Goal: Information Seeking & Learning: Understand process/instructions

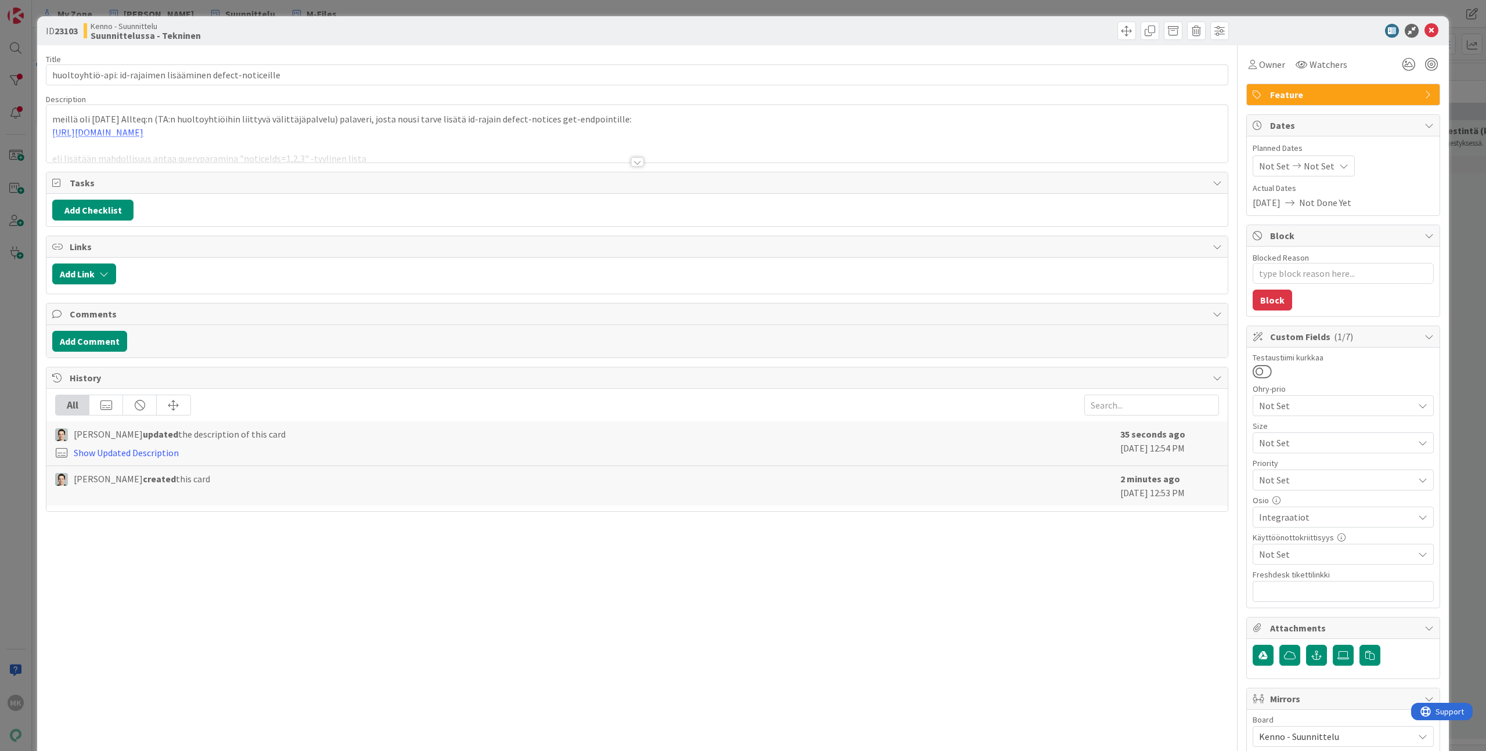
type textarea "x"
click at [433, 153] on div at bounding box center [636, 148] width 1181 height 30
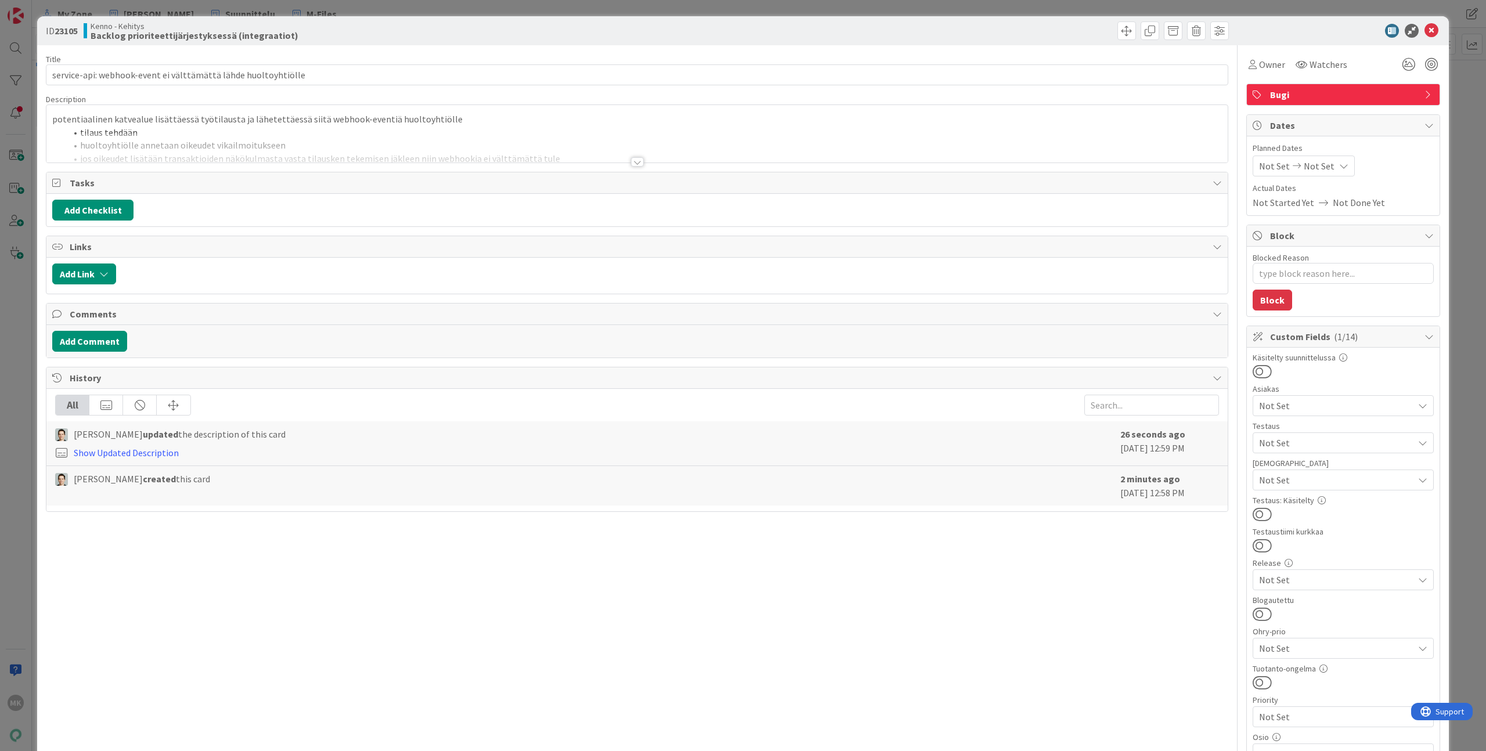
click at [504, 150] on div at bounding box center [636, 148] width 1181 height 30
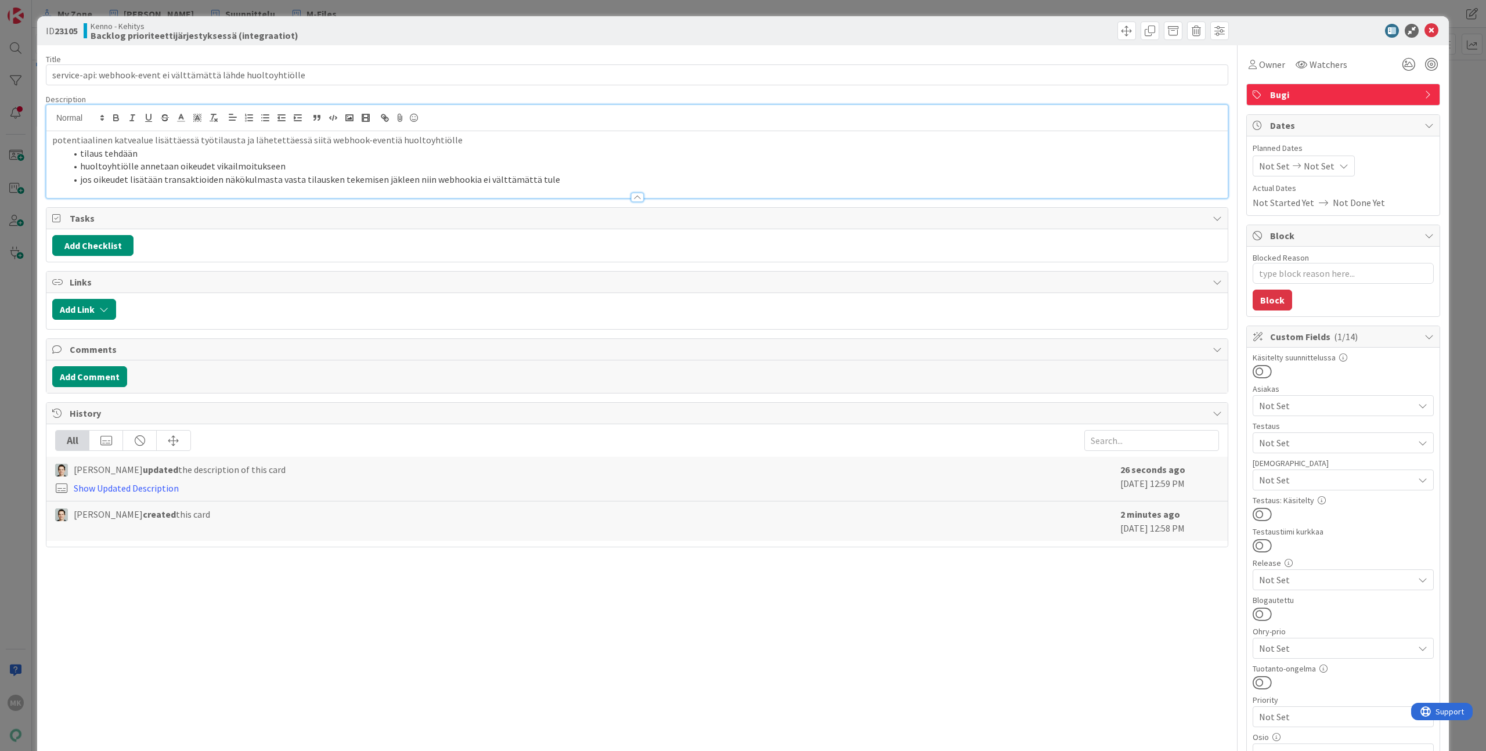
type textarea "x"
click at [135, 168] on li "huoltoyhtiölle annetaan oikeudet vikailmoitukseen" at bounding box center [644, 166] width 1156 height 13
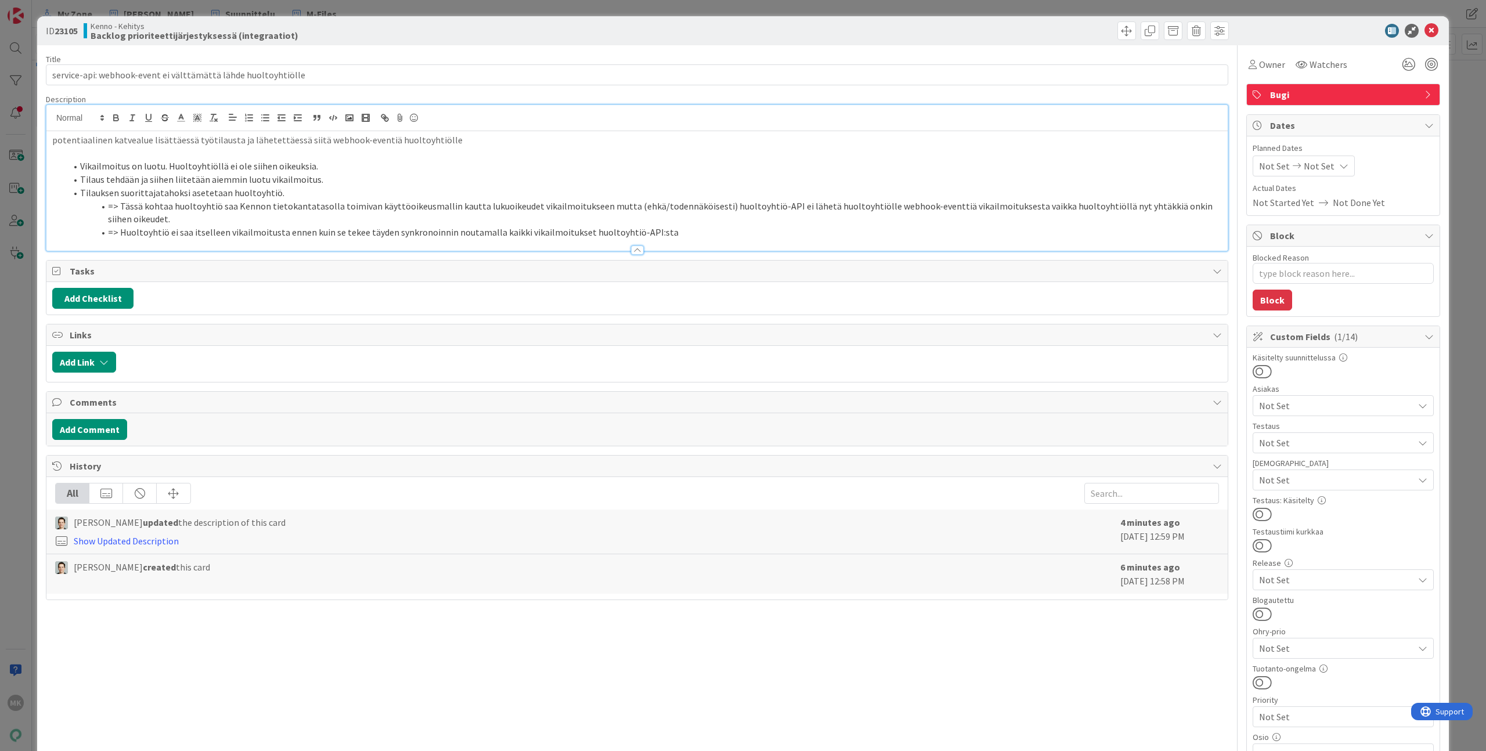
click at [437, 48] on div "Title 62 / 128 service-api: webhook-event ei välttämättä lähde huoltoyhtiölle D…" at bounding box center [637, 625] width 1183 height 1161
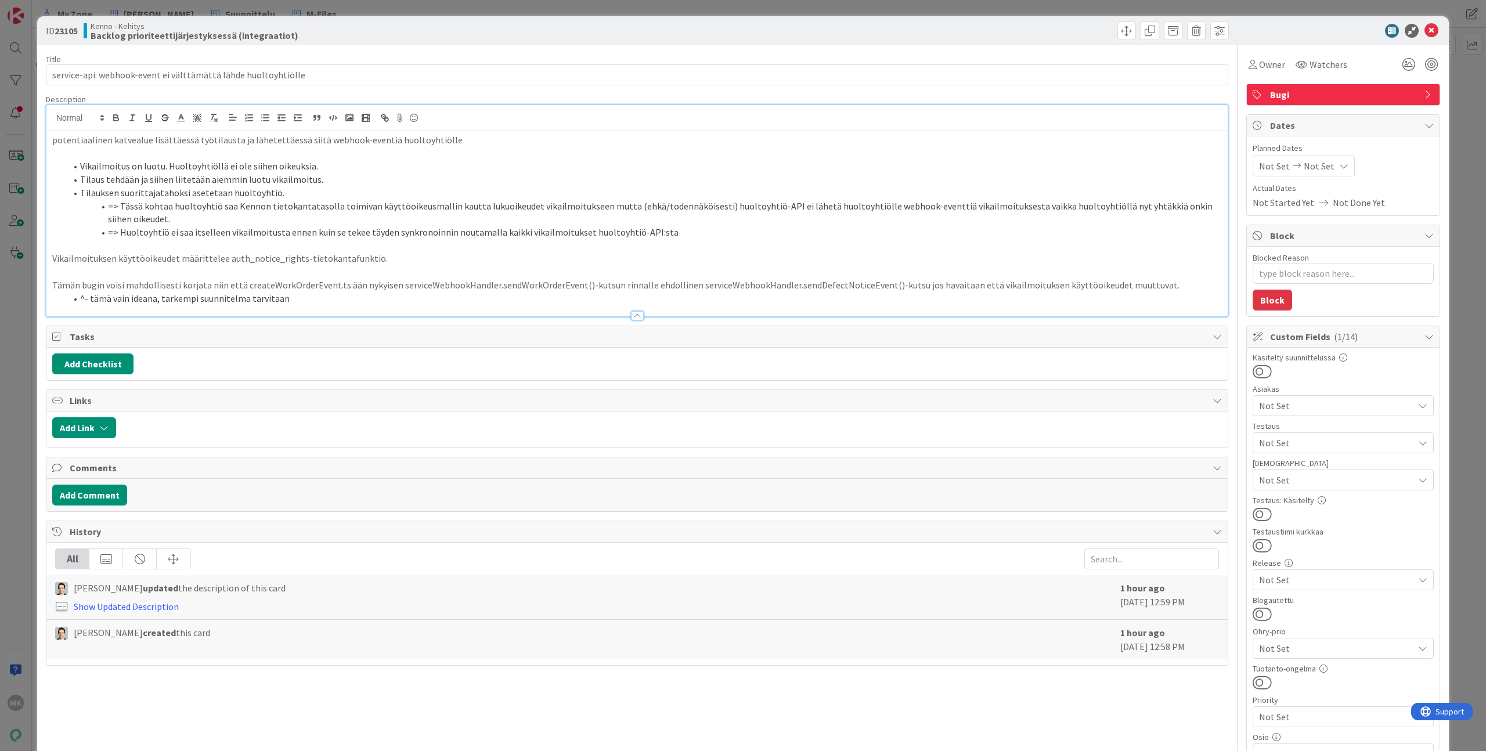
type textarea "x"
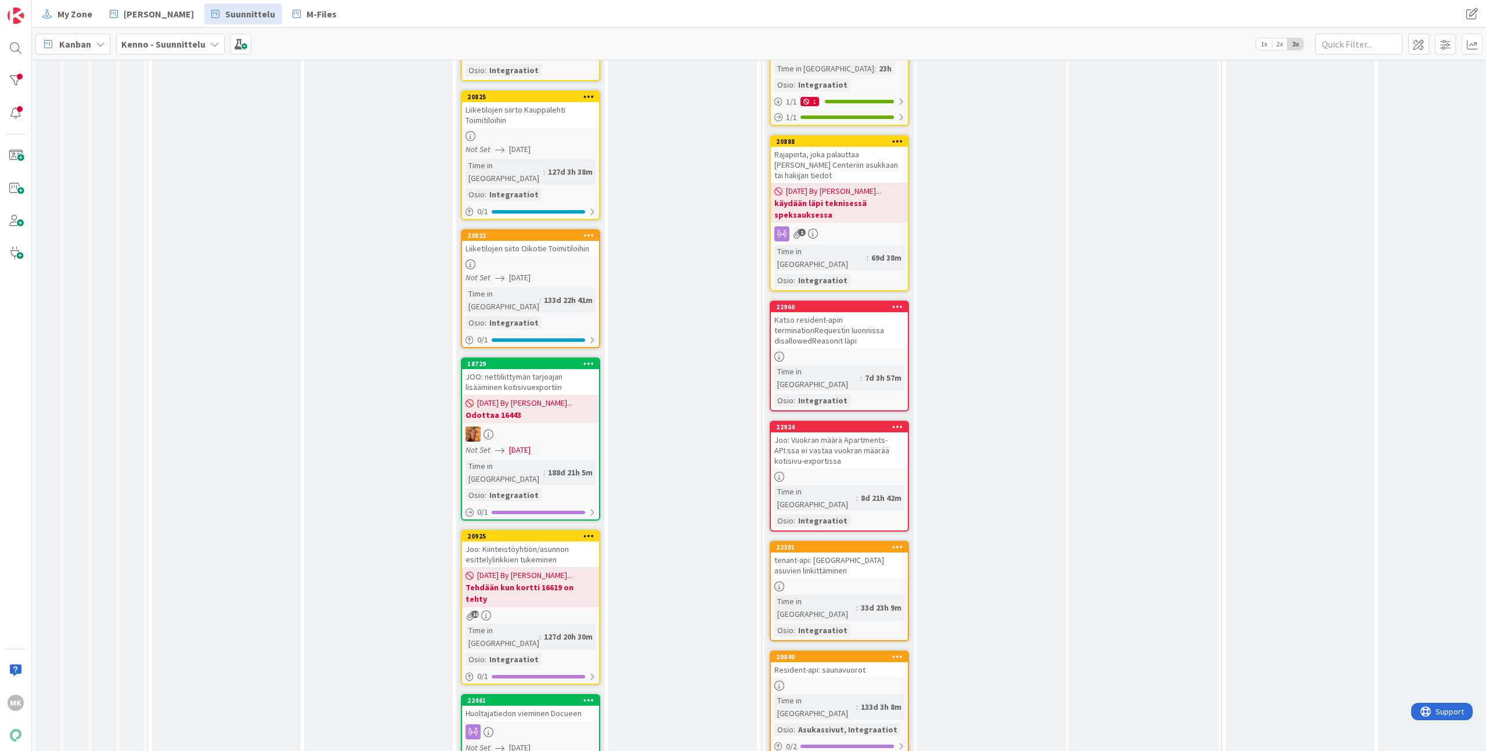
scroll to position [996, 0]
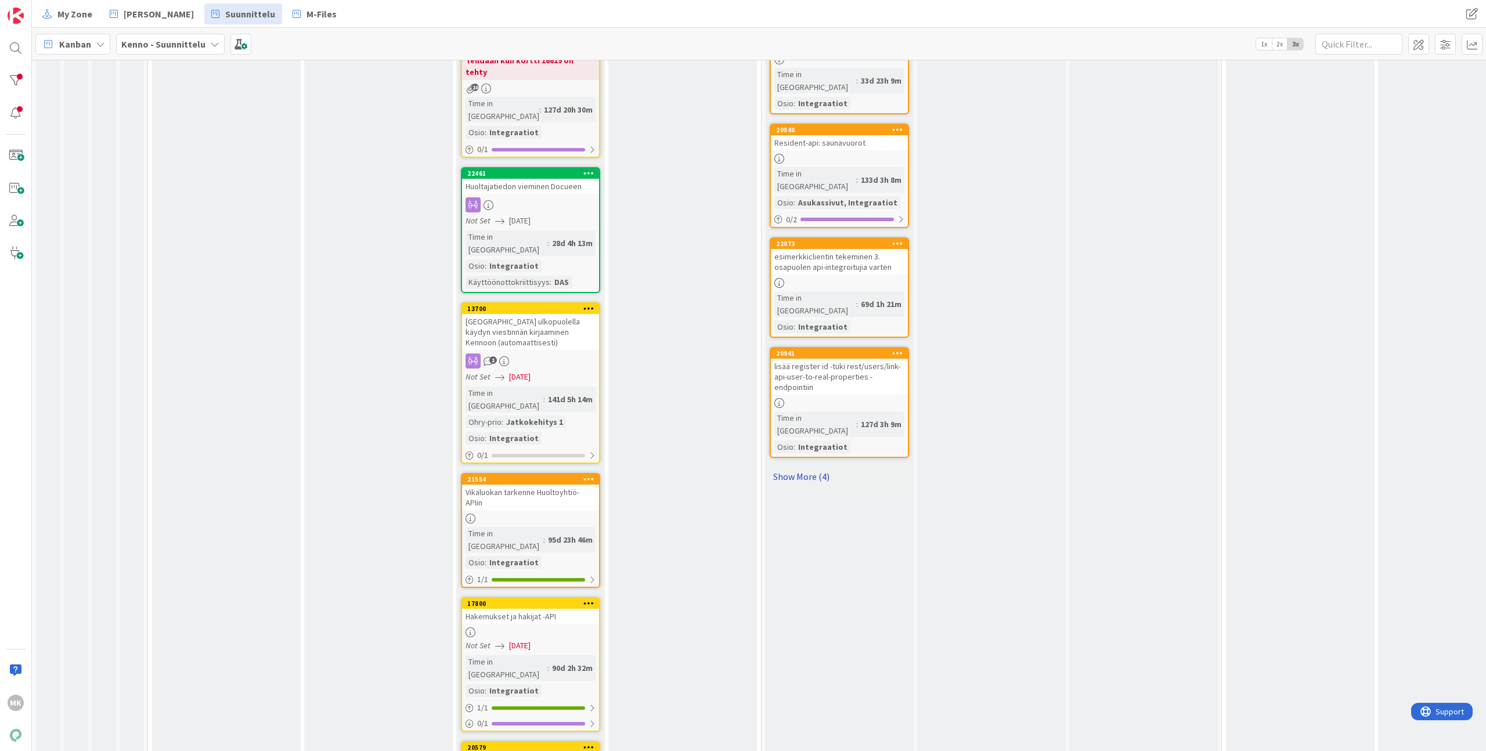
click at [820, 467] on link "Show More (4)" at bounding box center [839, 476] width 139 height 19
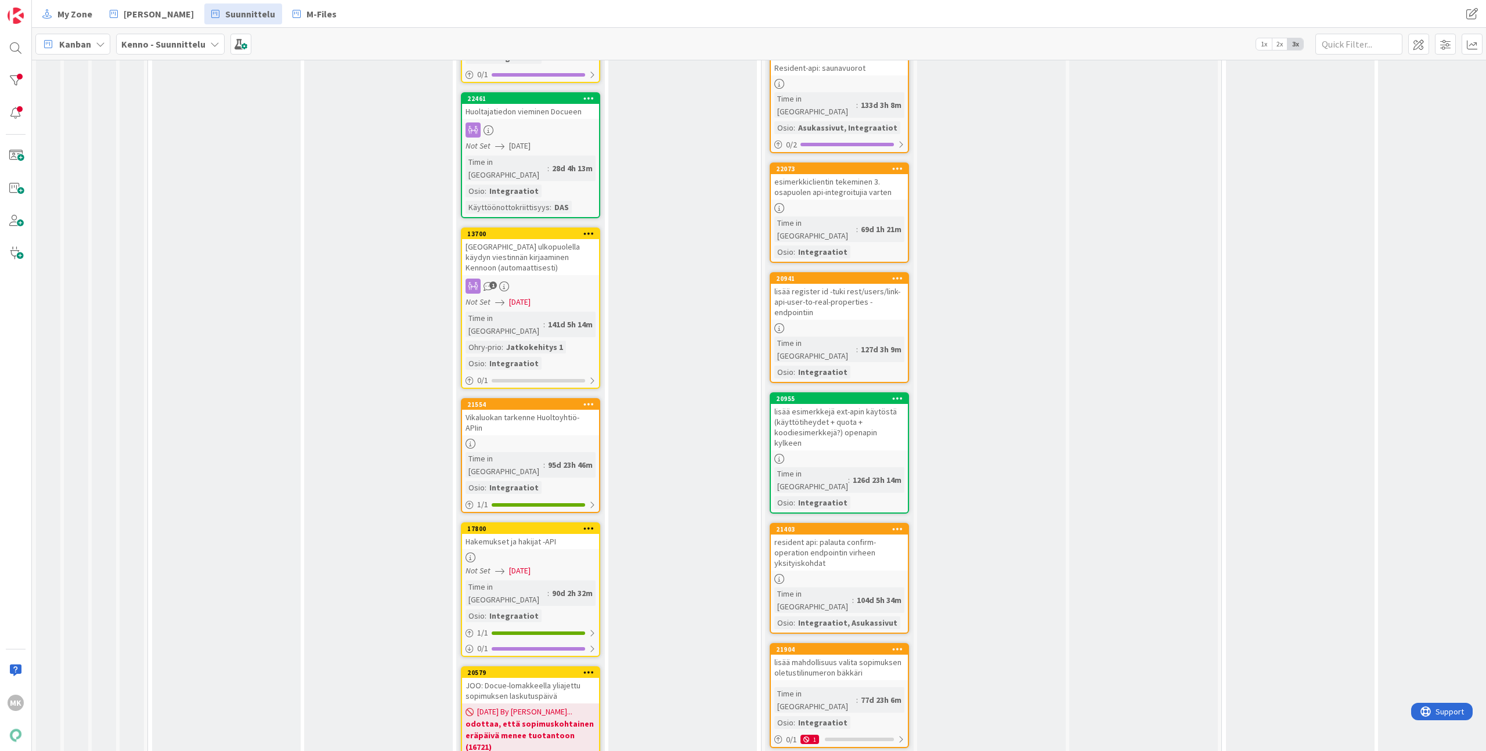
scroll to position [0, 0]
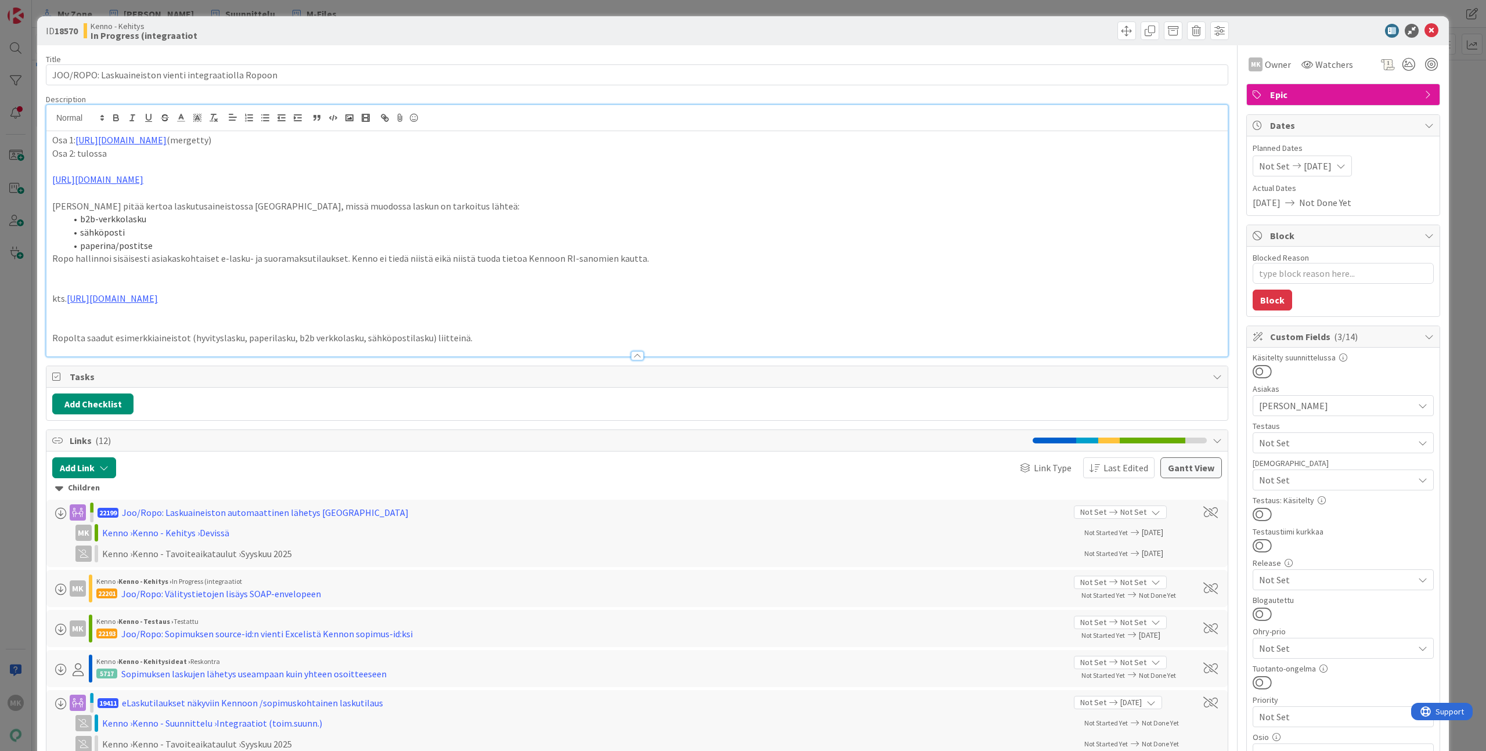
click at [278, 8] on div "ID 18570 Kenno - Kehitys In Progress (integraatiot Title 53 / 128 JOO/ROPO: Las…" at bounding box center [743, 375] width 1486 height 751
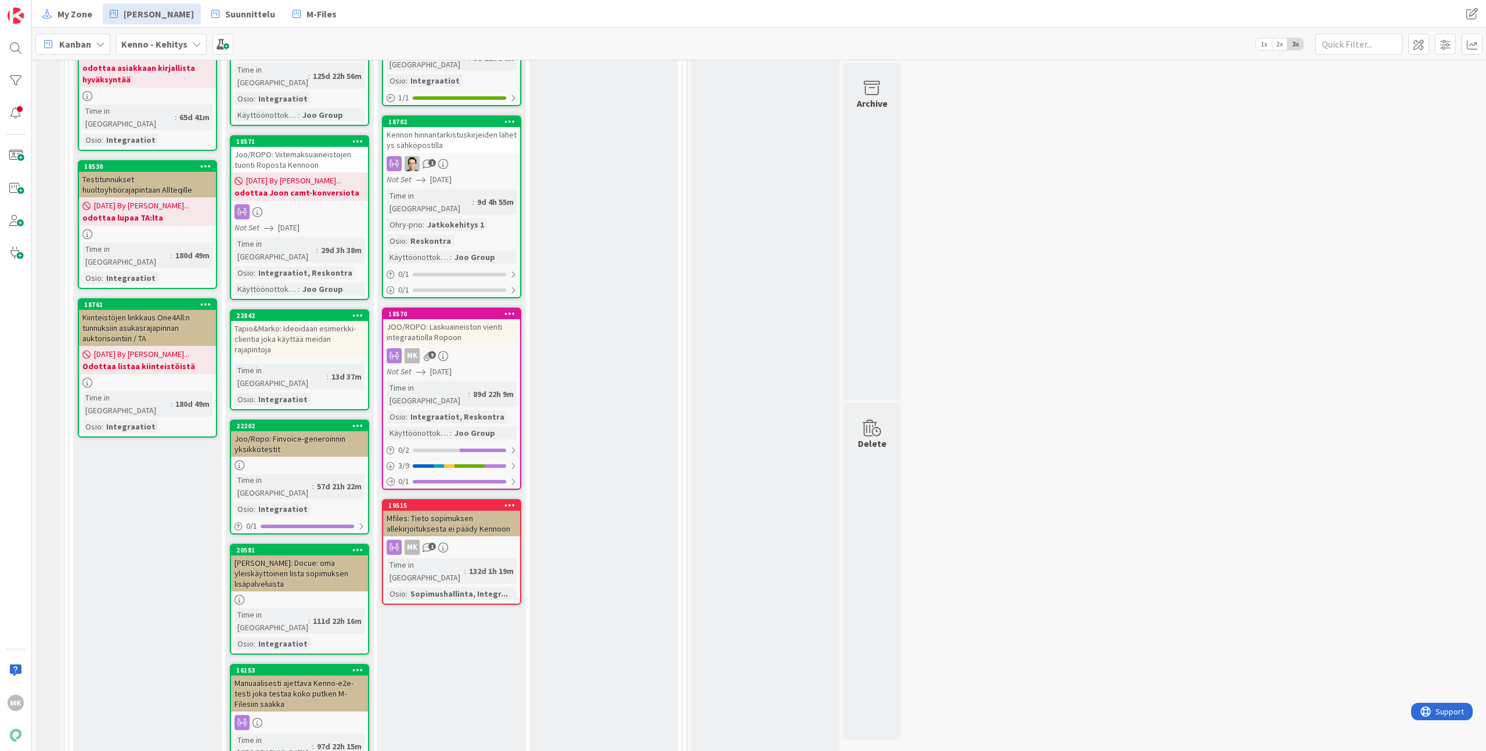
scroll to position [1178, 0]
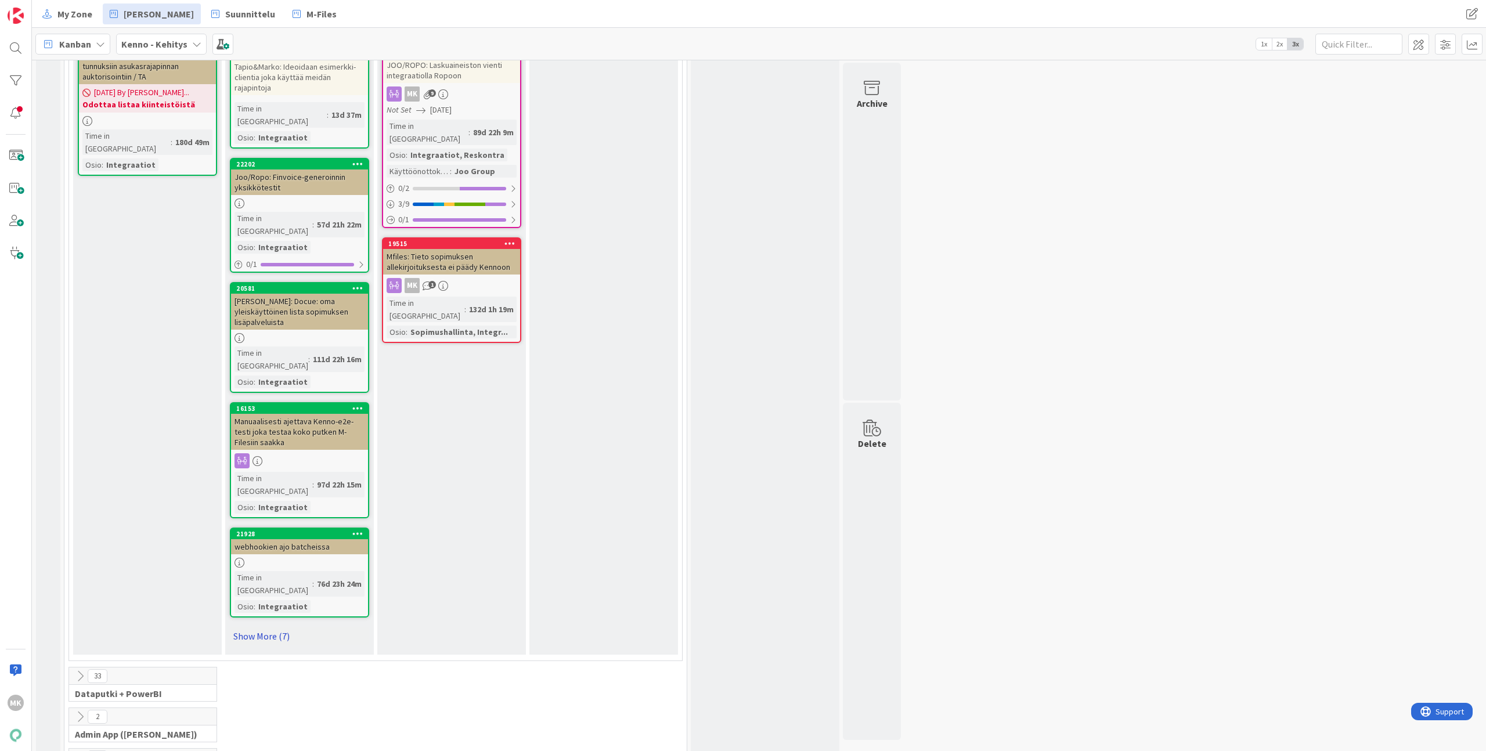
click at [260, 627] on link "Show More (7)" at bounding box center [299, 636] width 139 height 19
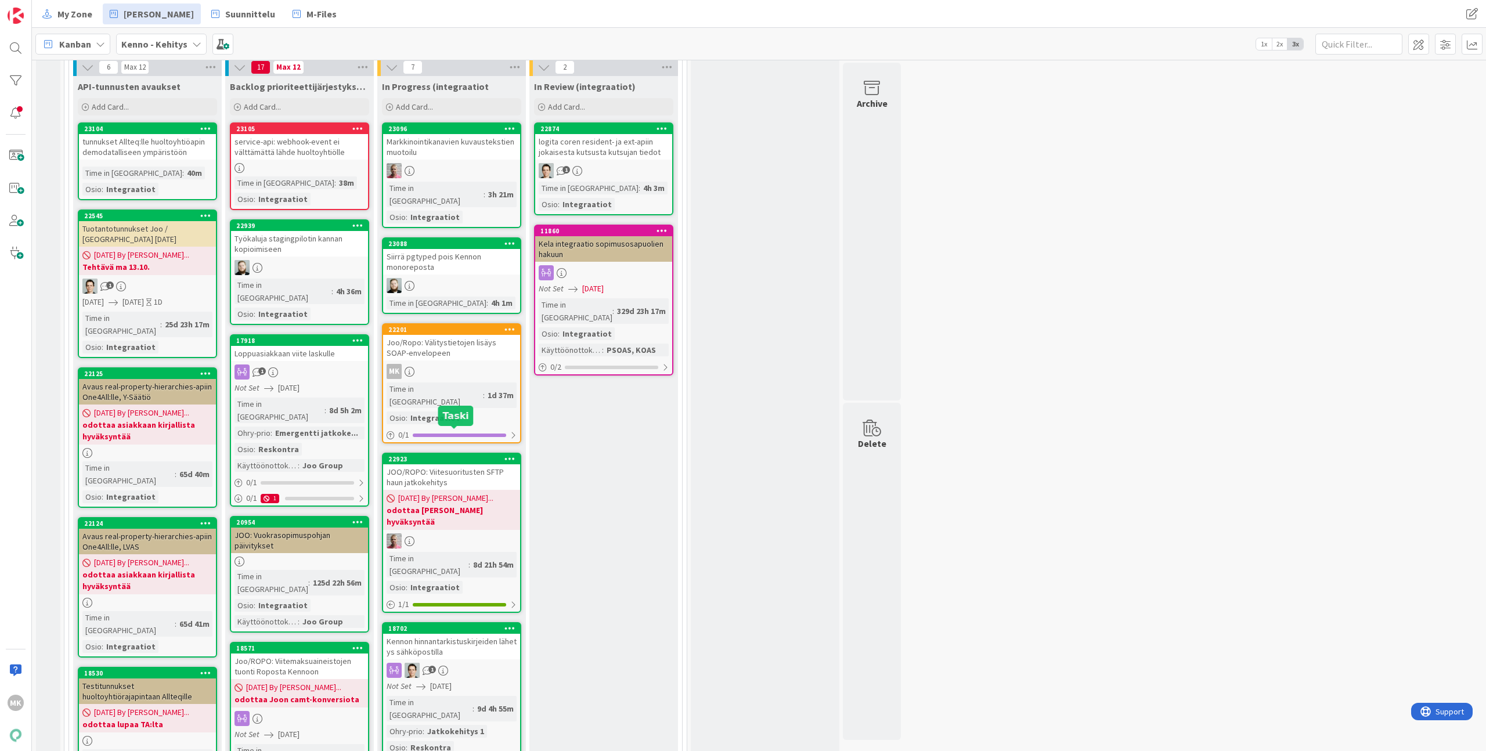
scroll to position [725, 0]
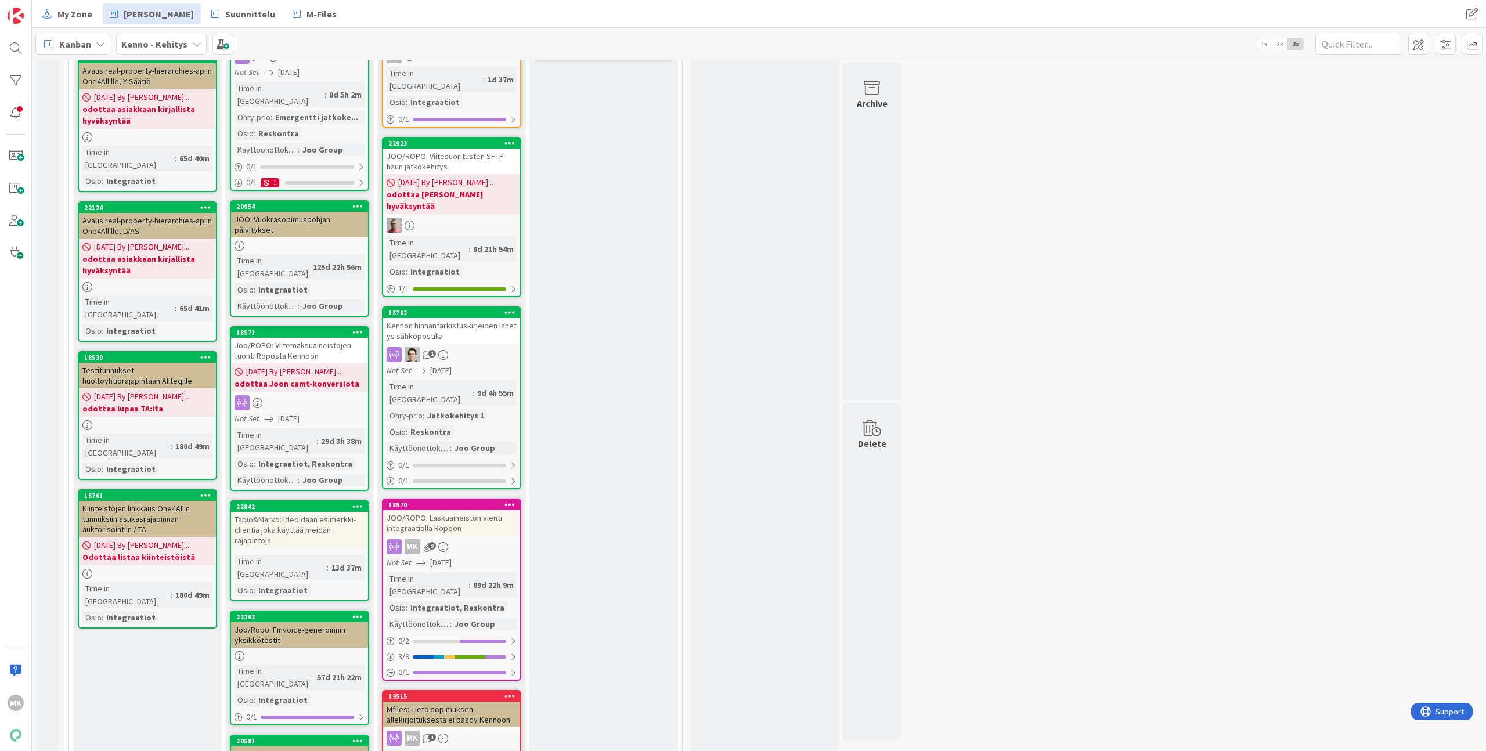
click at [488, 510] on div "JOO/ROPO: Laskuaineiston vienti integraatiolla Ropoon" at bounding box center [451, 523] width 137 height 26
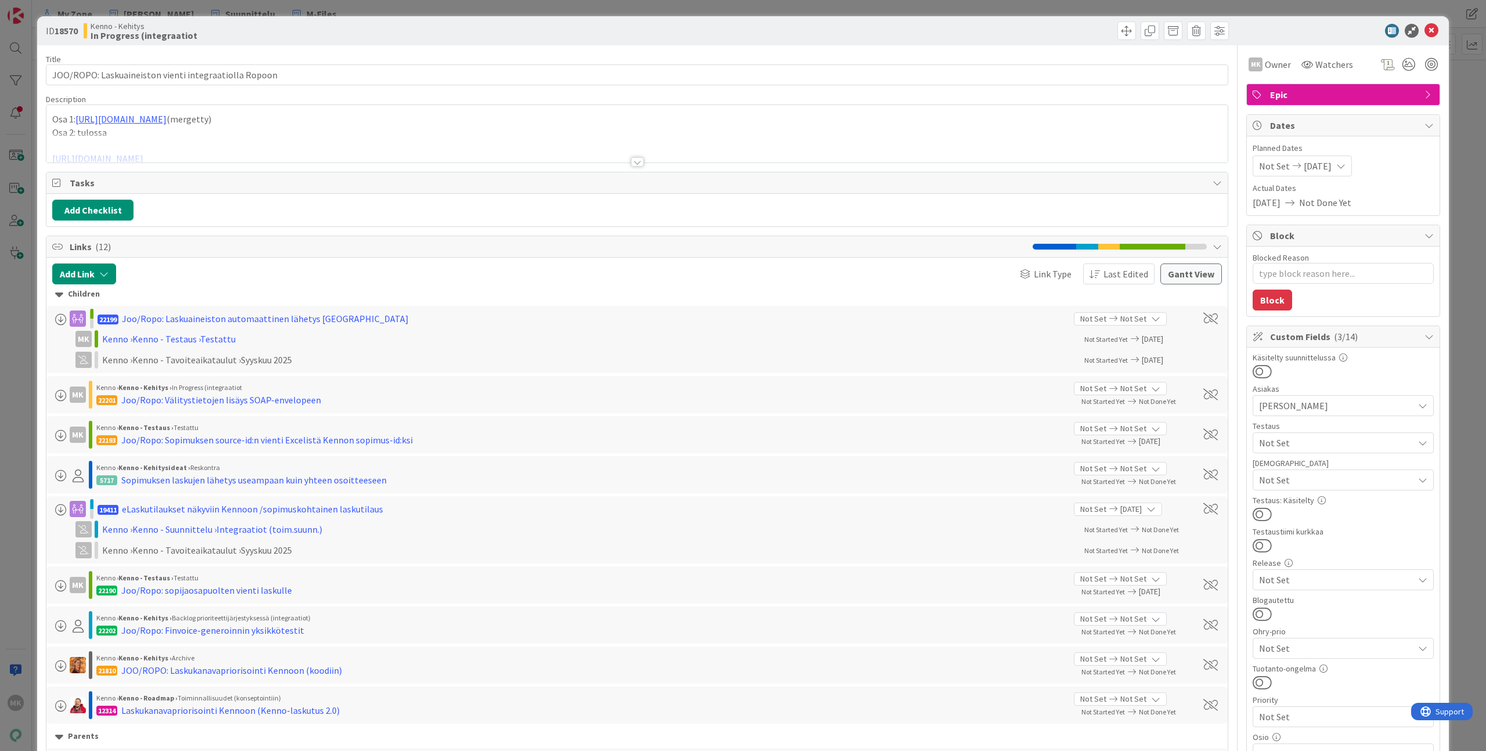
click at [426, 172] on div "Tasks Add Checklist" at bounding box center [637, 199] width 1183 height 55
click at [434, 157] on div at bounding box center [636, 148] width 1181 height 30
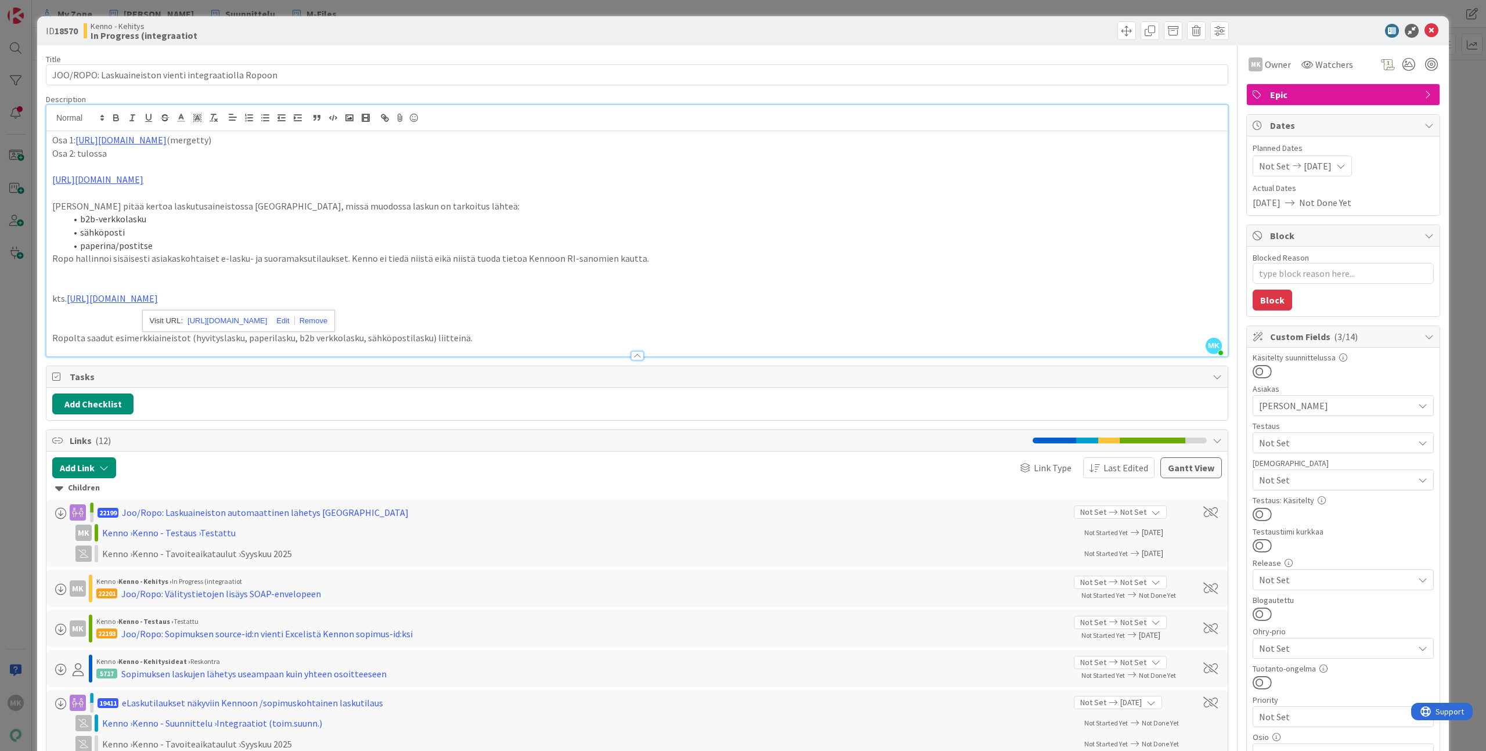
click at [374, 41] on div "ID 18570 Kenno - Kehitys In Progress (integraatiot" at bounding box center [743, 30] width 1412 height 29
click at [377, 10] on div "ID 18570 Kenno - Kehitys In Progress (integraatiot Title 53 / 128 JOO/ROPO: Las…" at bounding box center [743, 375] width 1486 height 751
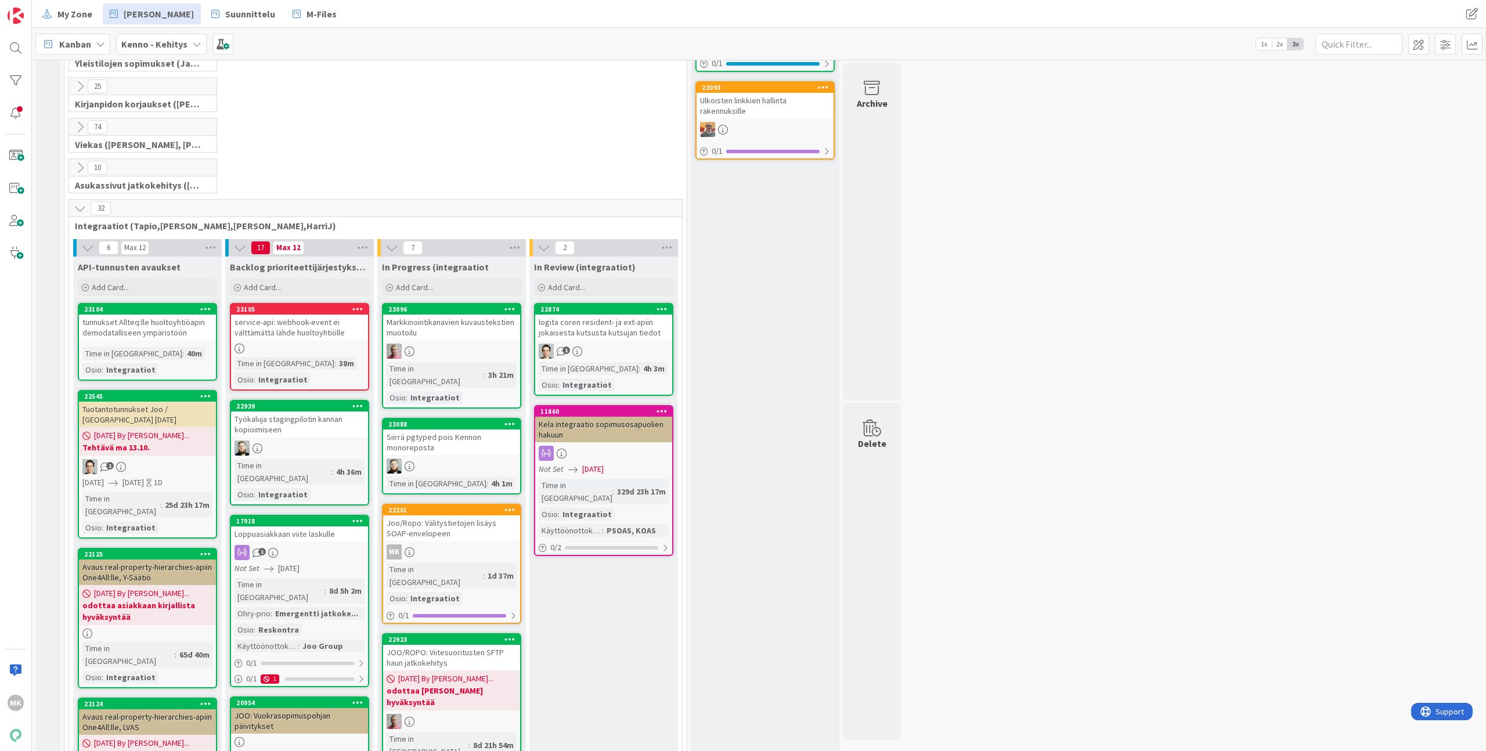
scroll to position [282, 0]
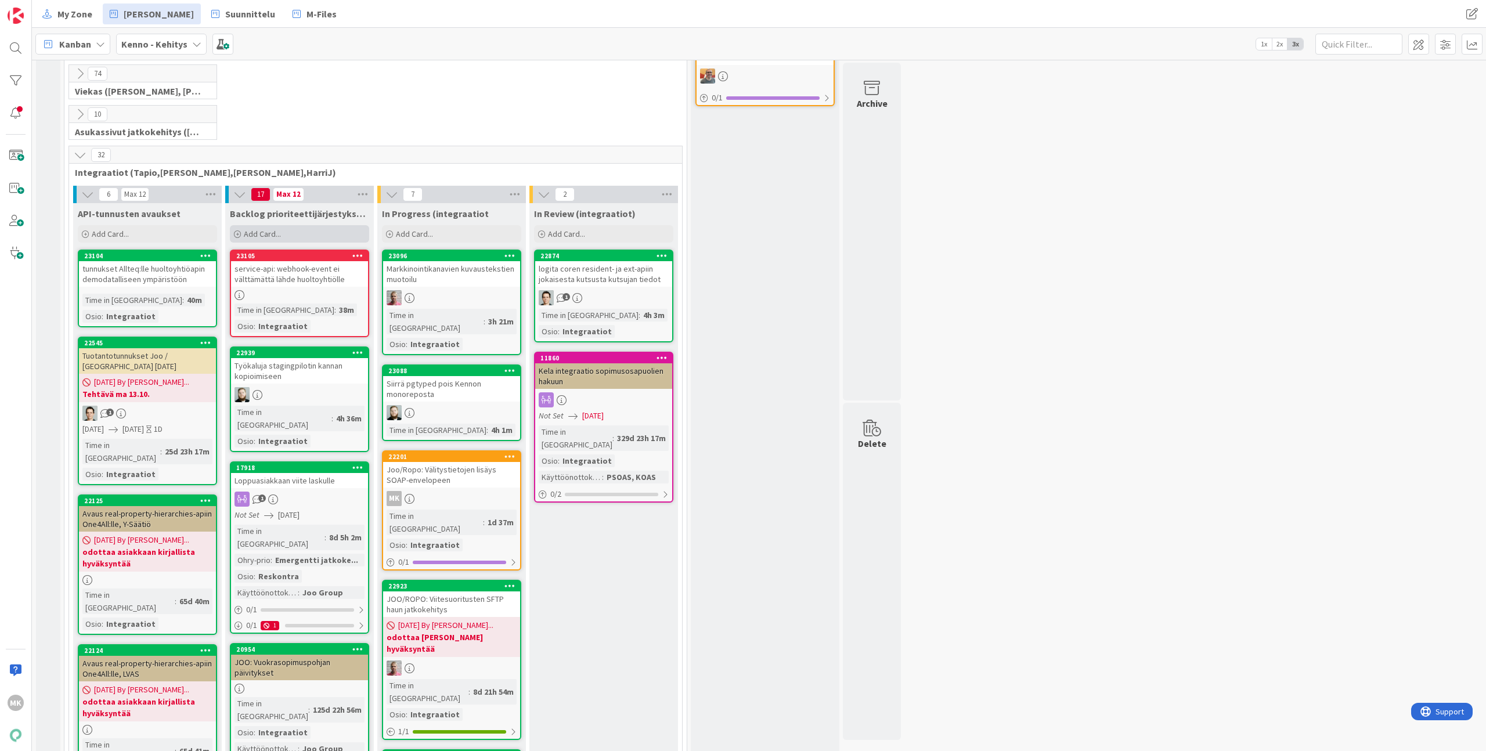
click at [318, 232] on div "Add Card..." at bounding box center [299, 233] width 139 height 17
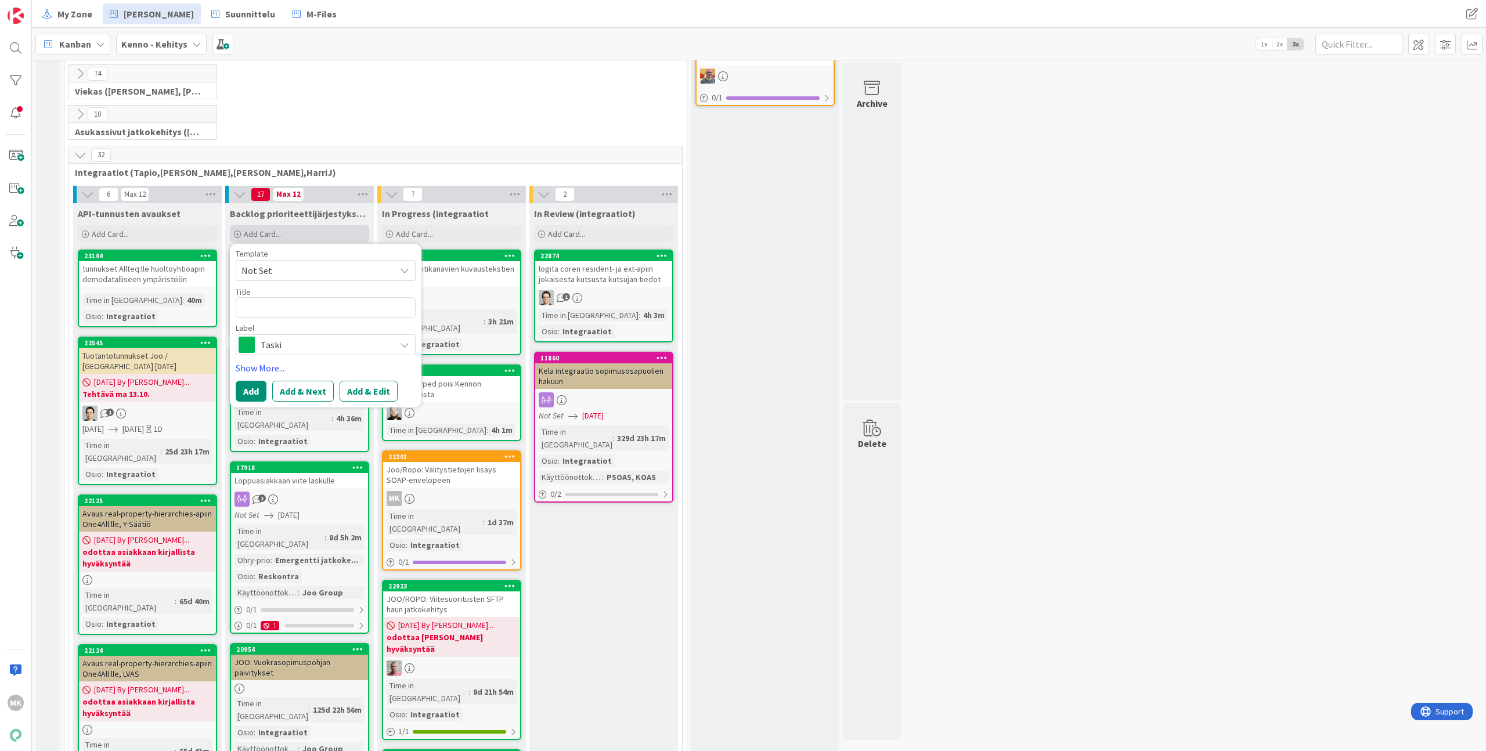
type textarea "x"
type textarea "E"
type textarea "x"
type textarea "Es"
type textarea "x"
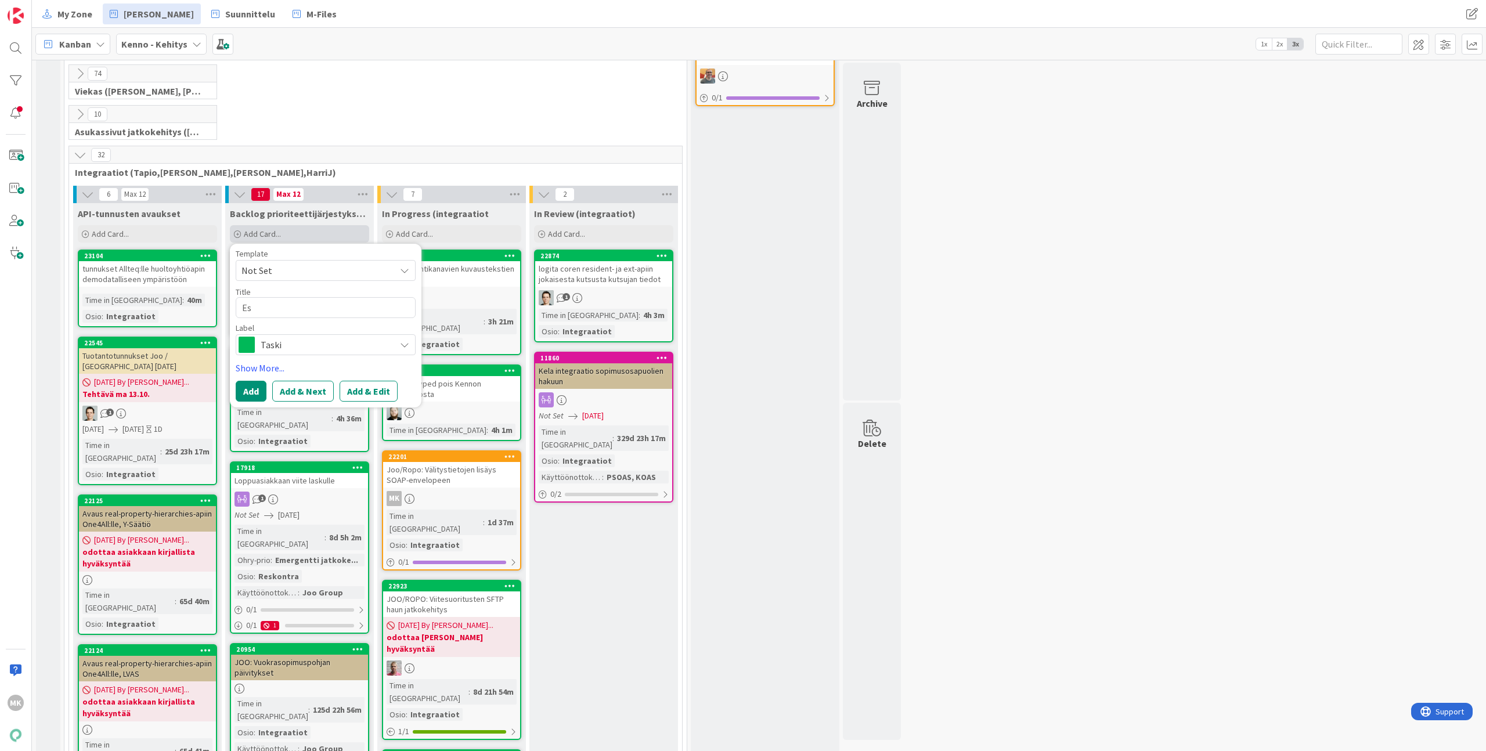
type textarea "Est"
type textarea "x"
type textarea "Este"
type textarea "x"
type textarea "Estet"
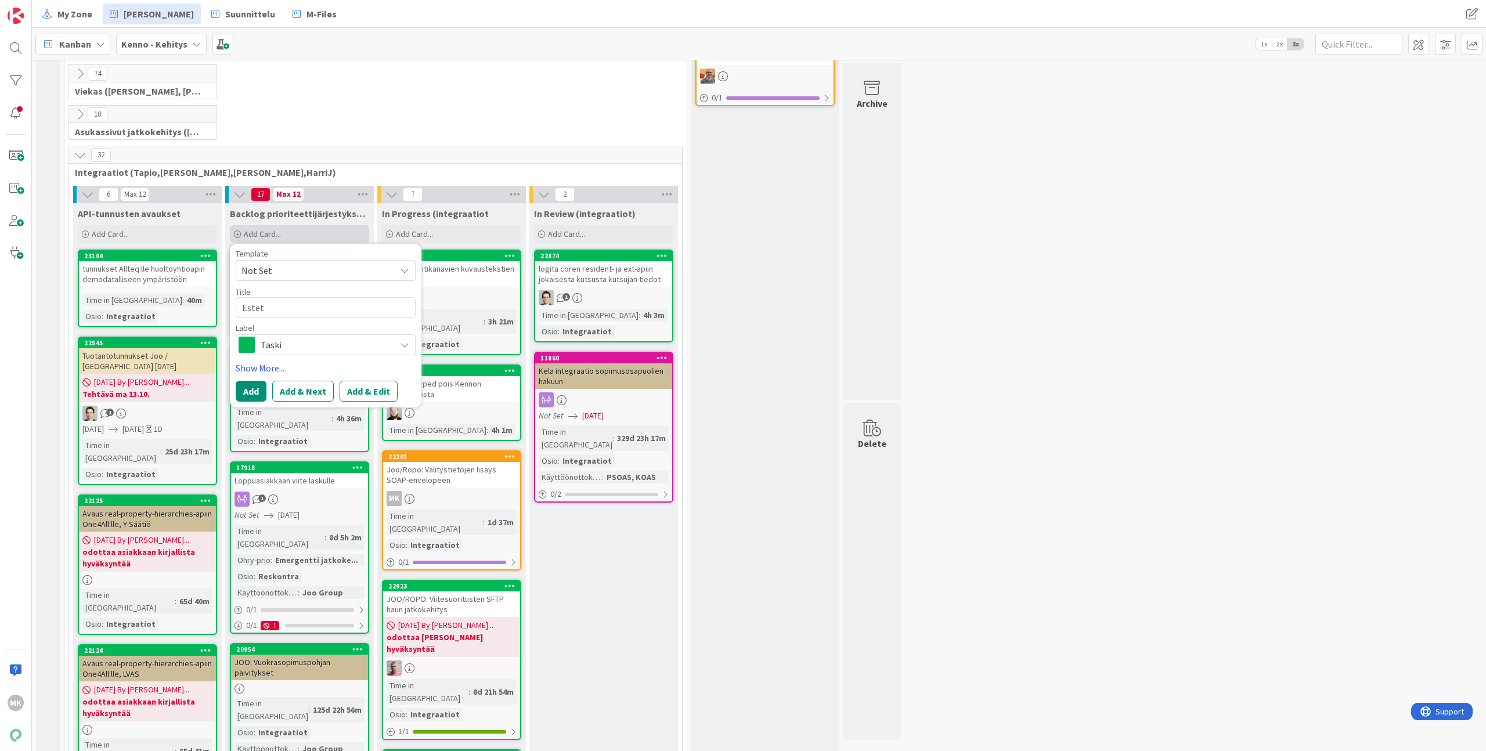
type textarea "x"
type textarea "Estetä"
type textarea "x"
type textarea "Estetää"
type textarea "x"
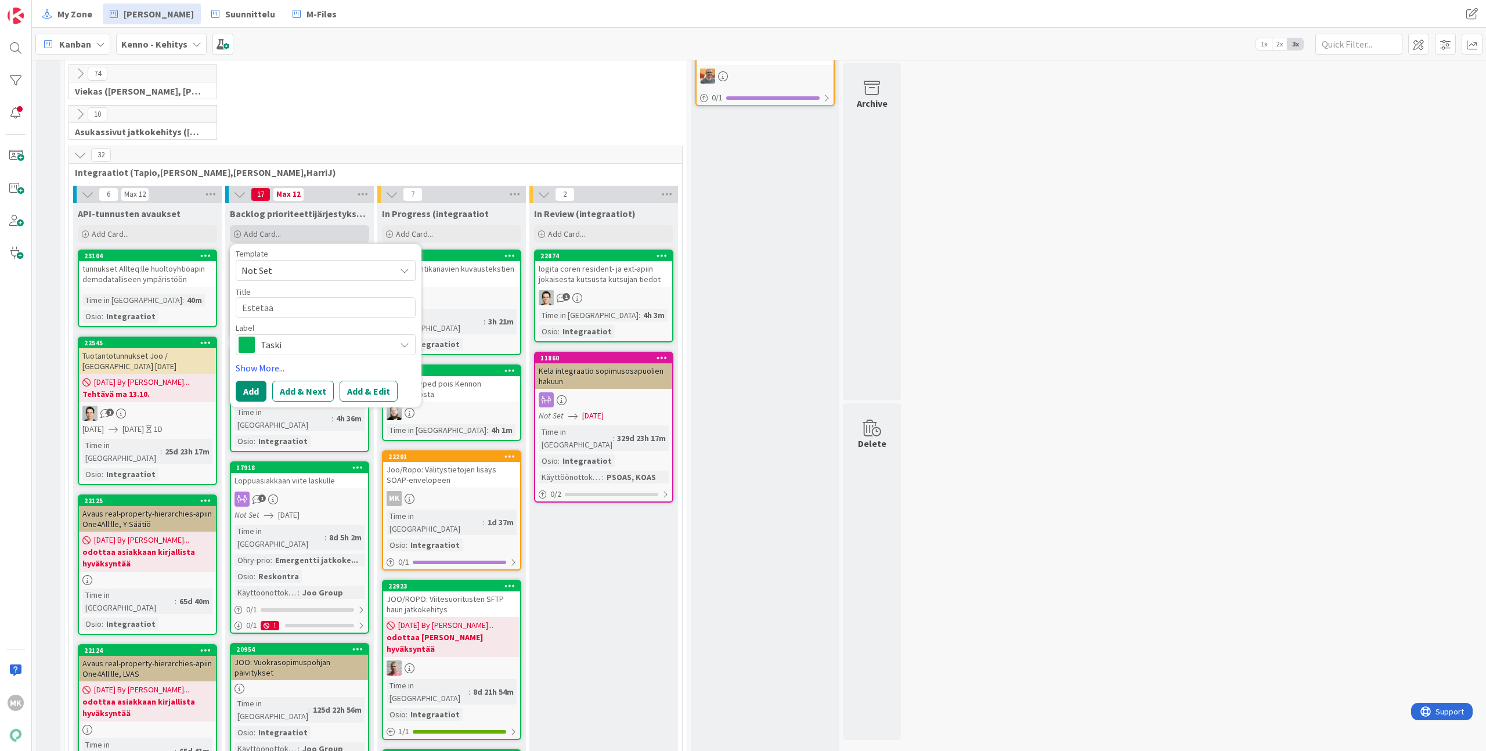
type textarea "Estetään"
type textarea "x"
type textarea "Estetään"
type textarea "x"
type textarea "JEstetään"
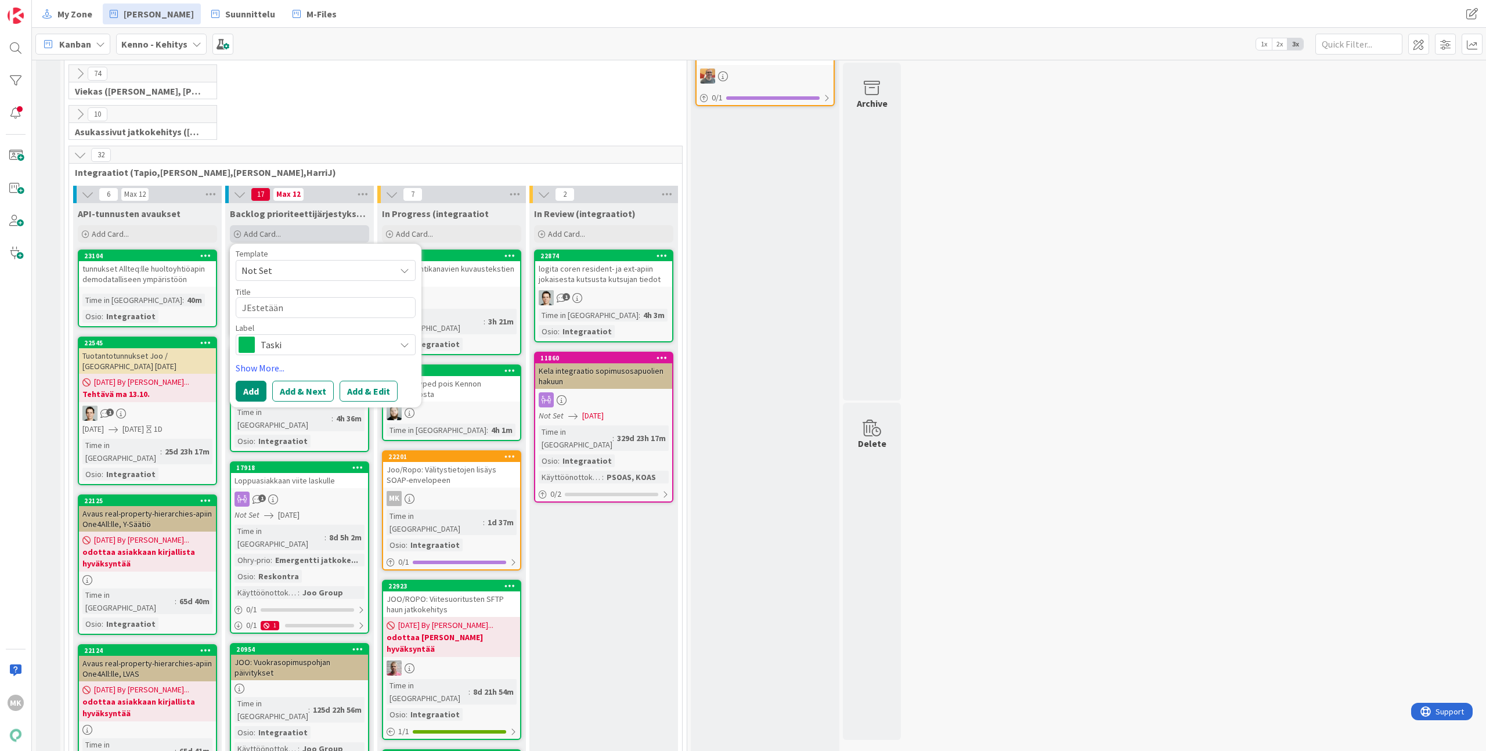
type textarea "x"
type textarea "JoEstetään"
type textarea "x"
type textarea "JooEstetään"
type textarea "x"
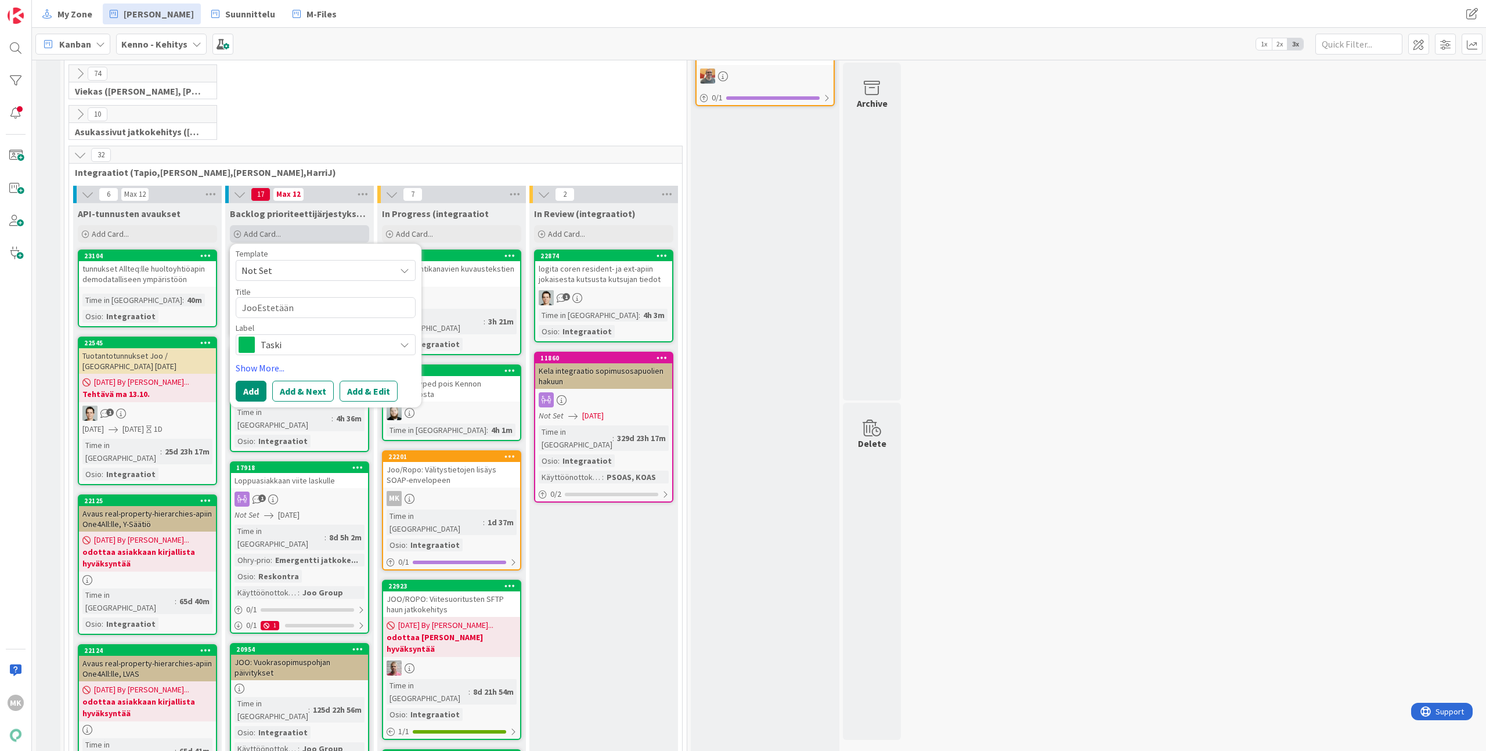
type textarea "Joo/Estetään"
type textarea "x"
type textarea "Joo/REstetään"
type textarea "x"
type textarea "Joo/RoEstetään"
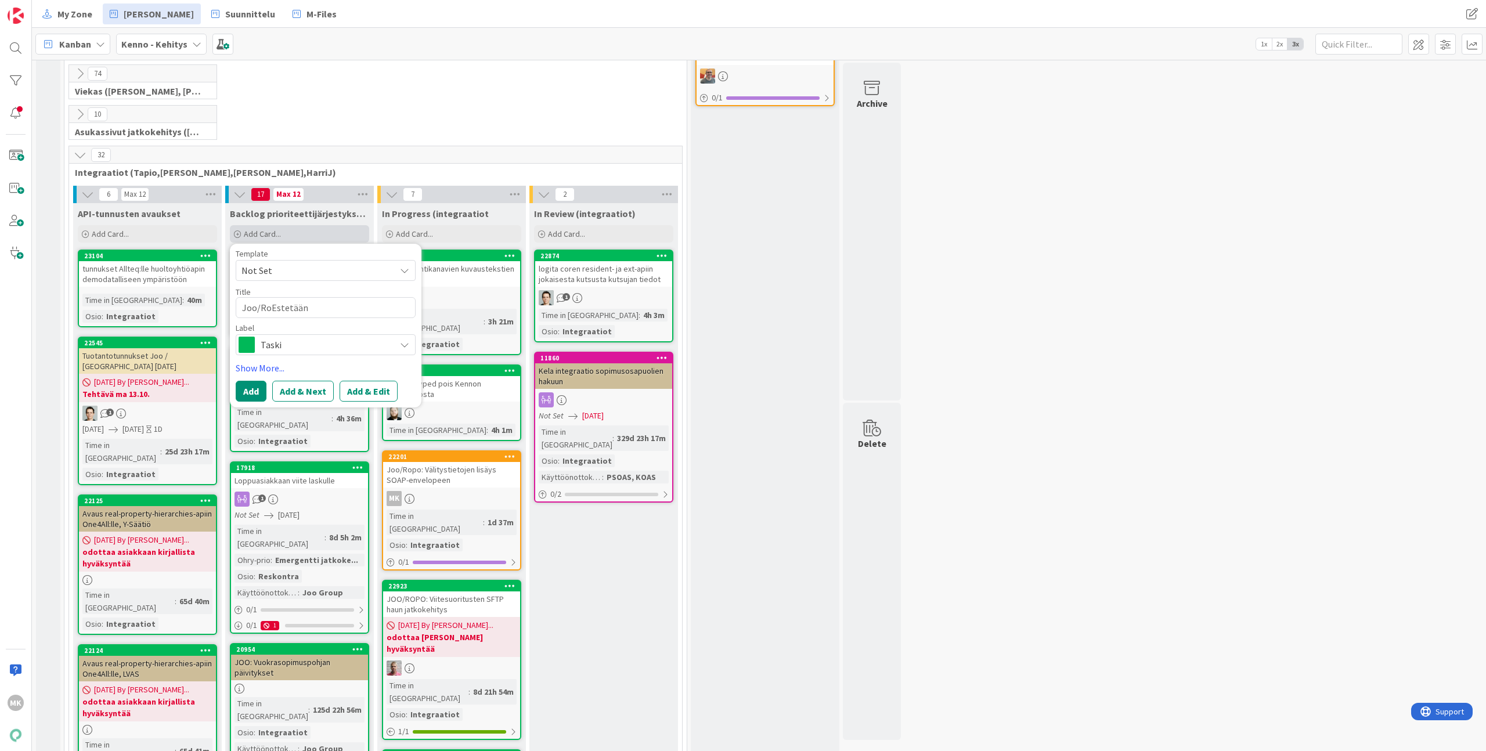
type textarea "x"
type textarea "Joo/RopEstetään"
type textarea "x"
type textarea "Joo/RopoEstetään"
type textarea "x"
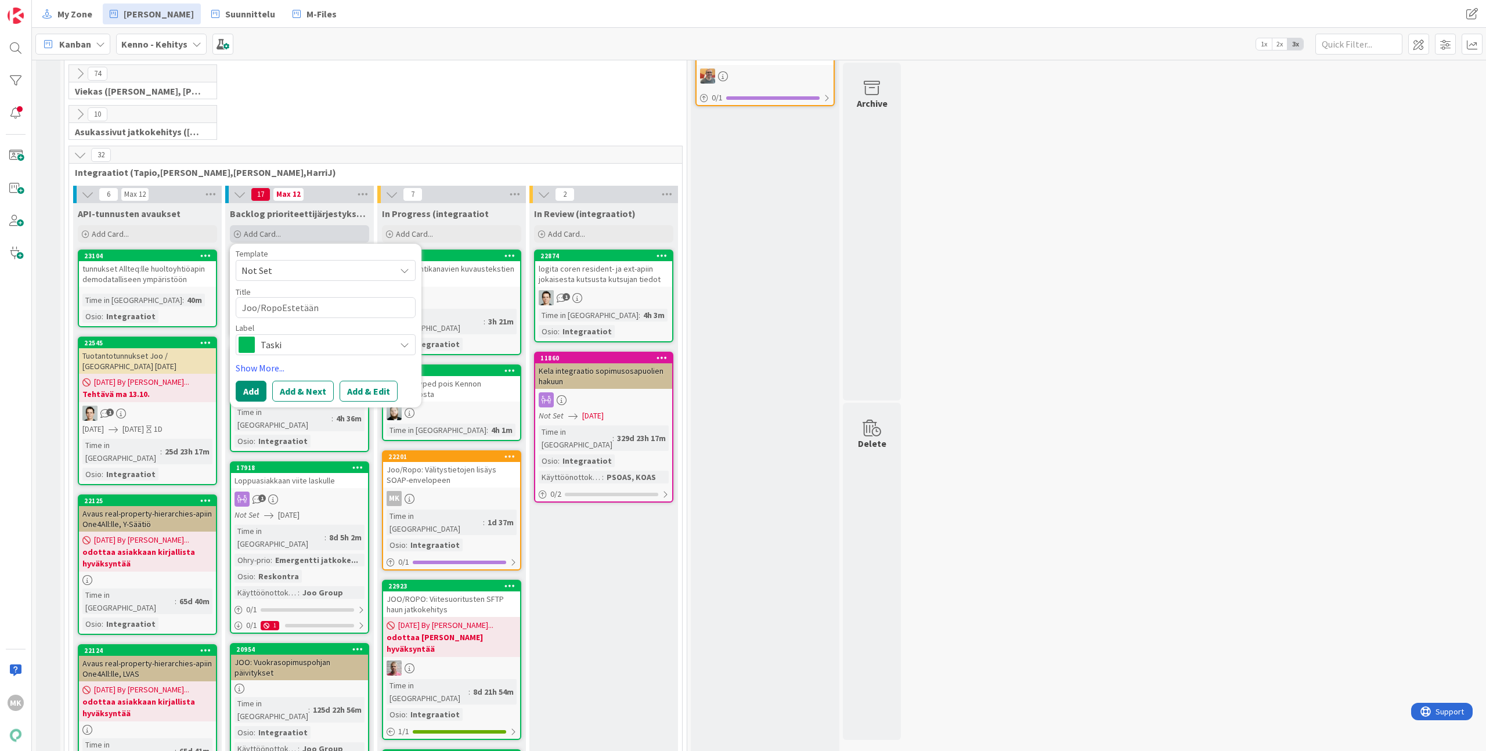
type textarea "Joo/Ropo:Estetään"
type textarea "x"
type textarea "Joo/Ropo: Estetään"
type textarea "x"
type textarea "Joo/Ropo: Estetään"
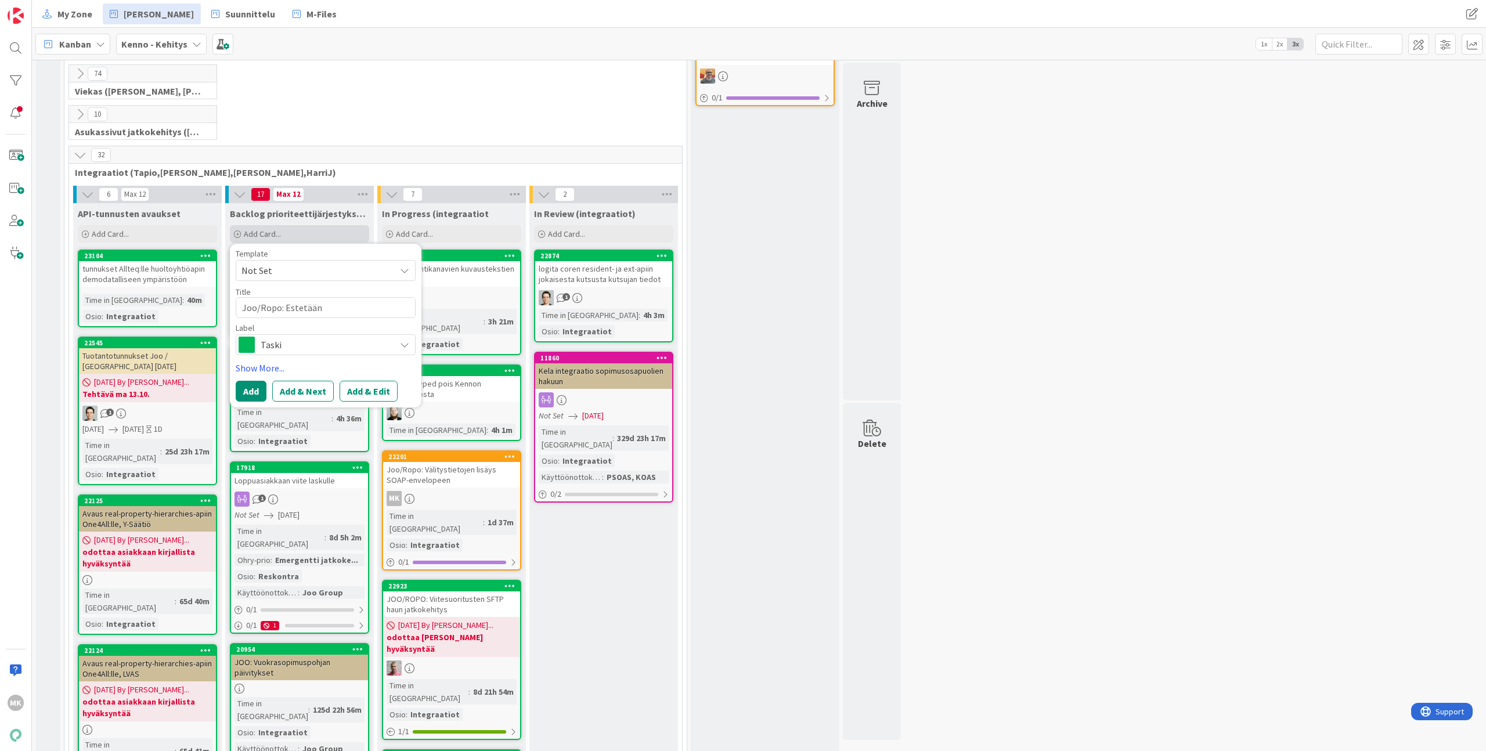
type textarea "x"
type textarea "Joo/Ropo: Estetään la"
type textarea "x"
type textarea "Joo/Ropo: Estetään las"
type textarea "x"
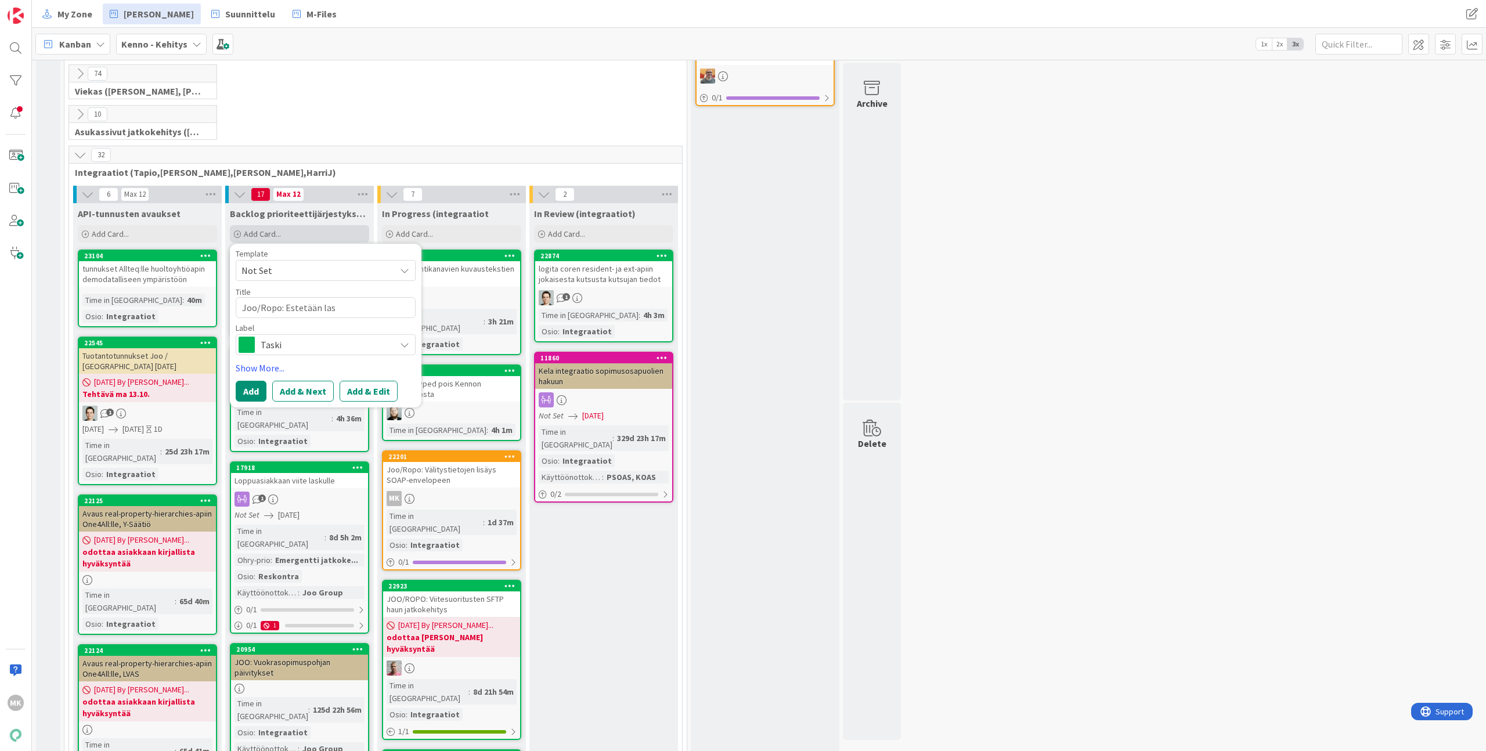
type textarea "Joo/Ropo: Estetään lask"
type textarea "x"
type textarea "Joo/Ropo: Estetään lasku"
type textarea "x"
type textarea "Joo/Ropo: Estetään laskua"
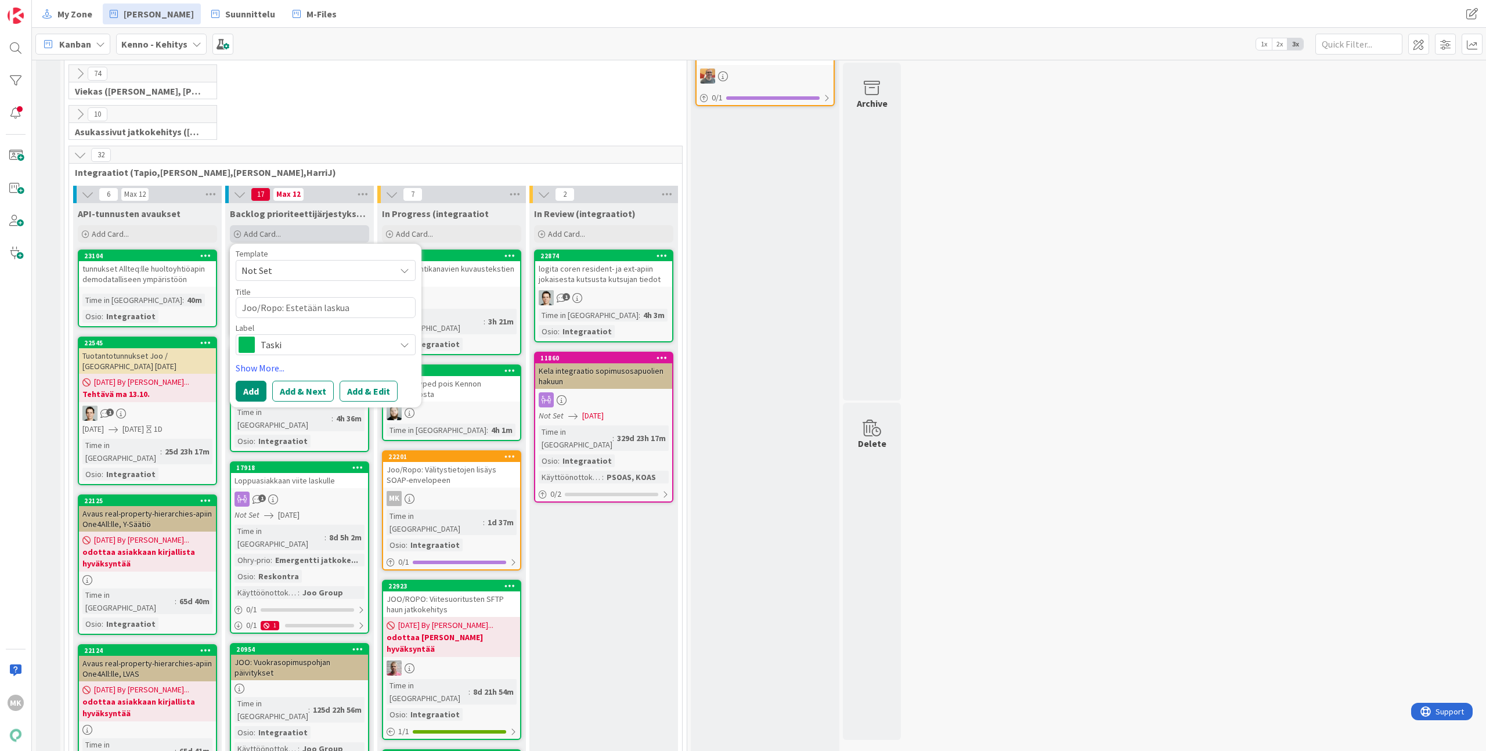
type textarea "x"
type textarea "Joo/Ropo: Estetään laskuai"
type textarea "x"
type textarea "Joo/Ropo: Estetään laskuain"
type textarea "x"
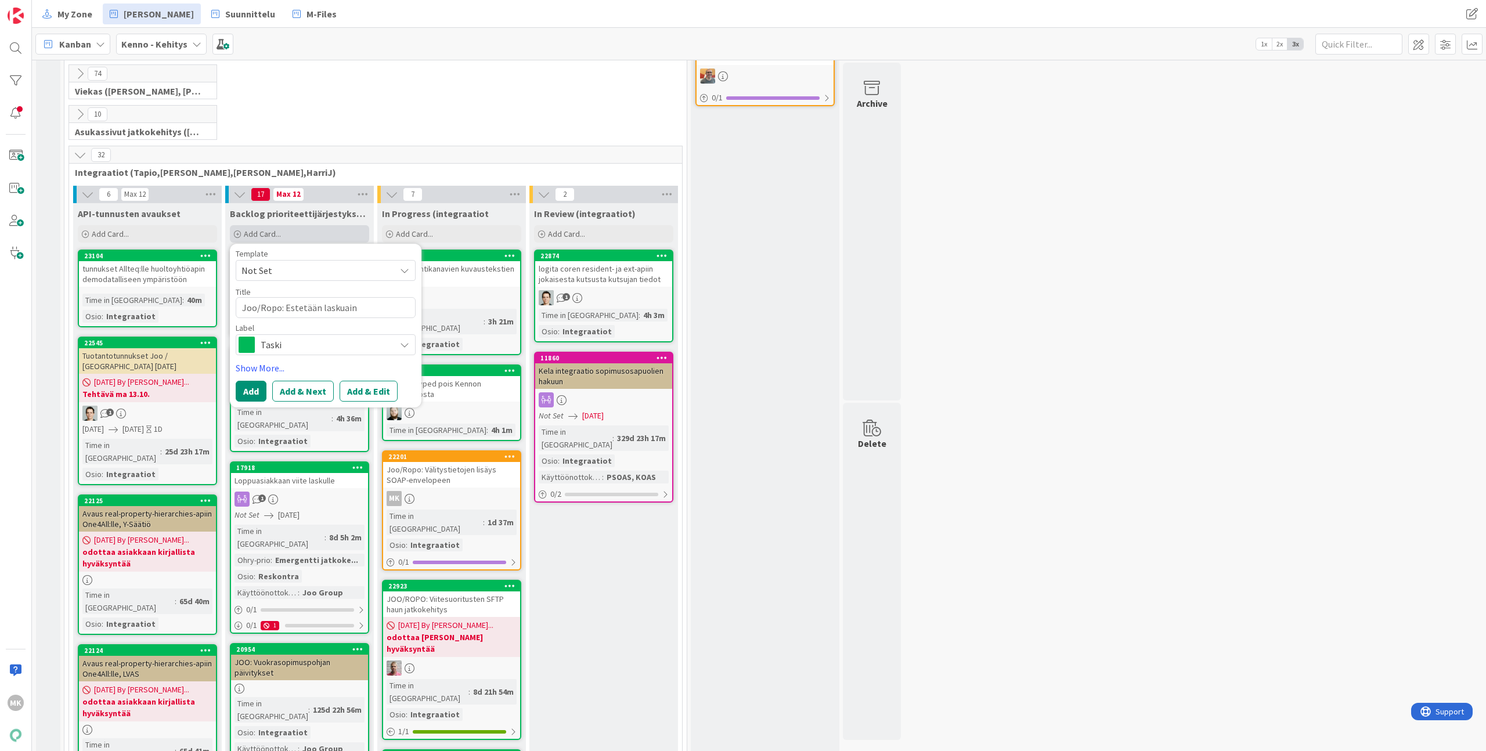
type textarea "Joo/Ropo: Estetään laskuaine"
type textarea "x"
type textarea "Joo/Ropo: Estetään laskuainei"
type textarea "x"
type textarea "Joo/Ropo: Estetään laskuaineis"
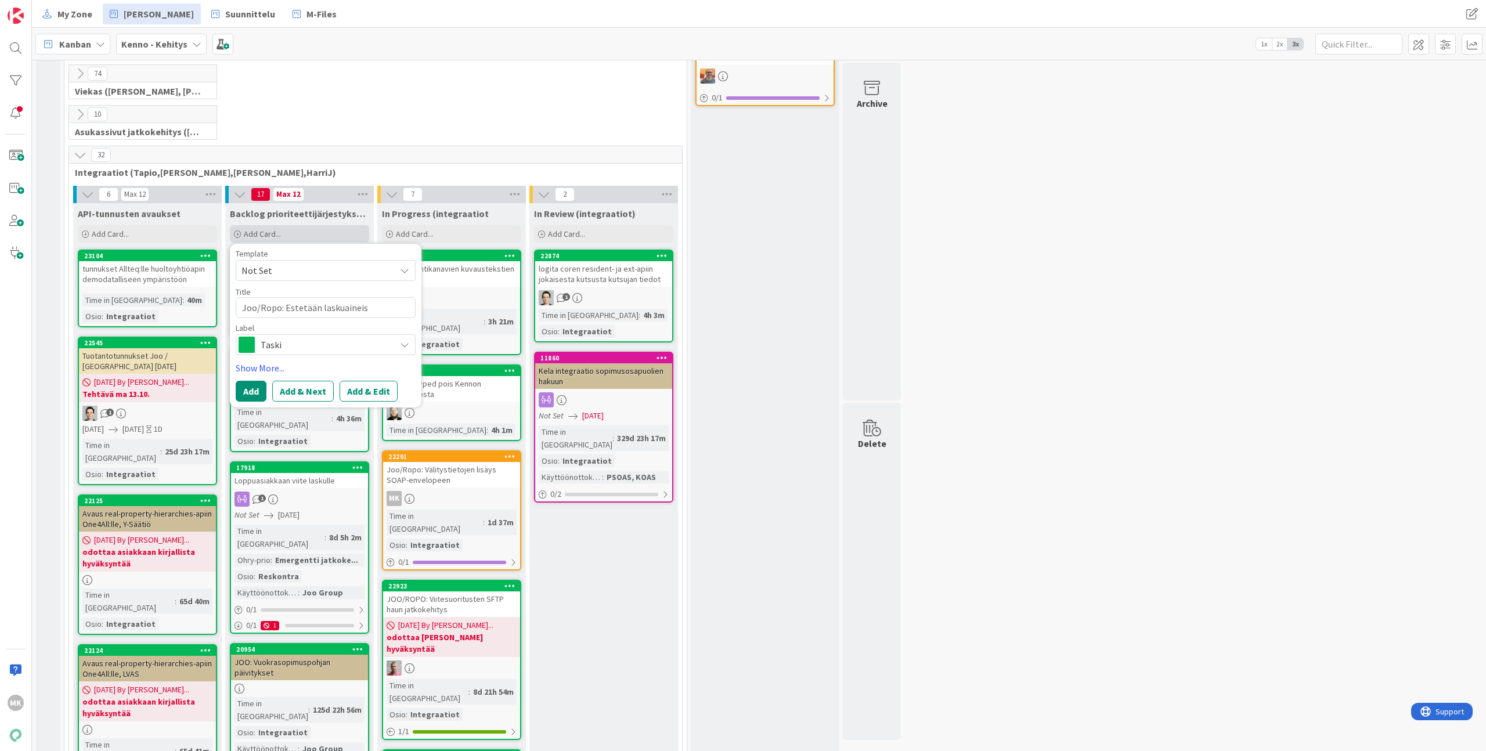
type textarea "x"
type textarea "Joo/Ropo: Estetään laskuaineist"
type textarea "x"
type textarea "Joo/Ropo: Estetään laskuaineisto"
type textarea "x"
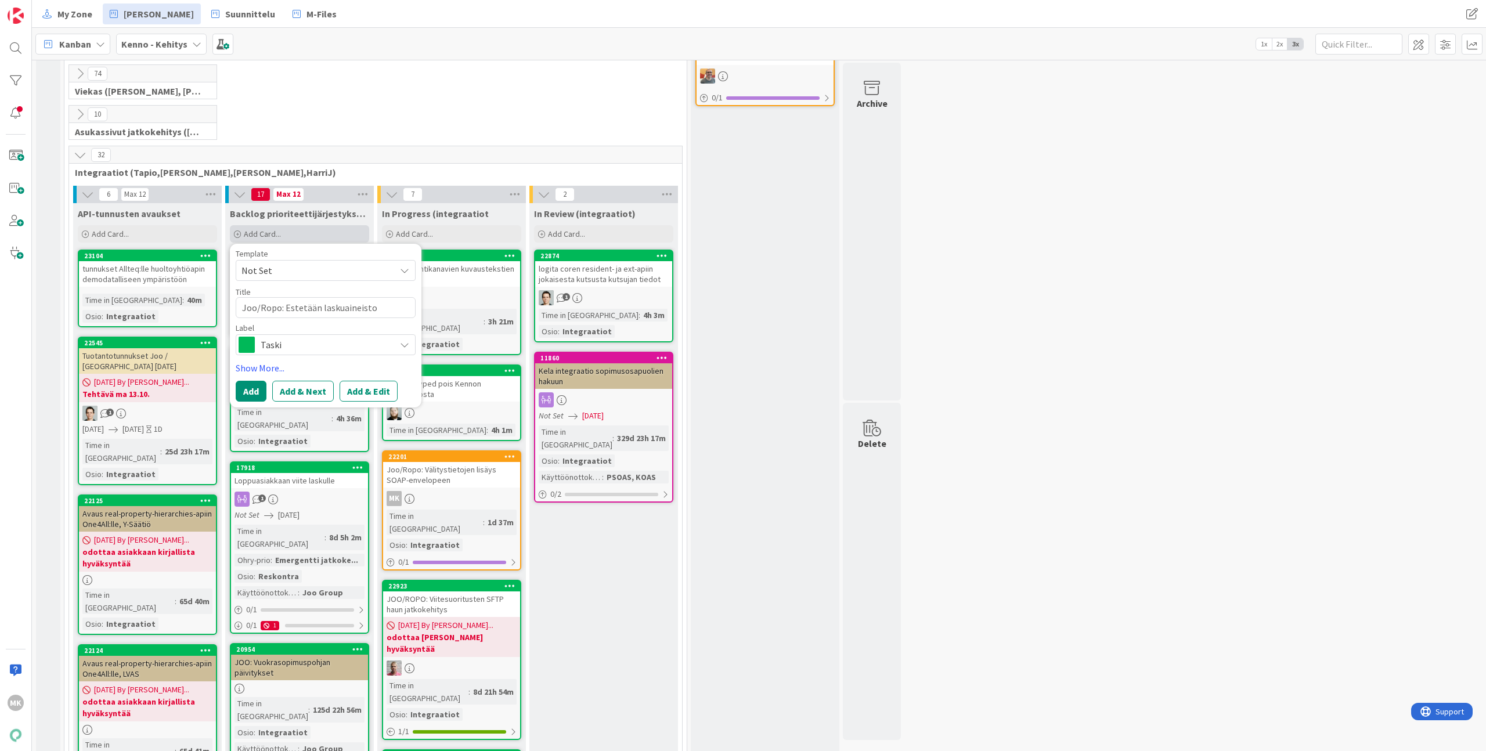
type textarea "Joo/Ropo: Estetään laskuaineiston"
type textarea "x"
type textarea "Joo/Ropo: Estetään laskuaineiston"
type textarea "x"
type textarea "Joo/Ropo: Estetään laskuaineiston e"
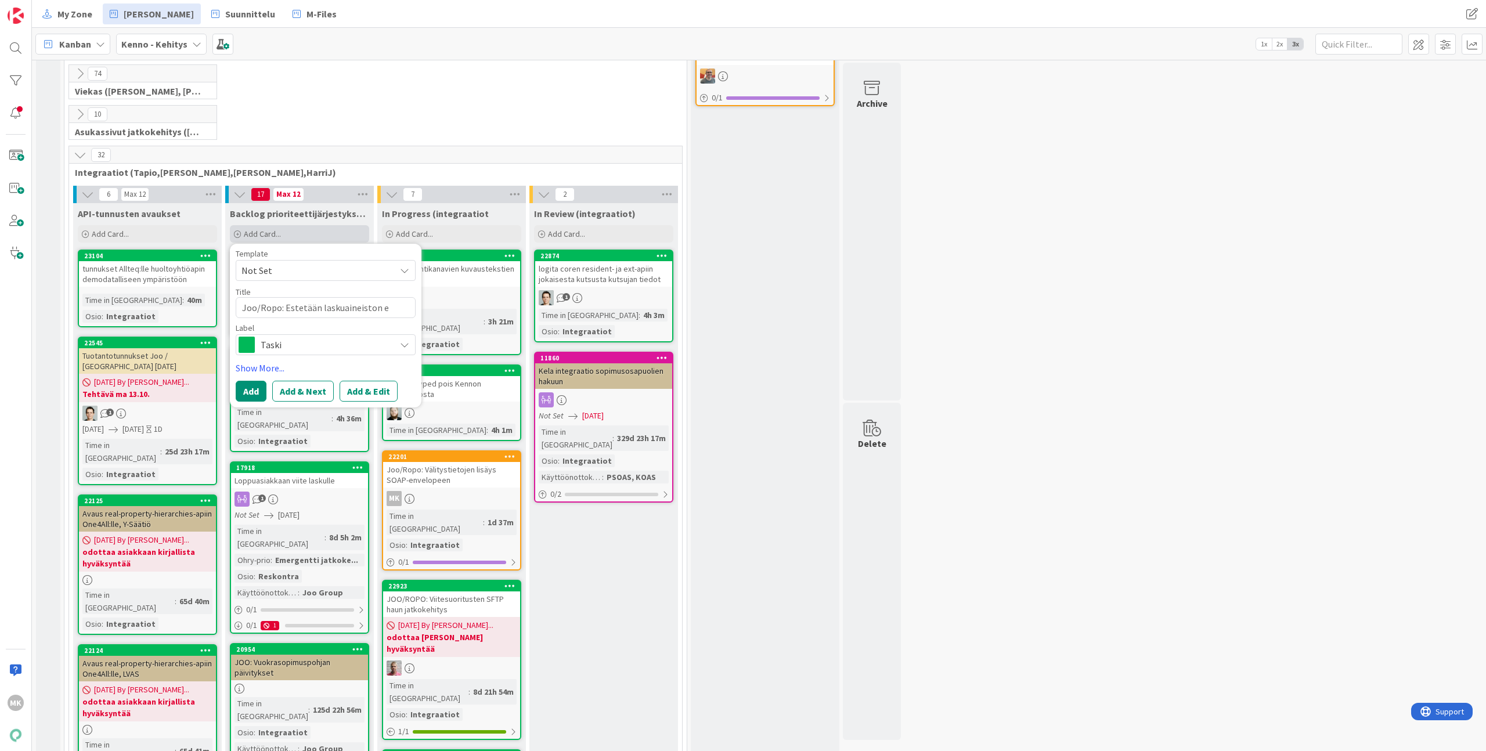
type textarea "x"
type textarea "Joo/Ropo: Estetään laskuaineiston ex"
type textarea "x"
type textarea "Joo/Ropo: Estetään laskuaineiston exp"
type textarea "x"
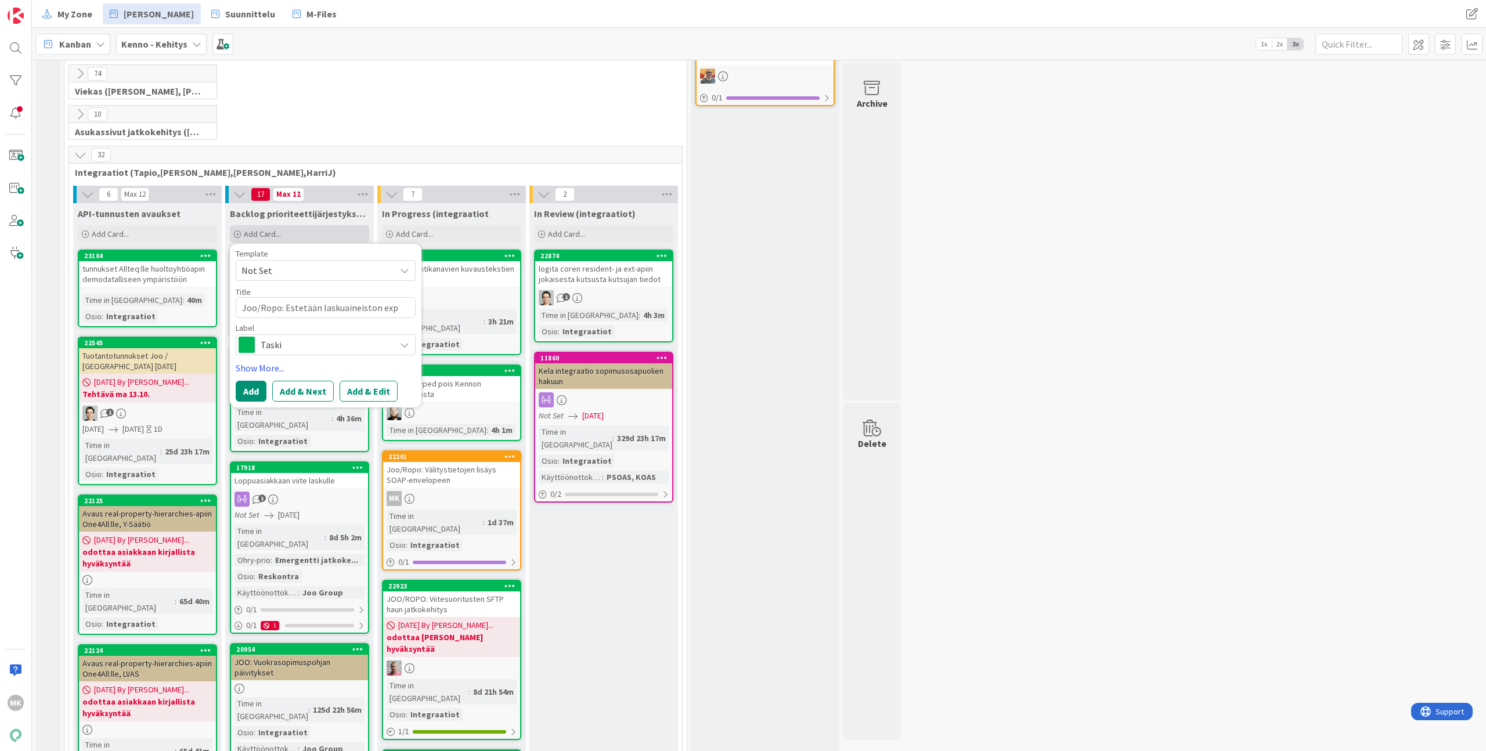
type textarea "Joo/Ropo: Estetään laskuaineiston expo"
type textarea "x"
type textarea "Joo/Ropo: Estetään laskuaineiston expor"
type textarea "x"
type textarea "Joo/Ropo: Estetään laskuaineiston export"
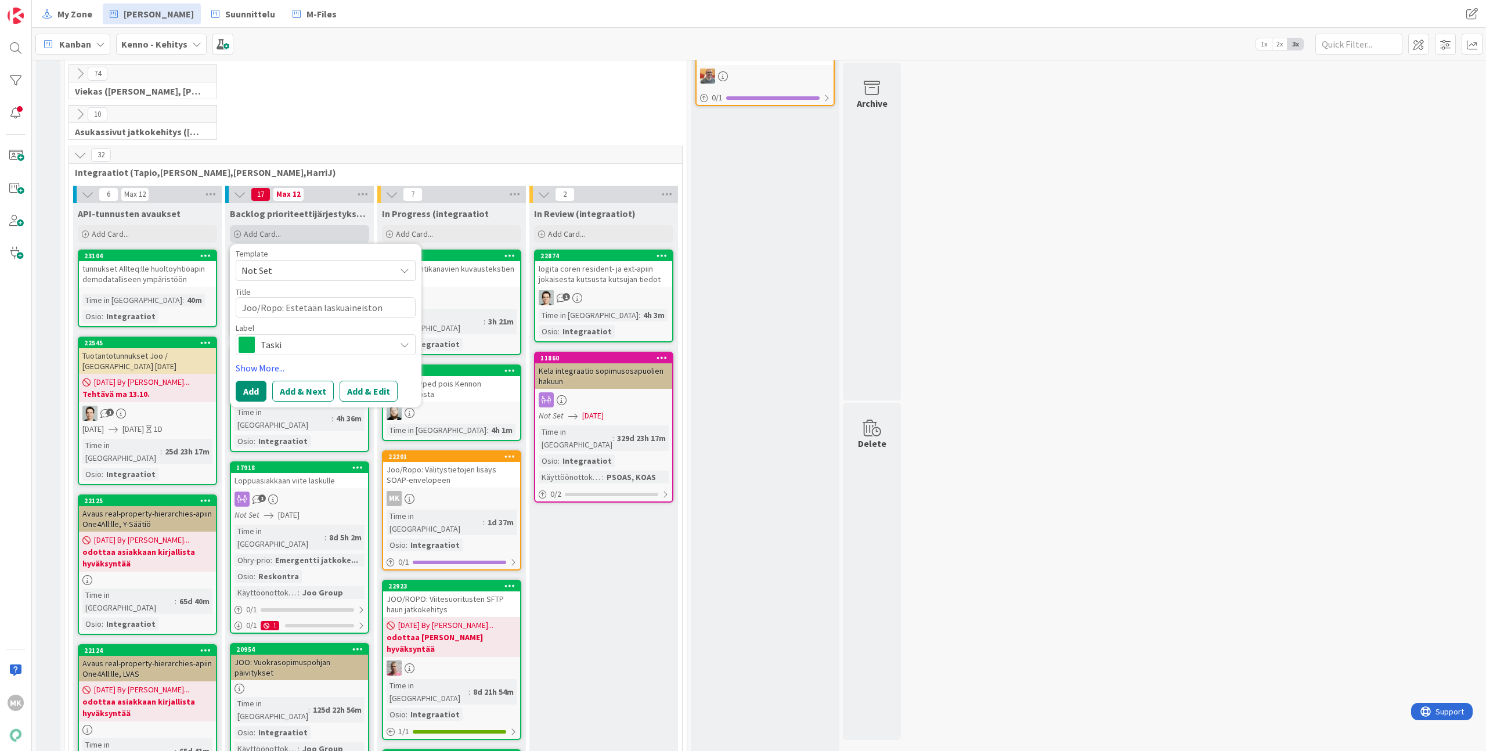
type textarea "x"
type textarea "Joo/Ropo: Estetään laskuaineiston exportt"
type textarea "x"
type textarea "Joo/Ropo: Estetään laskuaineiston exportta"
type textarea "x"
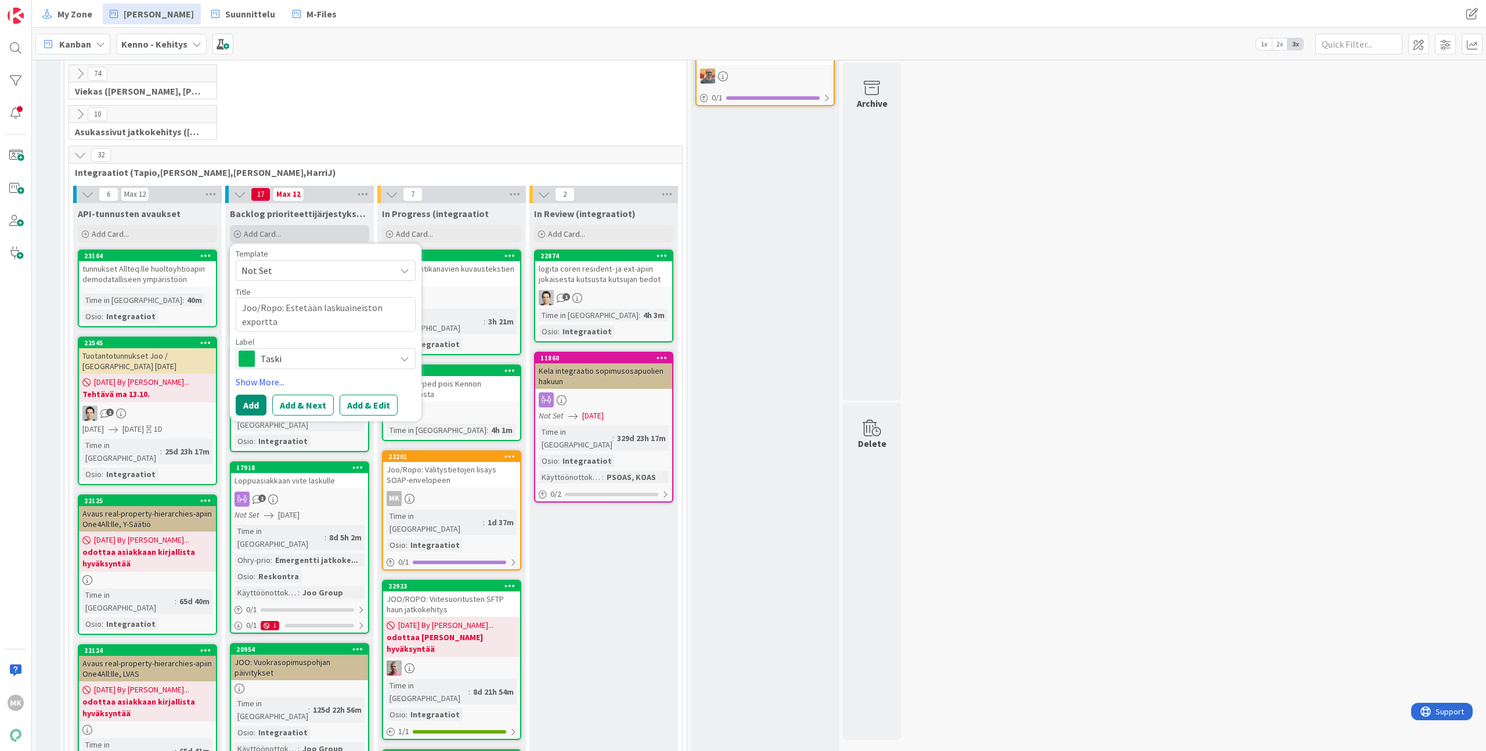
type textarea "Joo/Ropo: Estetään laskuaineiston exporttau"
type textarea "x"
type textarea "Joo/Ropo: Estetään laskuaineiston exporttaus"
type textarea "x"
type textarea "Joo/Ropo: Estetään laskuaineiston exporttaus"
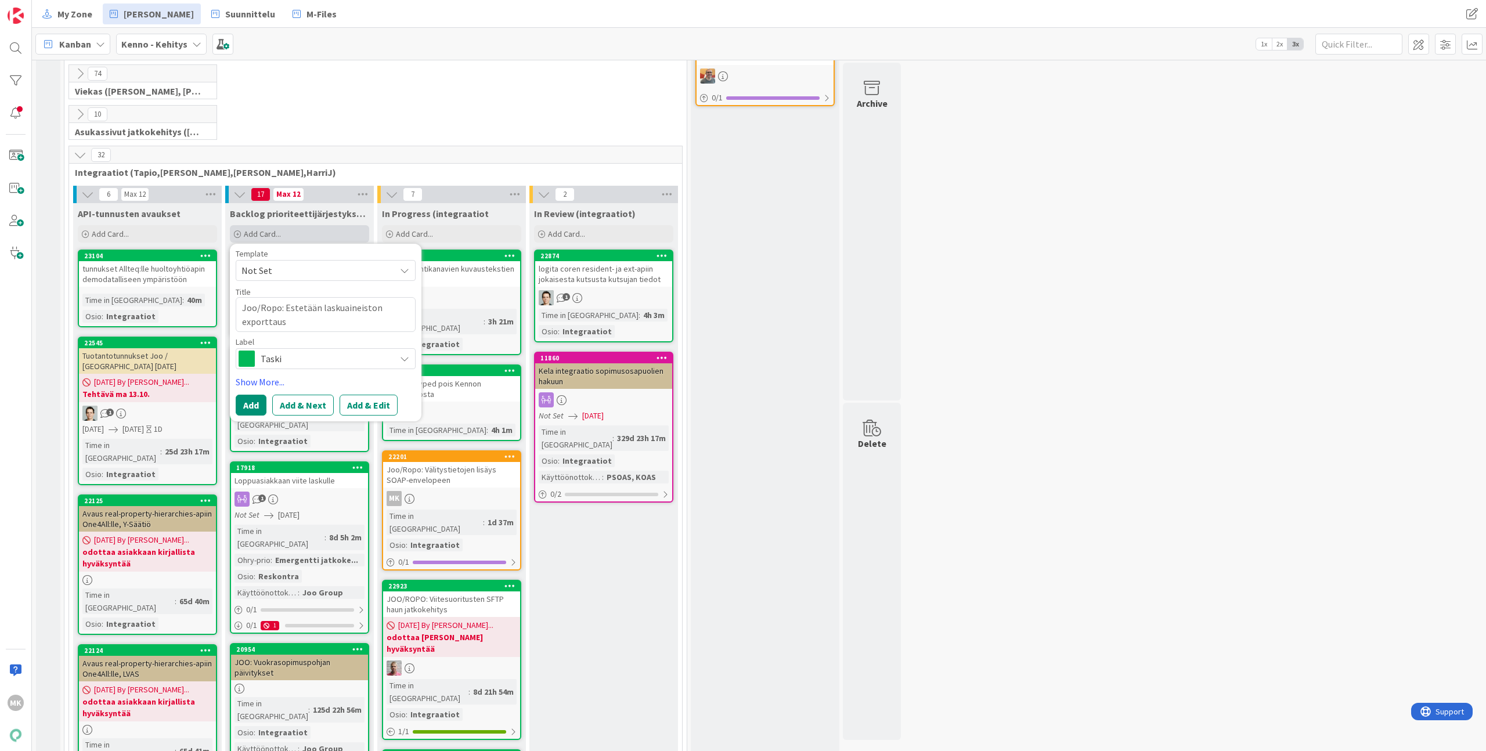
type textarea "x"
type textarea "Joo/Ropo: Estetään laskuaineiston exporttaus F"
type textarea "x"
type textarea "Joo/Ropo: Estetään laskuaineiston exporttaus"
type textarea "x"
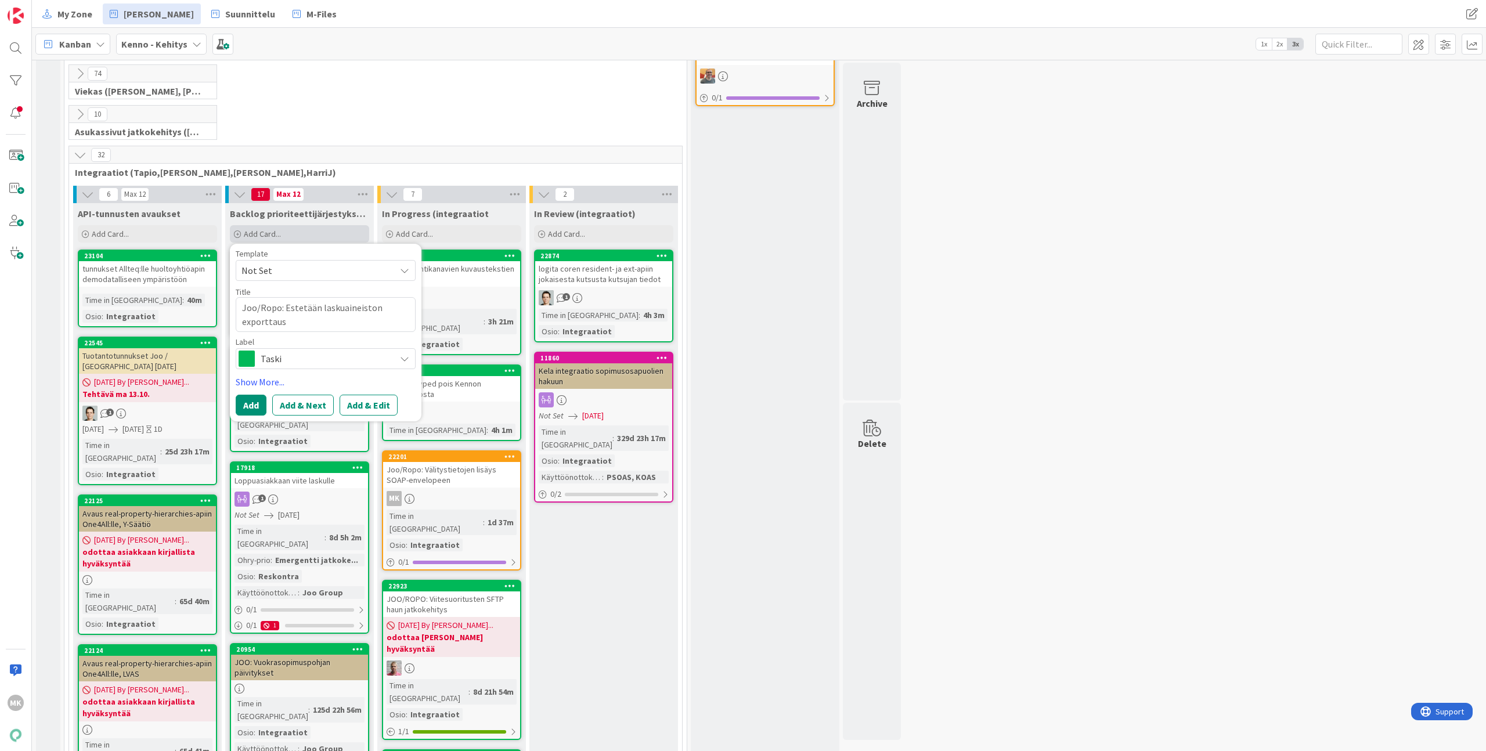
type textarea "Joo/Ropo: Estetään laskuaineiston exporttaus"
type textarea "x"
type textarea "Joo/Ropo: Estetään laskuaineiston Fexporttaus"
type textarea "x"
type textarea "Joo/Ropo: Estetään laskuaineiston Fiexporttaus"
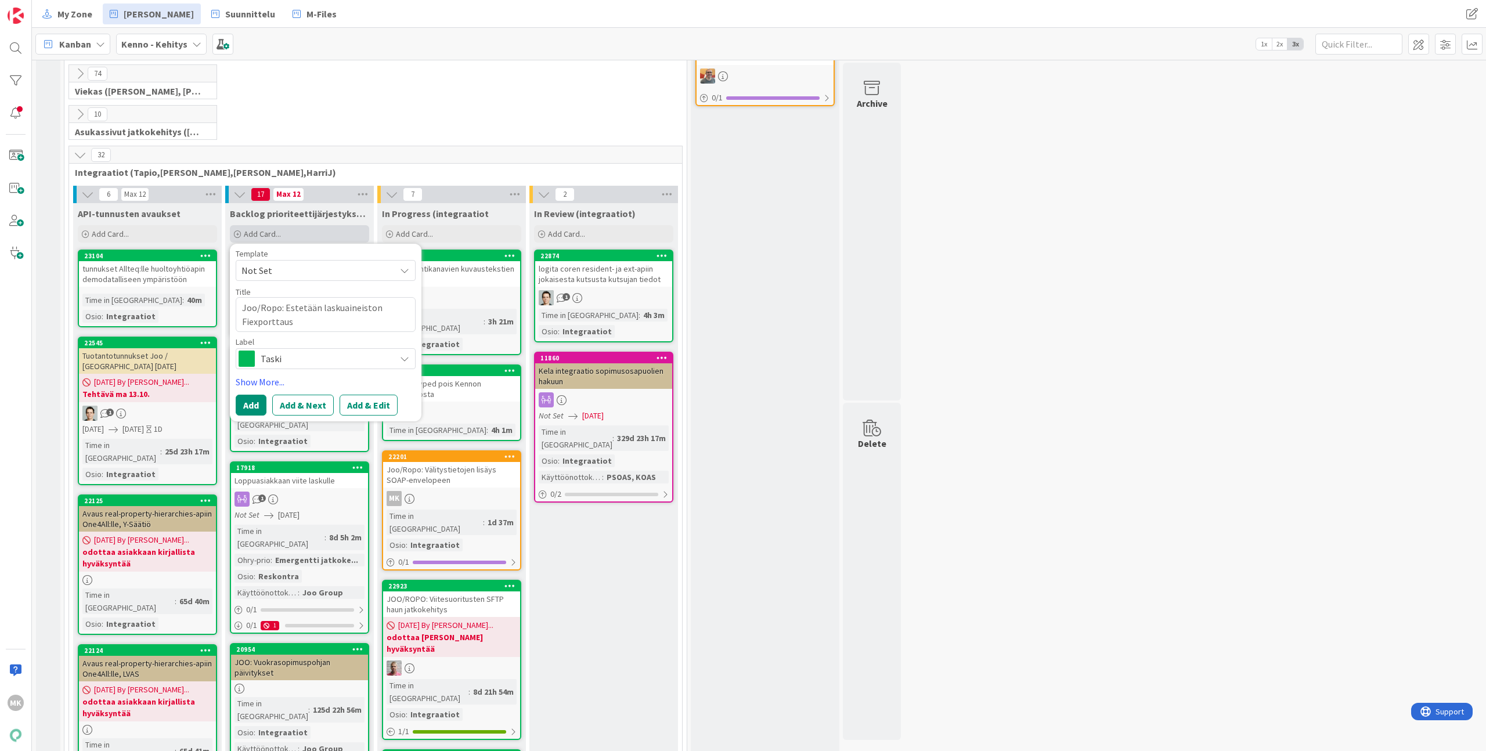
type textarea "x"
type textarea "Joo/Ropo: Estetään laskuaineiston Finoexporttaus"
type textarea "x"
type textarea "Joo/Ropo: Estetään laskuaineiston Finovexporttaus"
type textarea "x"
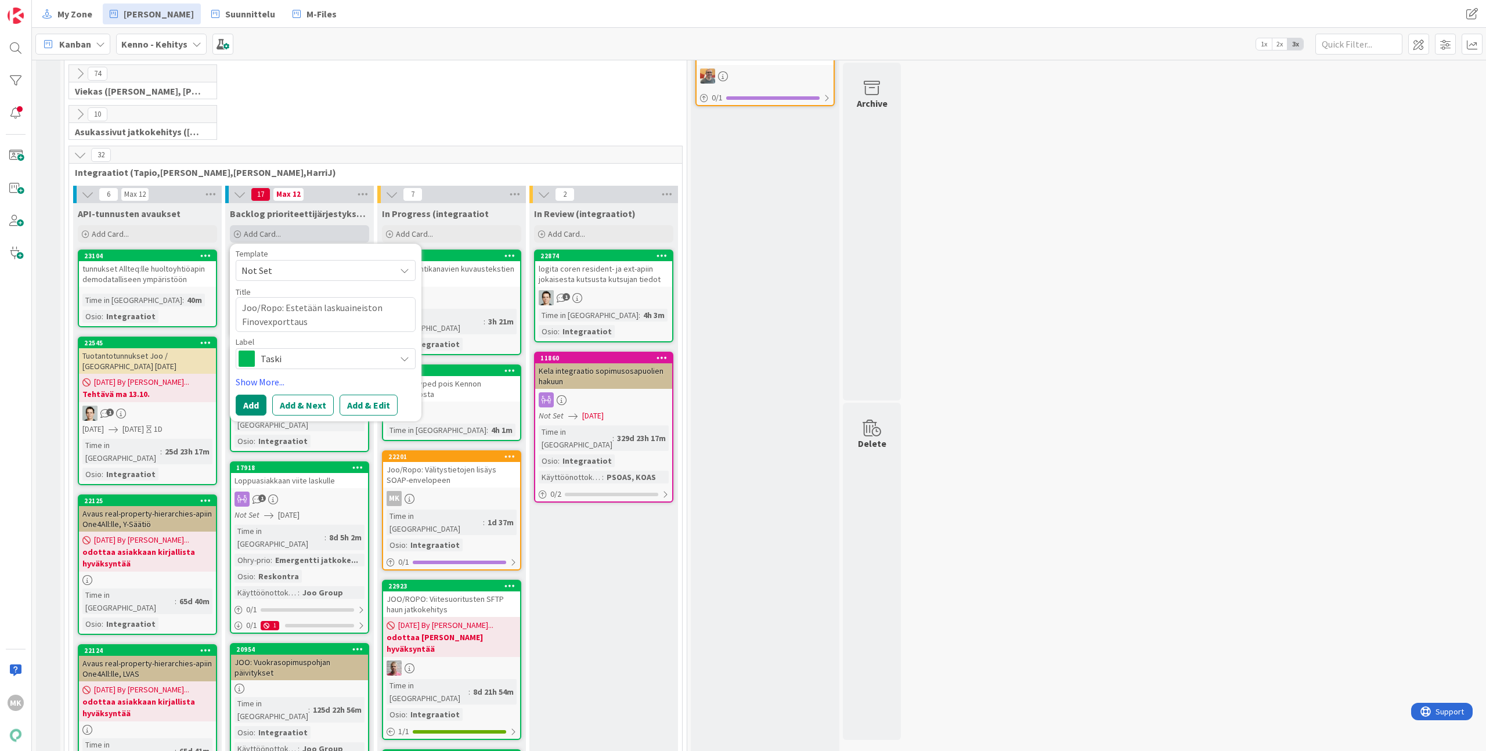
type textarea "Joo/Ropo: Estetään laskuaineiston Finoexporttaus"
type textarea "x"
type textarea "Joo/Ropo: Estetään laskuaineiston Finexporttaus"
type textarea "x"
type textarea "Joo/Ropo: Estetään laskuaineiston Finvexporttaus"
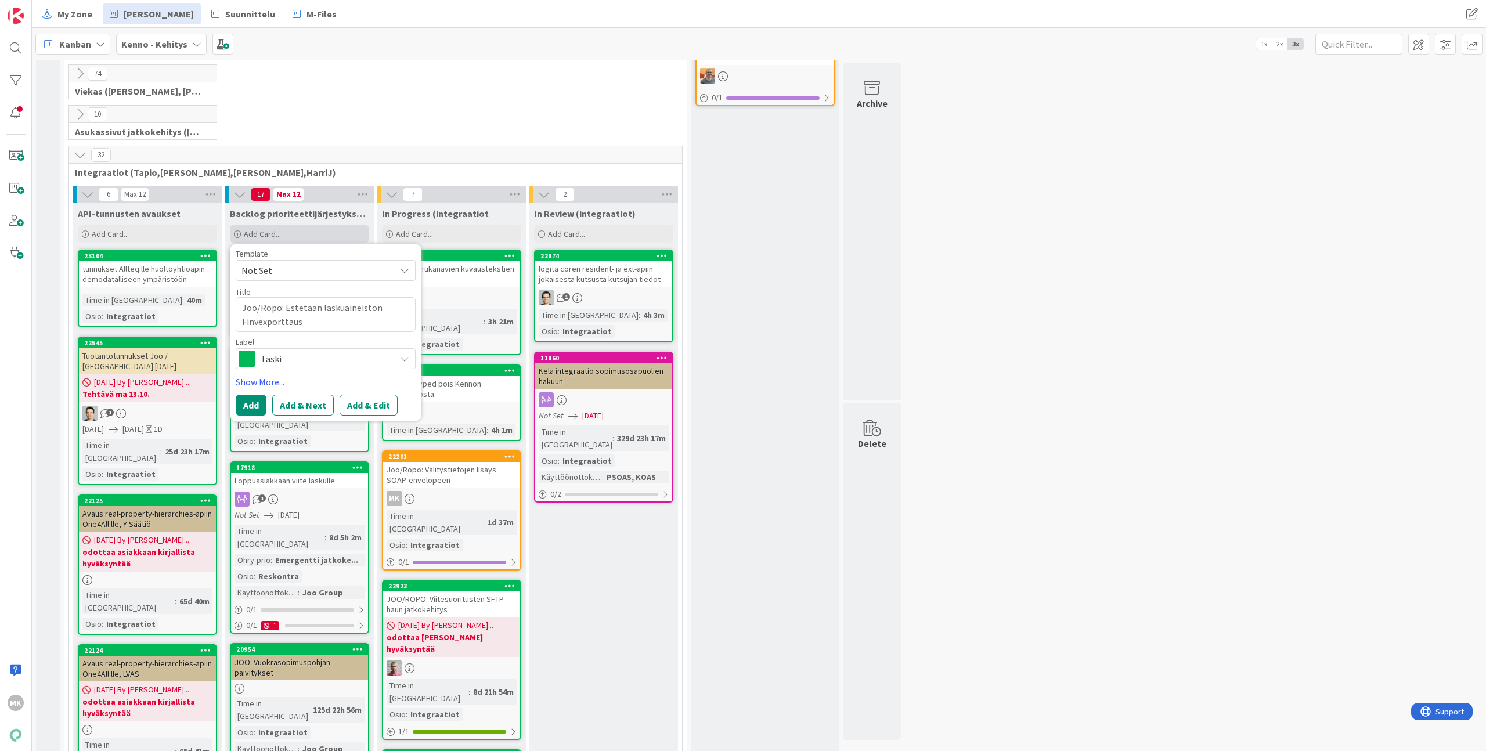
type textarea "x"
type textarea "Joo/Ropo: Estetään laskuaineiston Finvoexporttaus"
type textarea "x"
type textarea "Joo/Ropo: Estetään laskuaineiston Finvoicexporttaus"
type textarea "x"
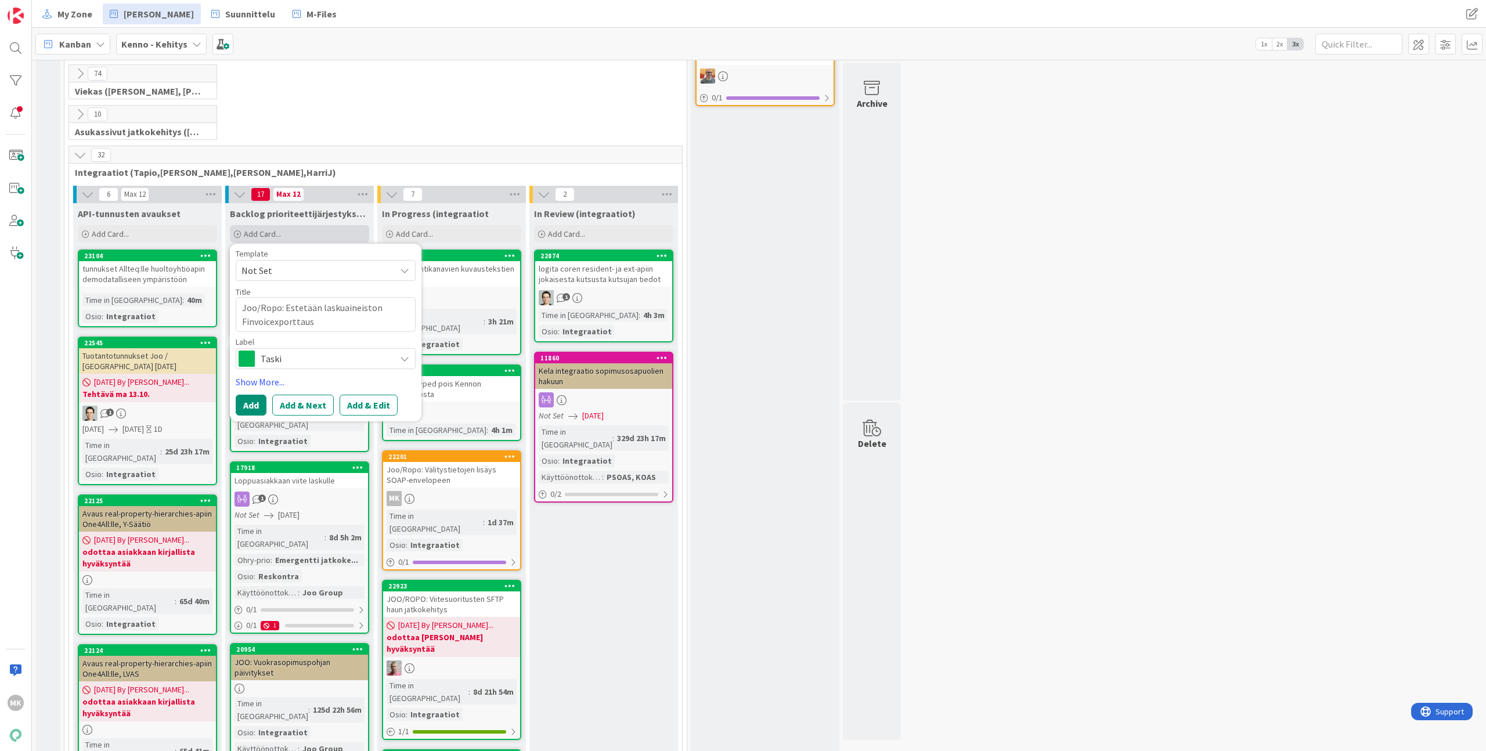
type textarea "Joo/Ropo: Estetään laskuaineiston Finvoiceexporttaus"
type textarea "x"
type textarea "Joo/Ropo: Estetään laskuaineiston Finvoice-exporttaus"
type textarea "x"
type textarea "Joo/Ropo: Estetään laskuaineiston Finvoice-exporttaus"
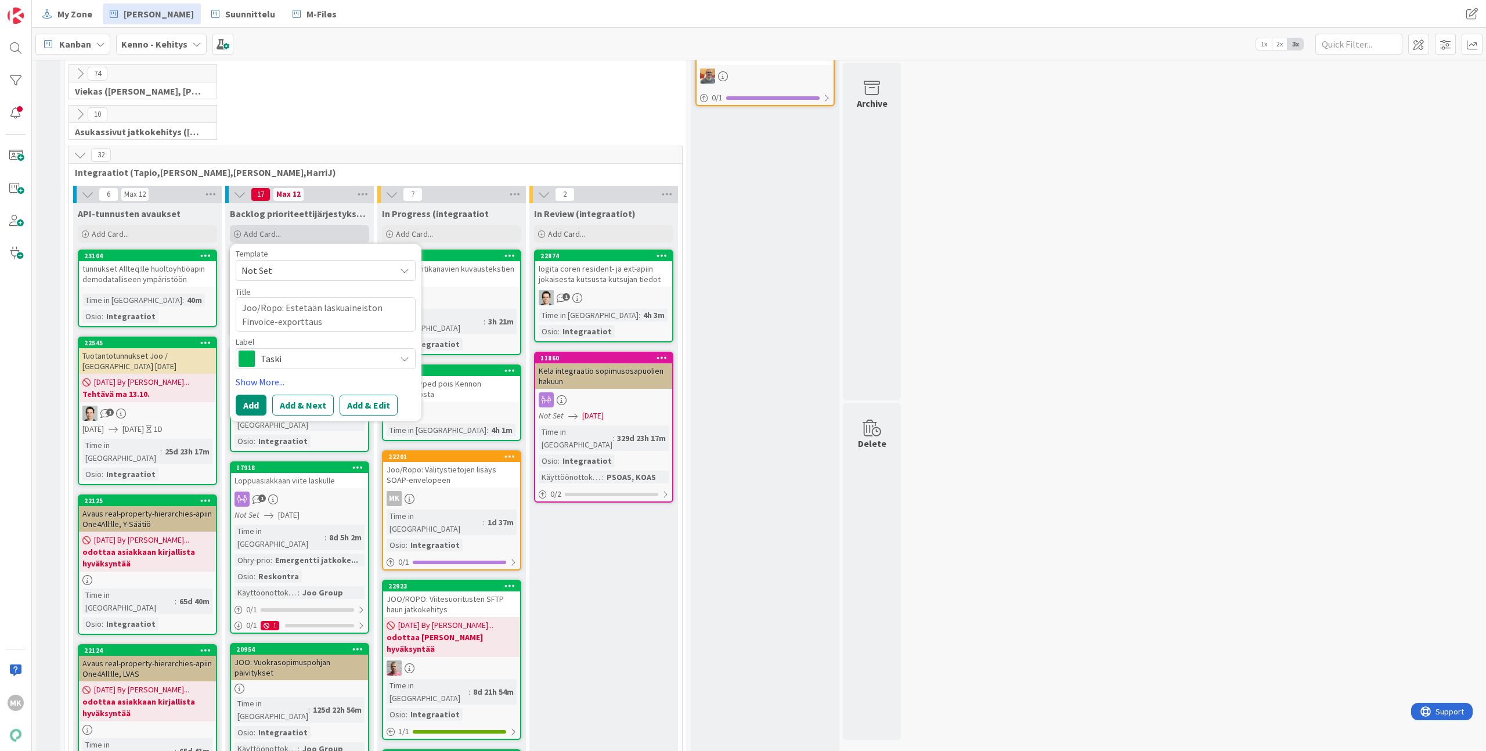
type textarea "x"
type textarea "Joo/Ropo: Estetään laskuaineiston Finvoice-exporttaus k"
type textarea "x"
type textarea "Joo/Ropo: Estetään laskuaineiston Finvoice-exporttaus kä"
type textarea "x"
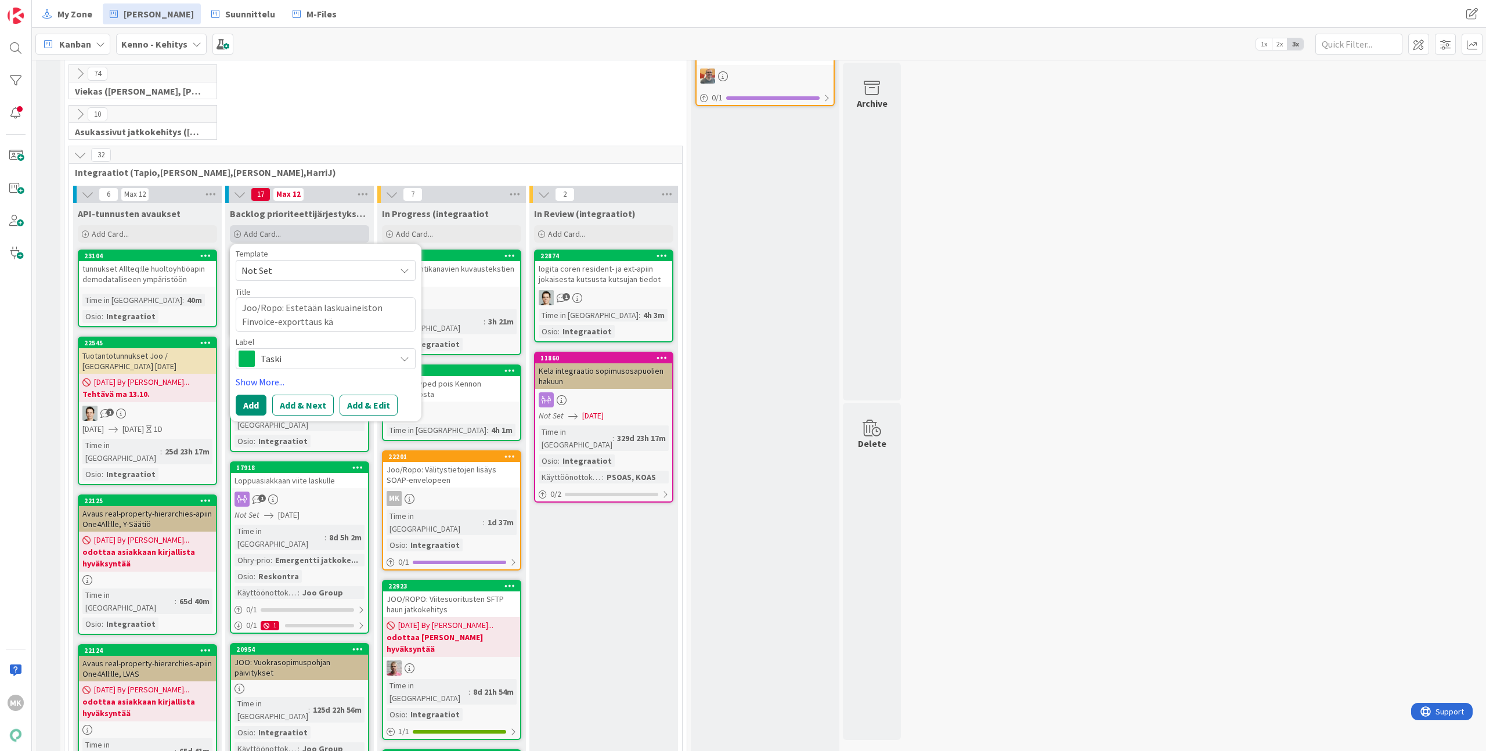
type textarea "Joo/Ropo: Estetään laskuaineiston Finvoice-exporttaus käy"
type textarea "x"
type textarea "Joo/Ropo: Estetään laskuaineiston Finvoice-exporttaus käyt"
type textarea "x"
type textarea "Joo/Ropo: Estetään laskuaineiston Finvoice-exporttaus käytt"
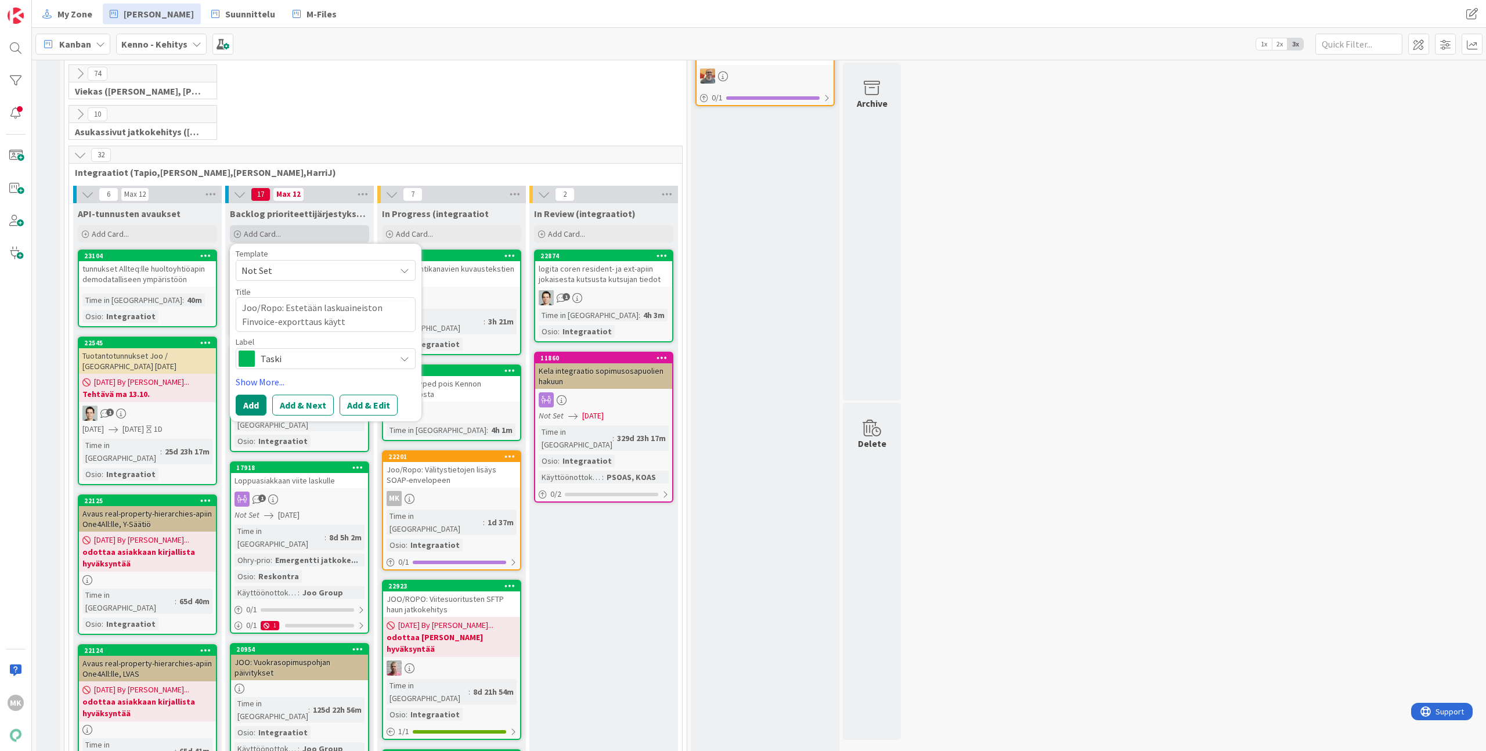
type textarea "x"
type textarea "Joo/Ropo: Estetään laskuaineiston Finvoice-exporttaus käyttö"
type textarea "x"
type textarea "Joo/Ropo: Estetään laskuaineiston Finvoice-exporttaus käyttöl"
type textarea "x"
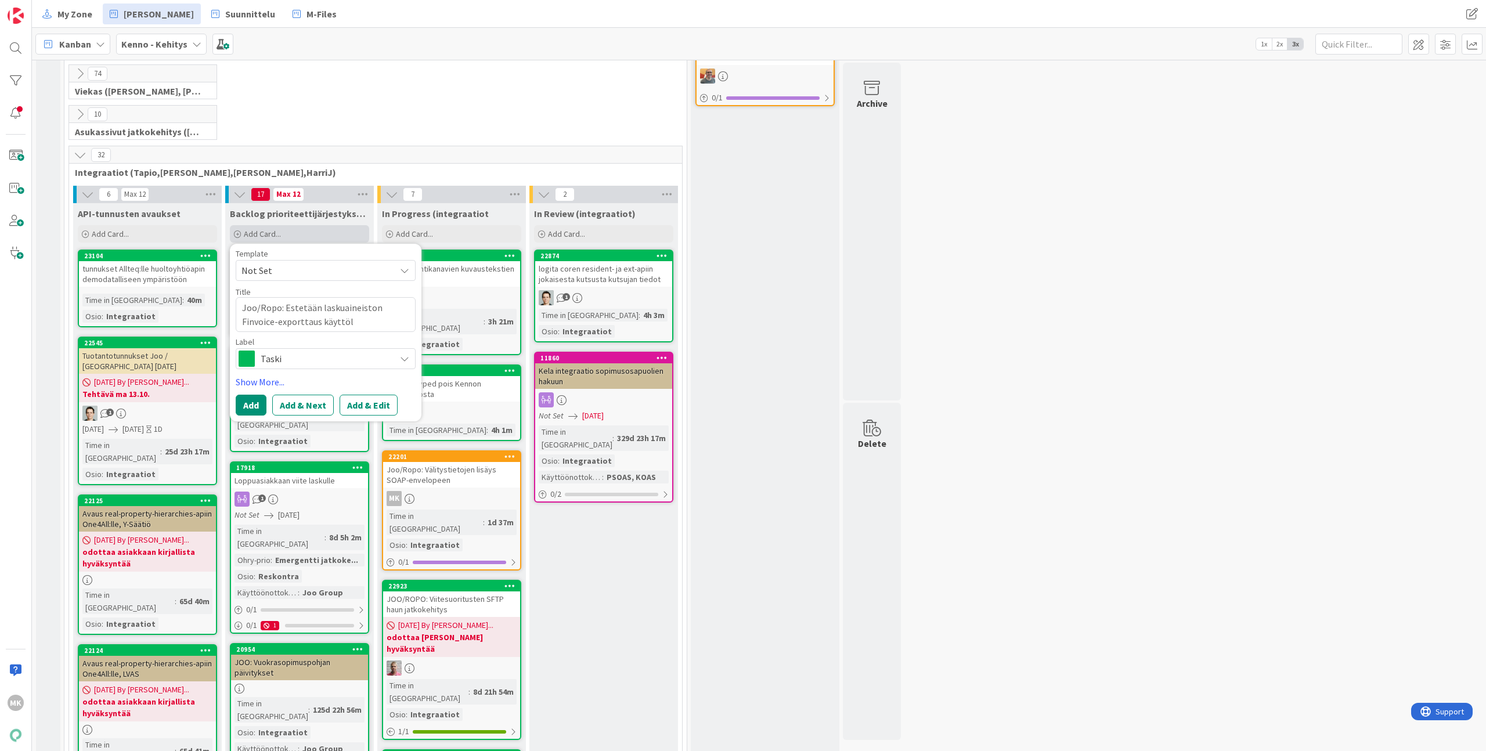
type textarea "Joo/Ropo: Estetään laskuaineiston Finvoice-exporttaus käyttöli"
type textarea "x"
type textarea "Joo/Ropo: Estetään laskuaineiston Finvoice-exporttaus käyttölii"
type textarea "x"
type textarea "Joo/Ropo: Estetään laskuaineiston Finvoice-exporttaus käyttöliit"
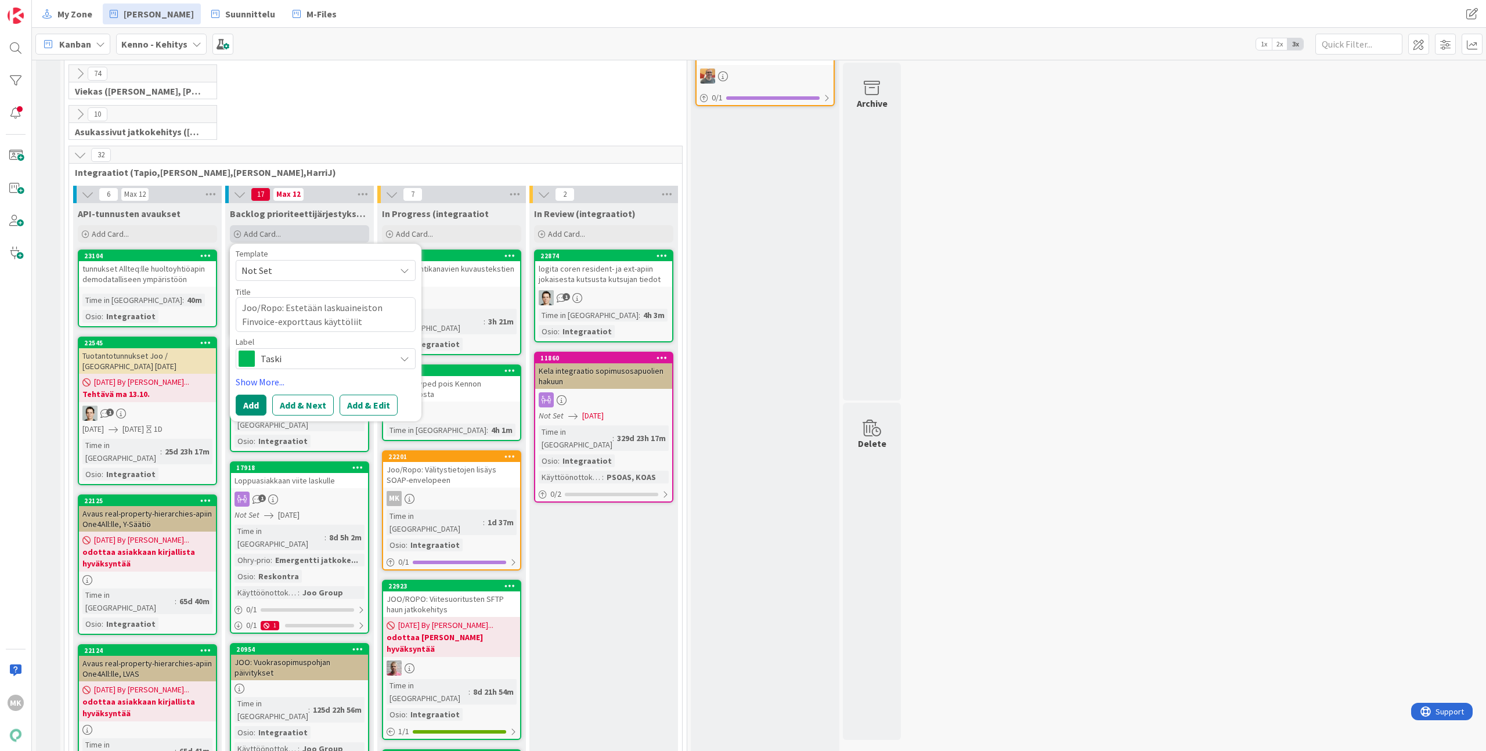
type textarea "x"
type textarea "Joo/Ropo: Estetään laskuaineiston Finvoice-exporttaus käyttöliitt"
type textarea "x"
type textarea "Joo/Ropo: Estetään laskuaineiston Finvoice-exporttaus käyttöliitty"
type textarea "x"
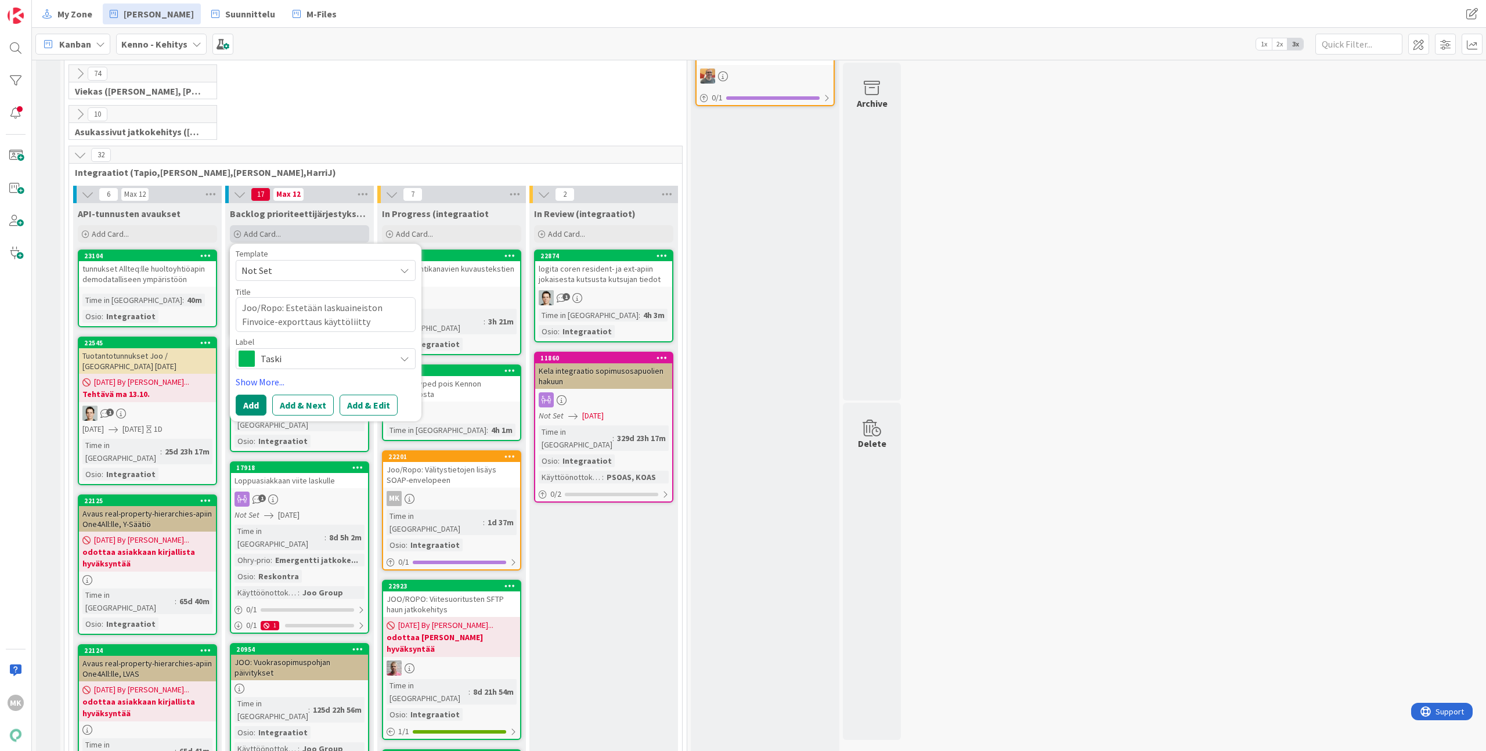
type textarea "Joo/Ropo: Estetään laskuaineiston Finvoice-exporttaus käyttöliittym"
type textarea "x"
type textarea "Joo/Ropo: Estetään laskuaineiston Finvoice-exporttaus käyttöliittymän"
type textarea "x"
type textarea "Joo/Ropo: Estetään laskuaineiston Finvoice-exporttaus käyttöliittymän"
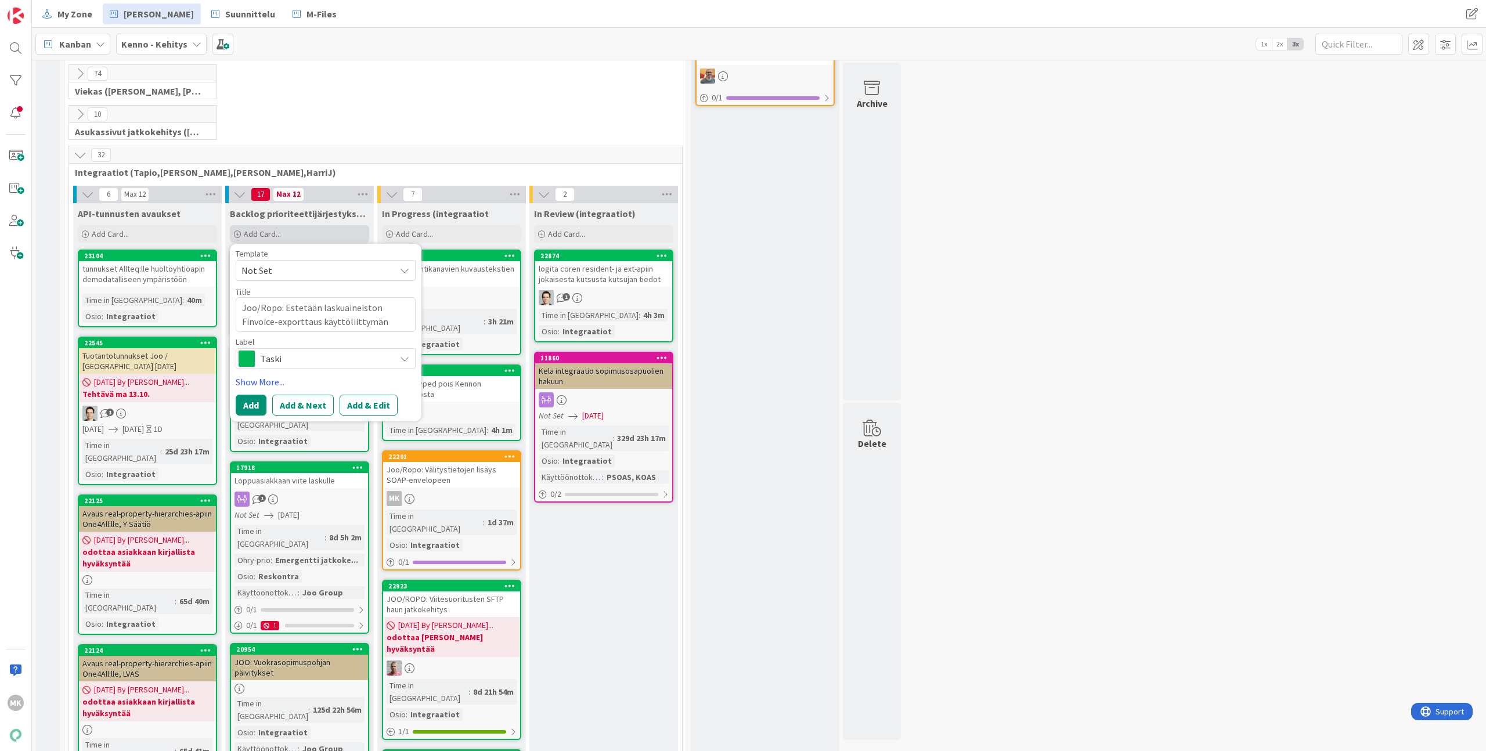
type textarea "x"
type textarea "Joo/Ropo: Estetään laskuaineiston Finvoice-exporttaus käyttöliittymän k"
type textarea "x"
type textarea "Joo/Ropo: Estetään laskuaineiston Finvoice-exporttaus käyttöliittymän kau"
type textarea "x"
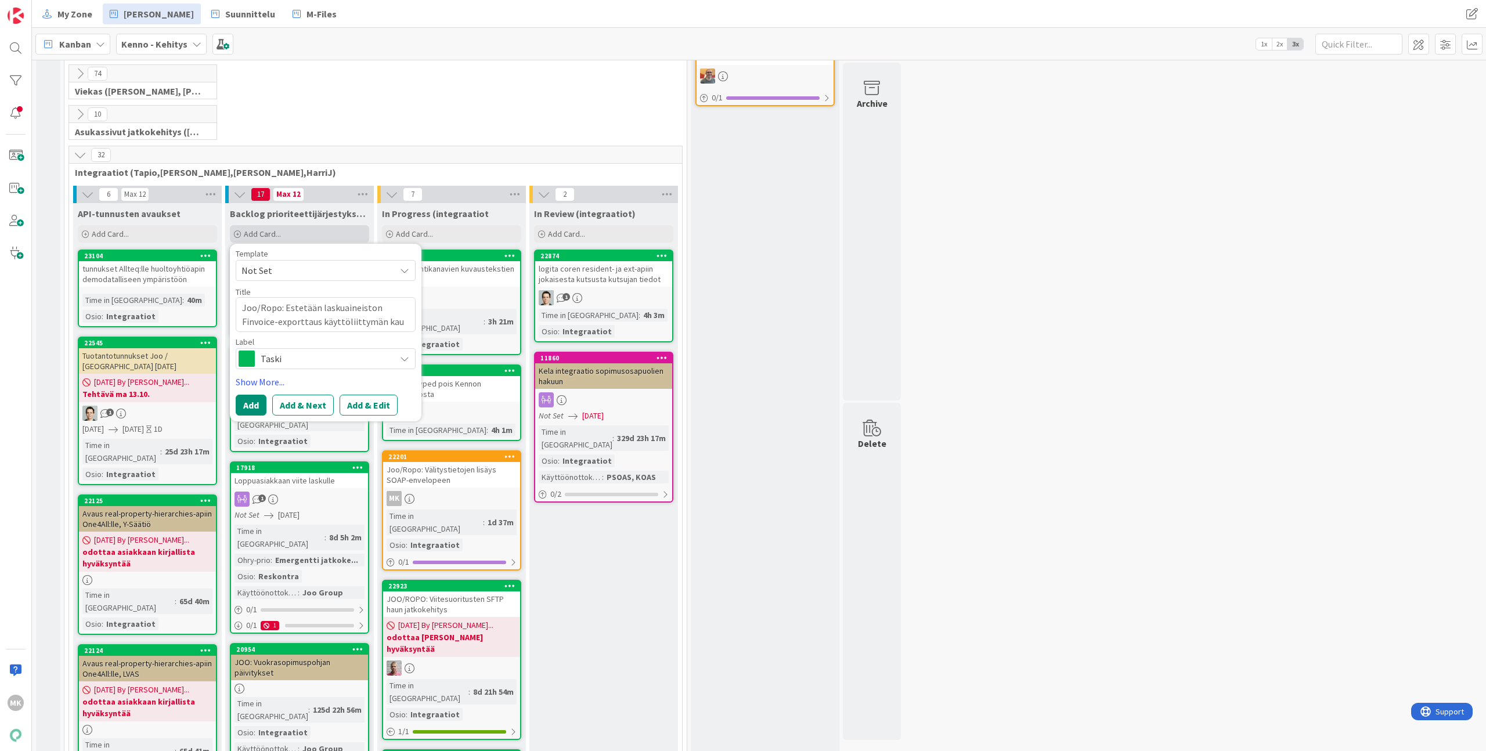
type textarea "Joo/Ropo: Estetään laskuaineiston Finvoice-exporttaus käyttöliittymän kaut"
type textarea "x"
type textarea "Joo/Ropo: Estetään laskuaineiston Finvoice-exporttaus käyttöliittymän kautt"
type textarea "x"
type textarea "Joo/Ropo: Estetään laskuaineiston Finvoice-exporttaus käyttöliittymän kautta"
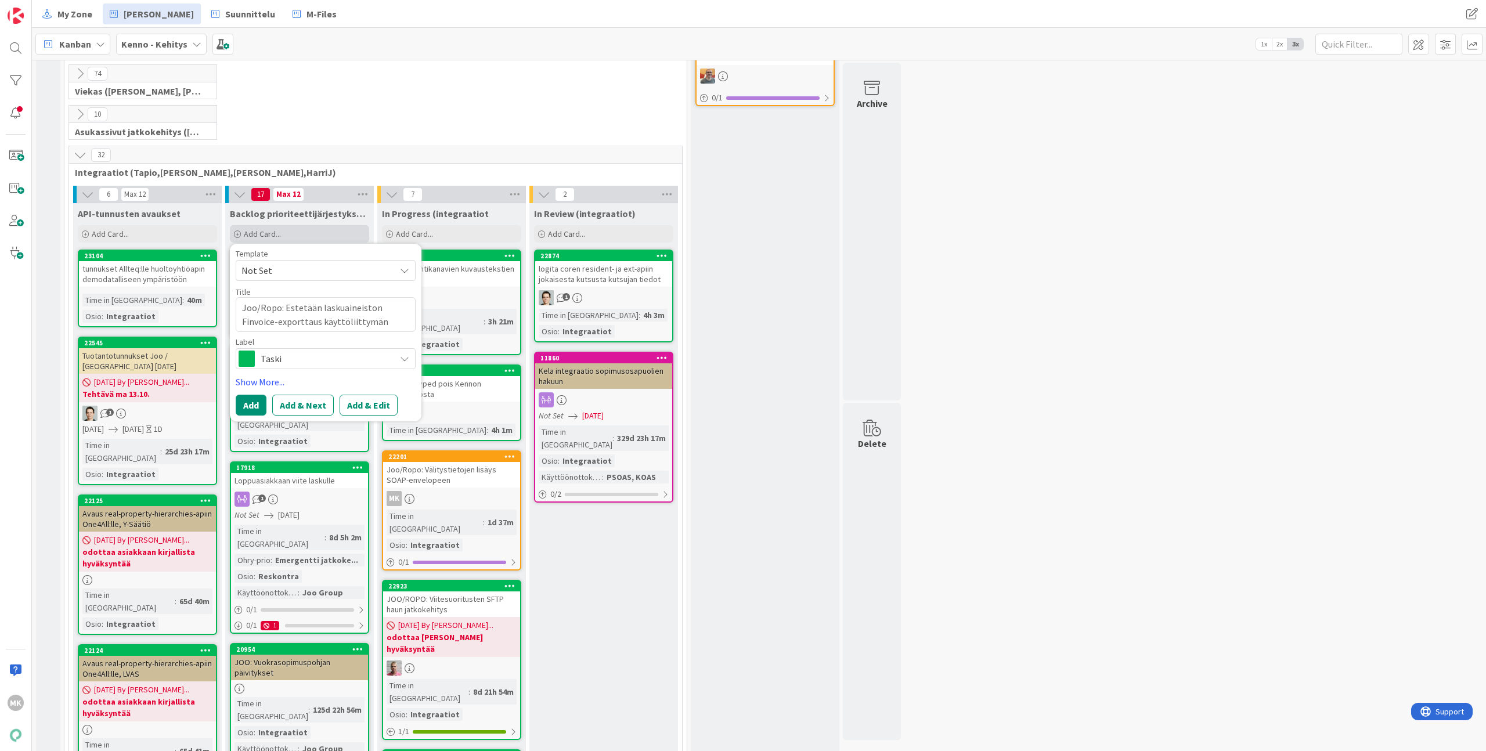
type textarea "x"
type textarea "Joo/Ropo: Estetään laskuaineiston Finvoice-exporttaus käyttöliittymän kautta"
type textarea "x"
type textarea "Joo/Ropo: Estetään laskuaineiston Finvoice-exporttaus käyttöliittymän kautta j"
type textarea "x"
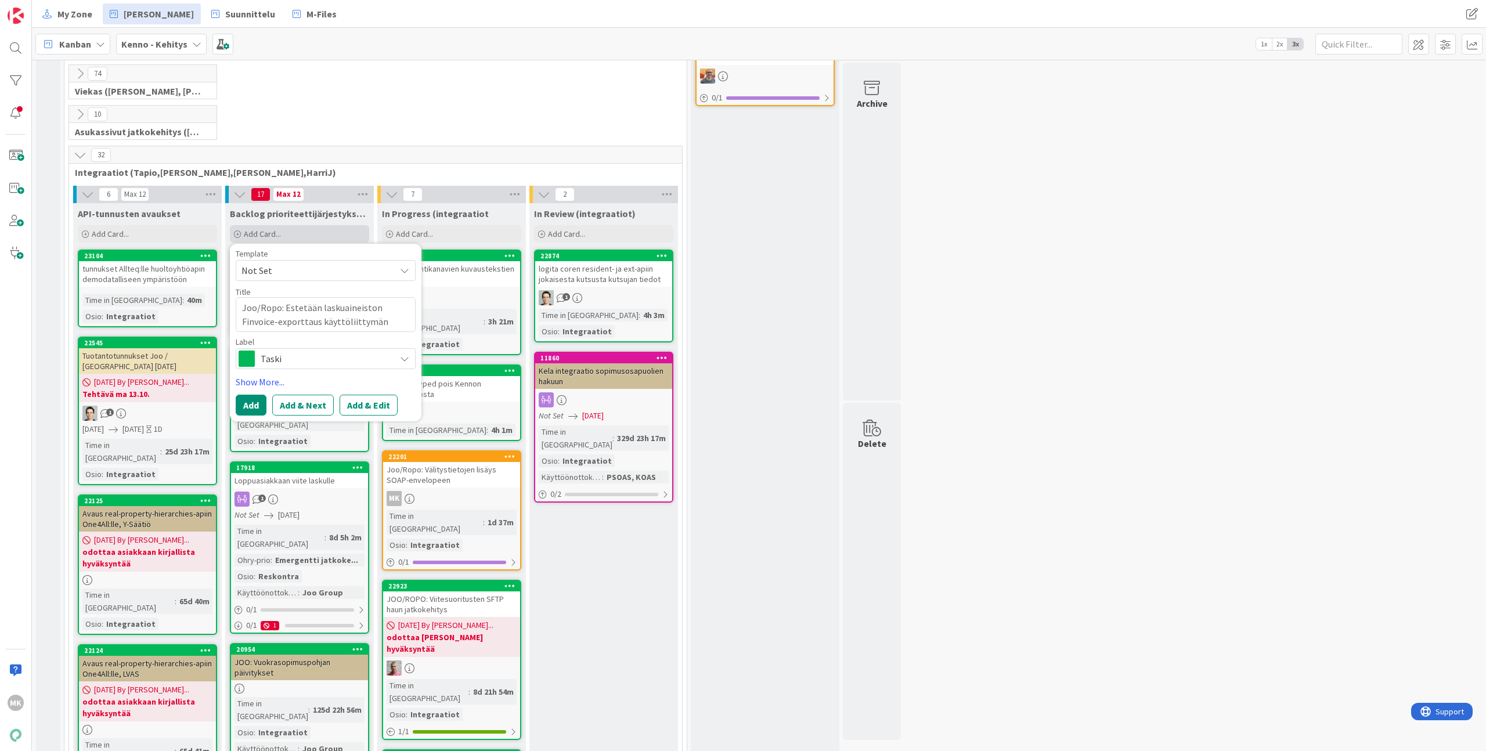
type textarea "Joo/Ropo: Estetään laskuaineiston Finvoice-exporttaus käyttöliittymän kautta jo"
type textarea "x"
type textarea "Joo/Ropo: Estetään laskuaineiston Finvoice-exporttaus käyttöliittymän kautta jos"
type textarea "x"
type textarea "Joo/Ropo: Estetään laskuaineiston Finvoice-exporttaus käyttöliittymän kautta jos"
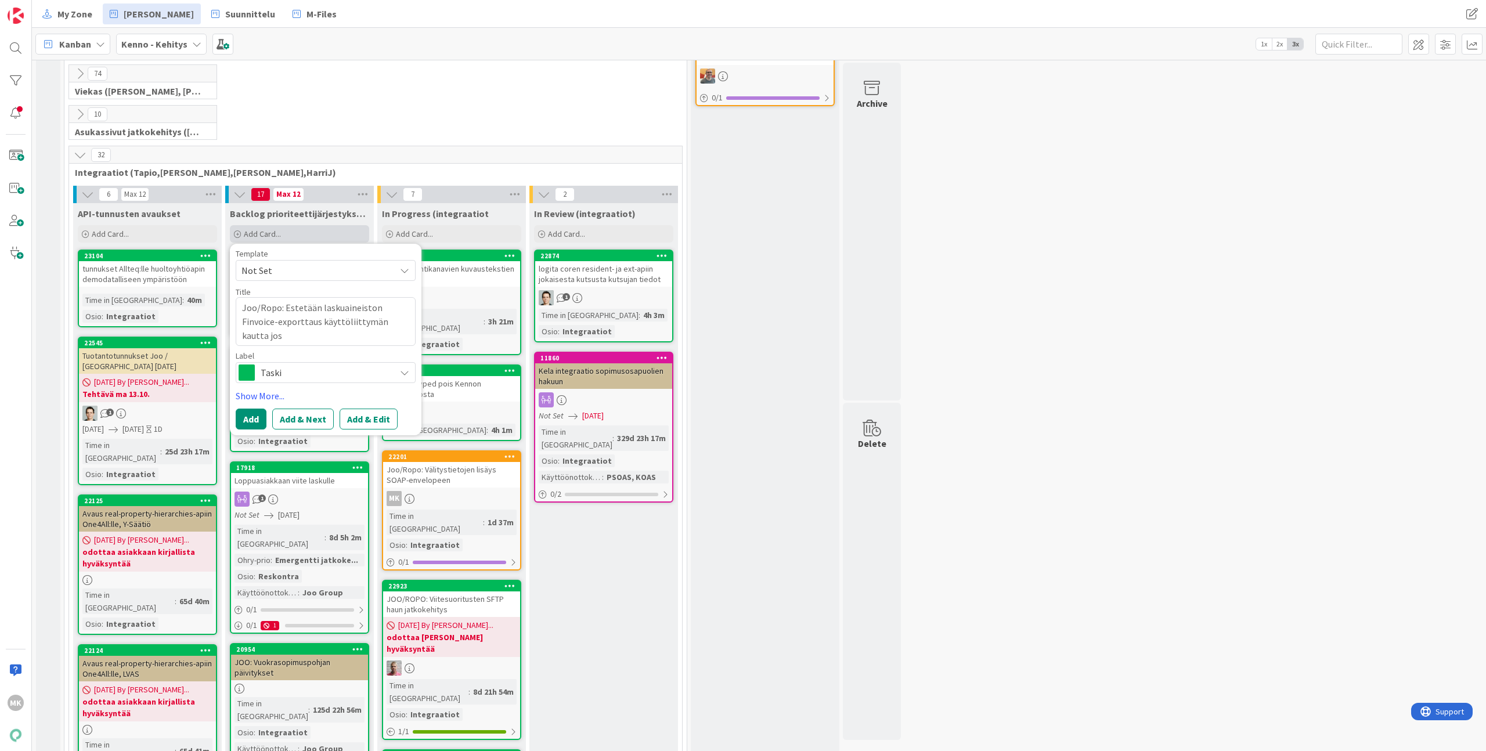
type textarea "x"
type textarea "Joo/Ropo: Estetään laskuaineiston Finvoice-exporttaus käyttöliittymän kautta jo…"
type textarea "x"
type textarea "Joo/Ropo: Estetään laskuaineiston Finvoice-exporttaus käyttöliittymän kautta jo…"
type textarea "x"
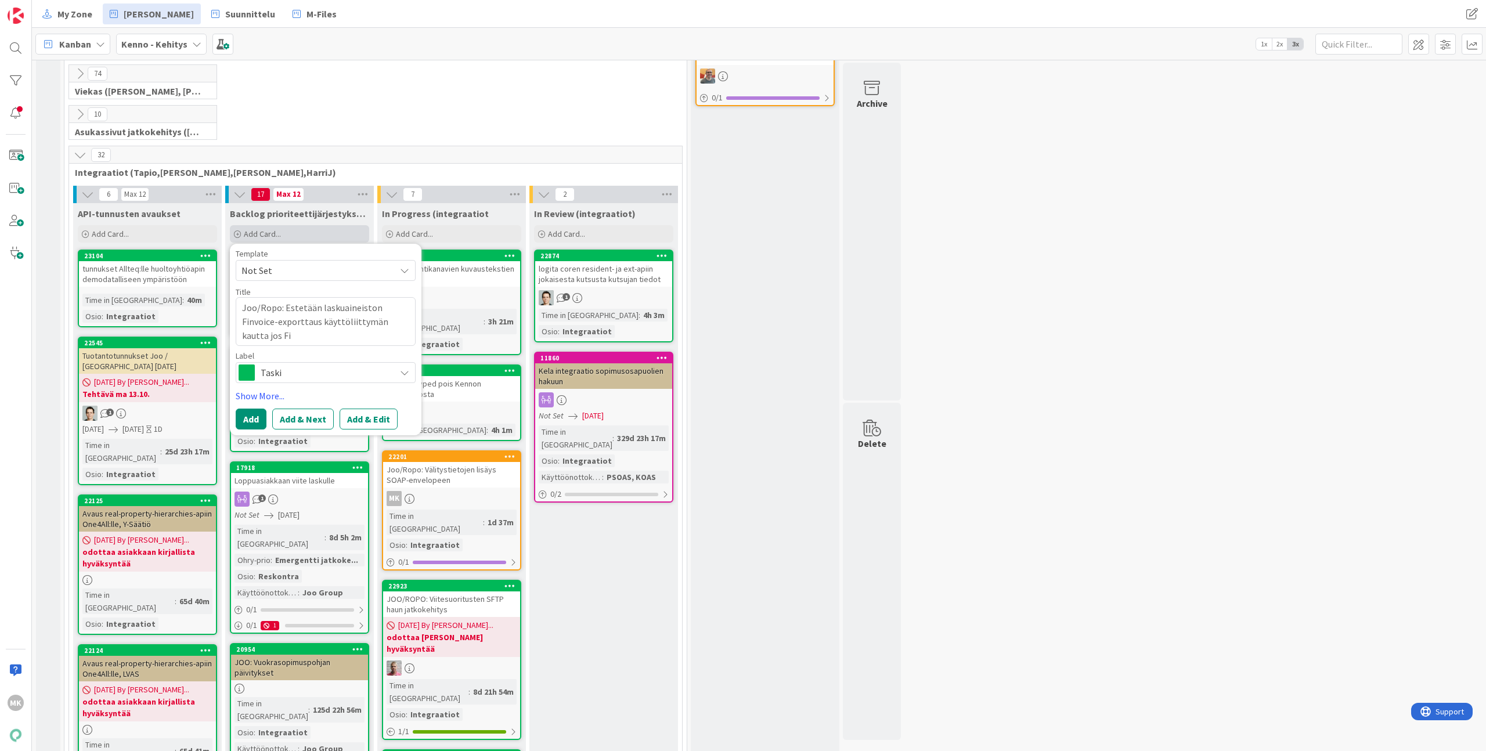
type textarea "Joo/Ropo: Estetään laskuaineiston Finvoice-exporttaus käyttöliittymän kautta jo…"
type textarea "x"
type textarea "Joo/Ropo: Estetään laskuaineiston Finvoice-exporttaus käyttöliittymän kautta jo…"
type textarea "x"
type textarea "Joo/Ropo: Estetään laskuaineiston Finvoice-exporttaus käyttöliittymän kautta jo…"
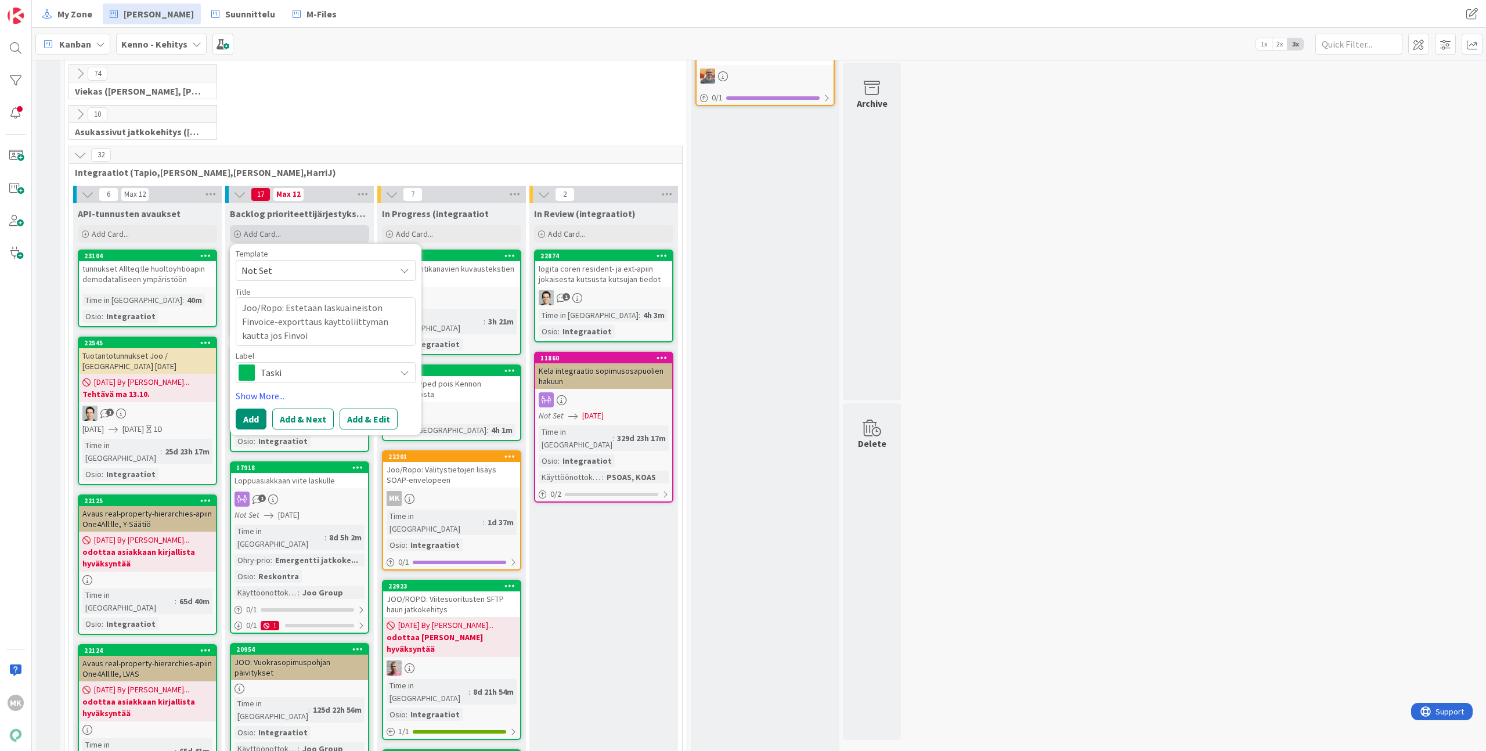
type textarea "x"
type textarea "Joo/Ropo: Estetään laskuaineiston Finvoice-exporttaus käyttöliittymän kautta jo…"
type textarea "x"
type textarea "Joo/Ropo: Estetään laskuaineiston Finvoice-exporttaus käyttöliittymän kautta jo…"
type textarea "x"
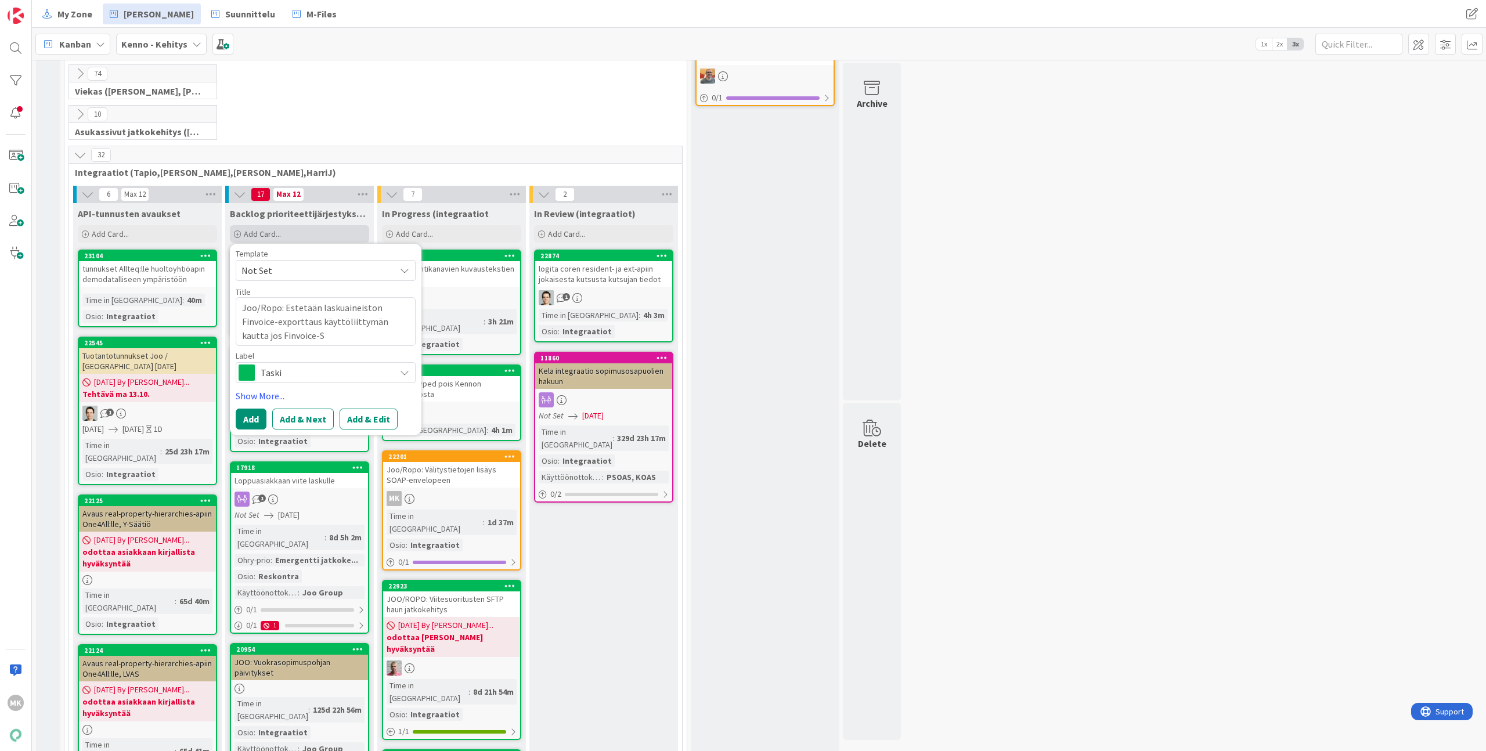
type textarea "Joo/Ropo: Estetään laskuaineiston Finvoice-exporttaus käyttöliittymän kautta jo…"
type textarea "x"
type textarea "Joo/Ropo: Estetään laskuaineiston Finvoice-exporttaus käyttöliittymän kautta jo…"
type textarea "x"
type textarea "Joo/Ropo: Estetään laskuaineiston Finvoice-exporttaus käyttöliittymän kautta jo…"
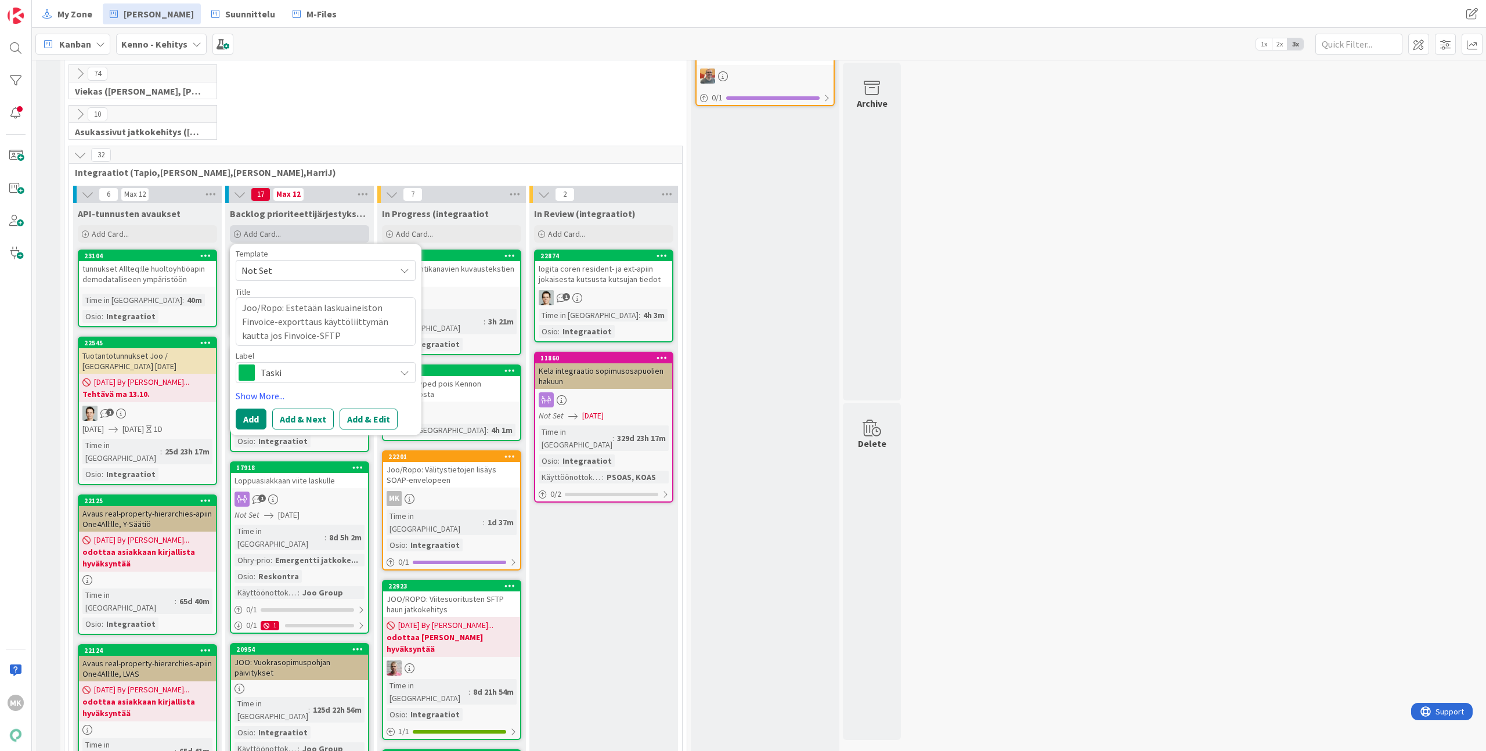
type textarea "x"
type textarea "Joo/Ropo: Estetään laskuaineiston Finvoice-exporttaus käyttöliittymän kautta jo…"
type textarea "x"
type textarea "Joo/Ropo: Estetään laskuaineiston Finvoice-exporttaus käyttöliittymän kautta jo…"
type textarea "x"
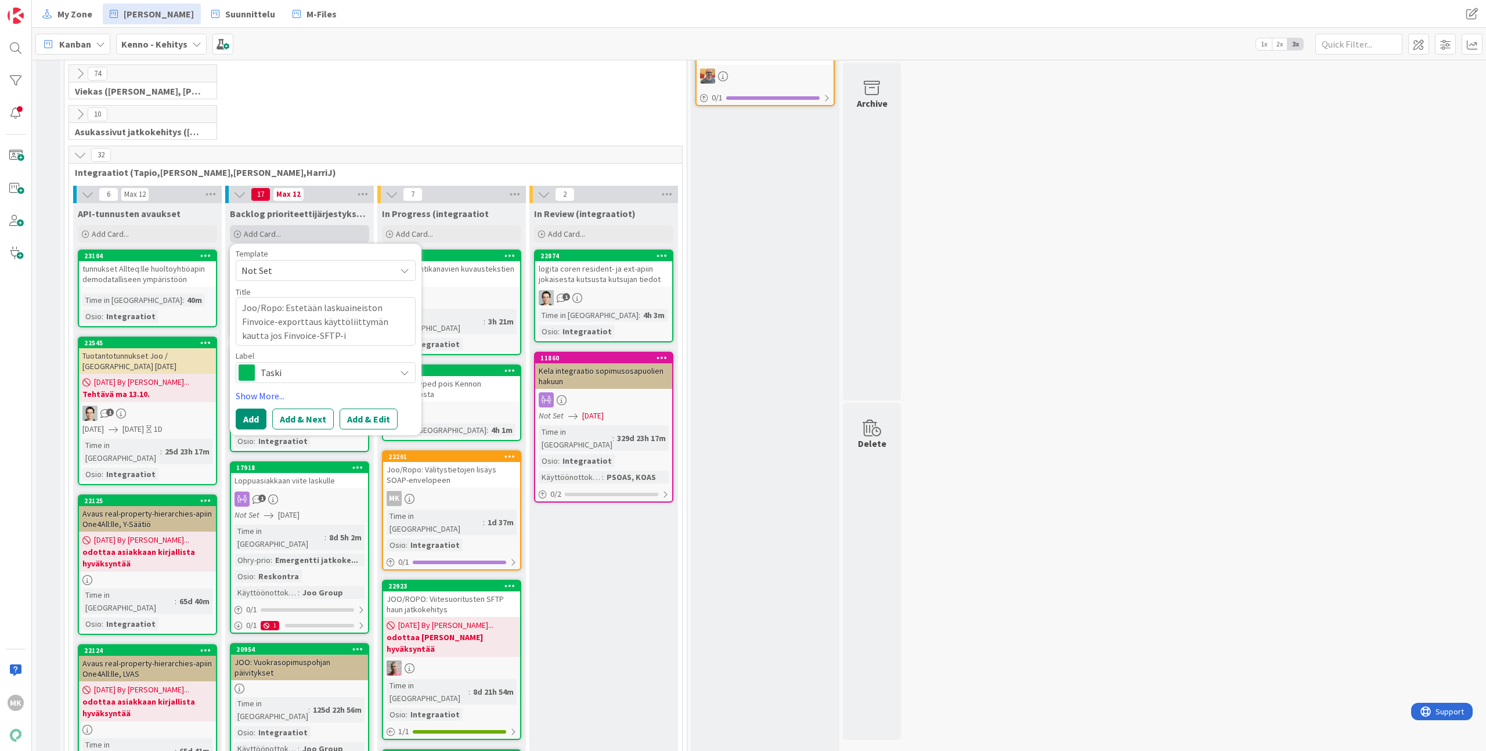
type textarea "Joo/Ropo: Estetään laskuaineiston Finvoice-exporttaus käyttöliittymän kautta jo…"
type textarea "x"
type textarea "Joo/Ropo: Estetään laskuaineiston Finvoice-exporttaus käyttöliittymän kautta jo…"
type textarea "x"
type textarea "Joo/Ropo: Estetään laskuaineiston Finvoice-exporttaus käyttöliittymän kautta jo…"
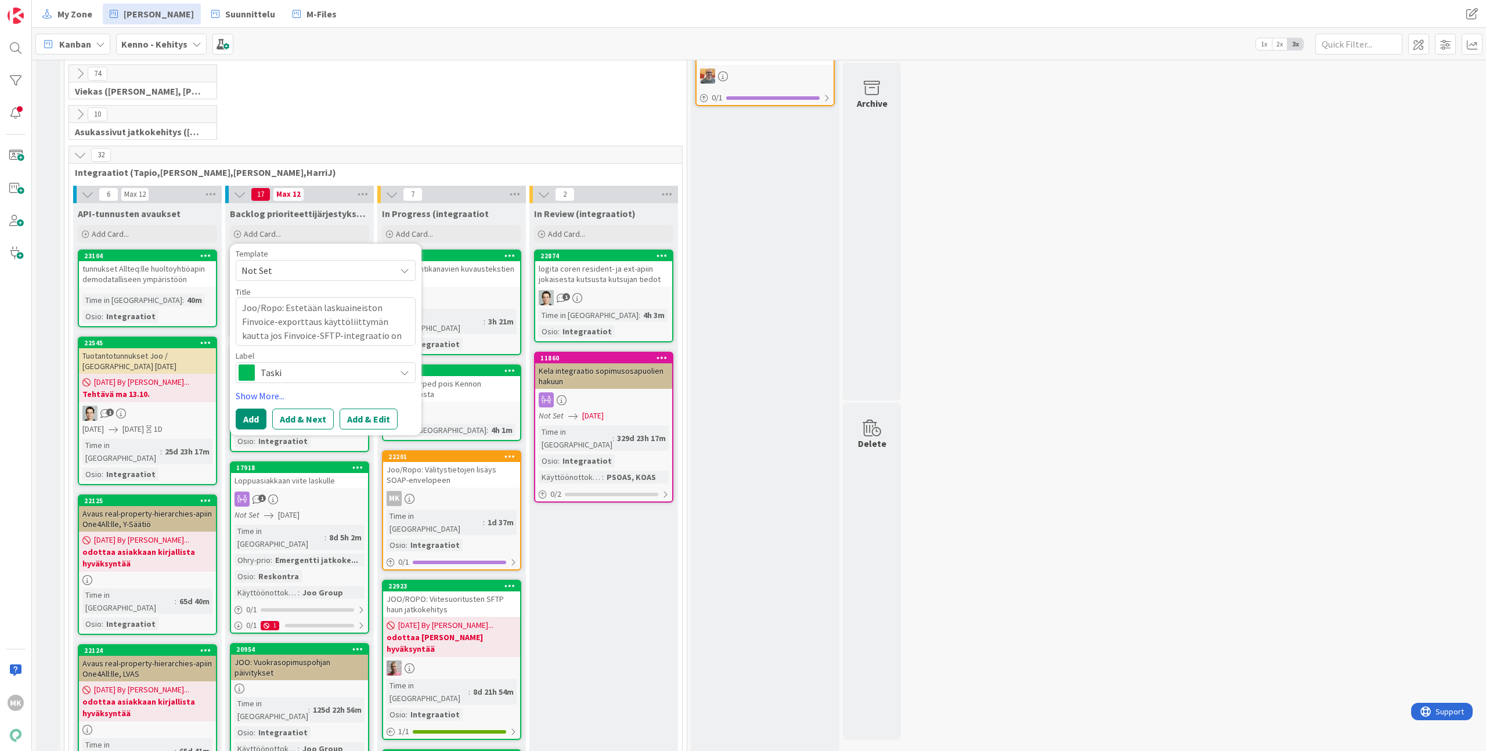
click at [350, 379] on span "Taski" at bounding box center [325, 373] width 129 height 16
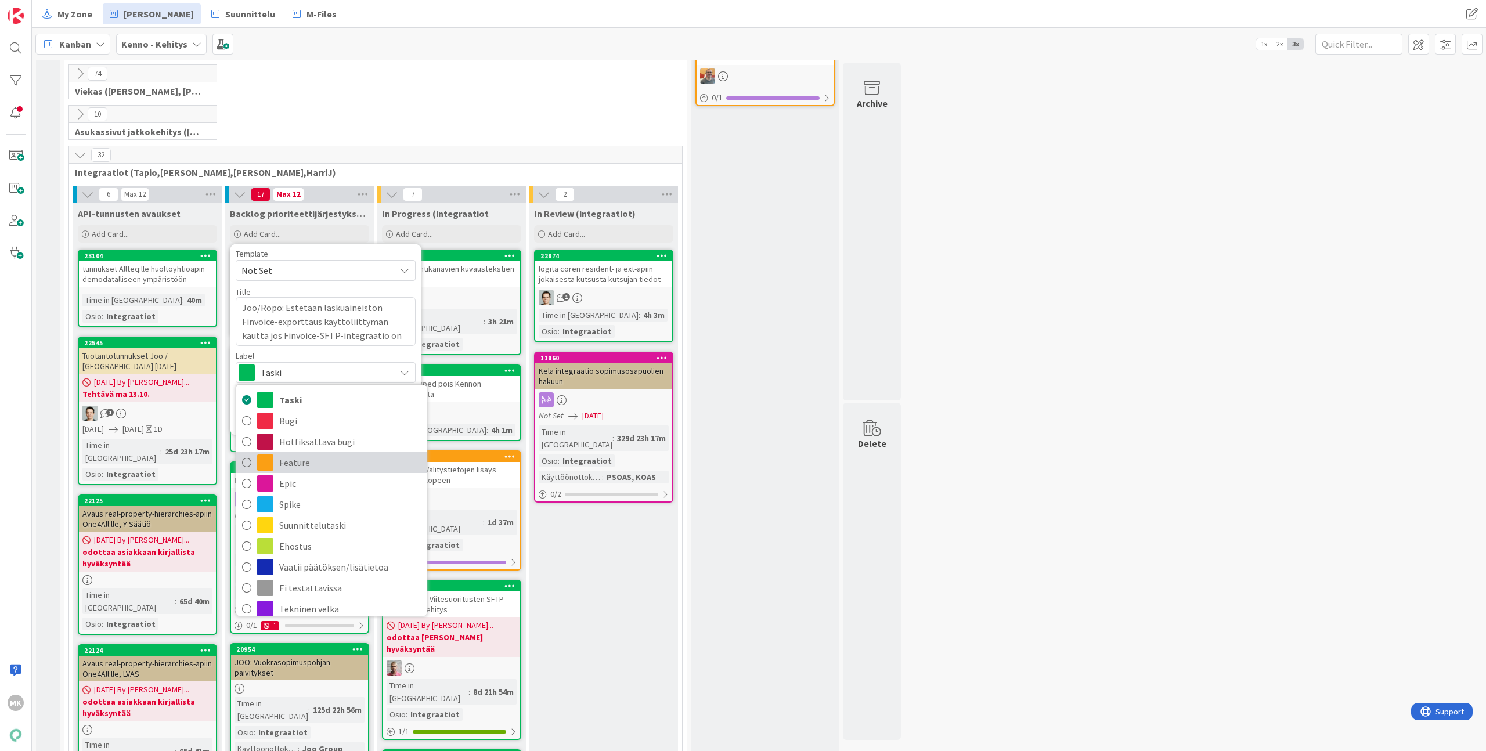
click at [311, 459] on span "Feature" at bounding box center [350, 462] width 142 height 17
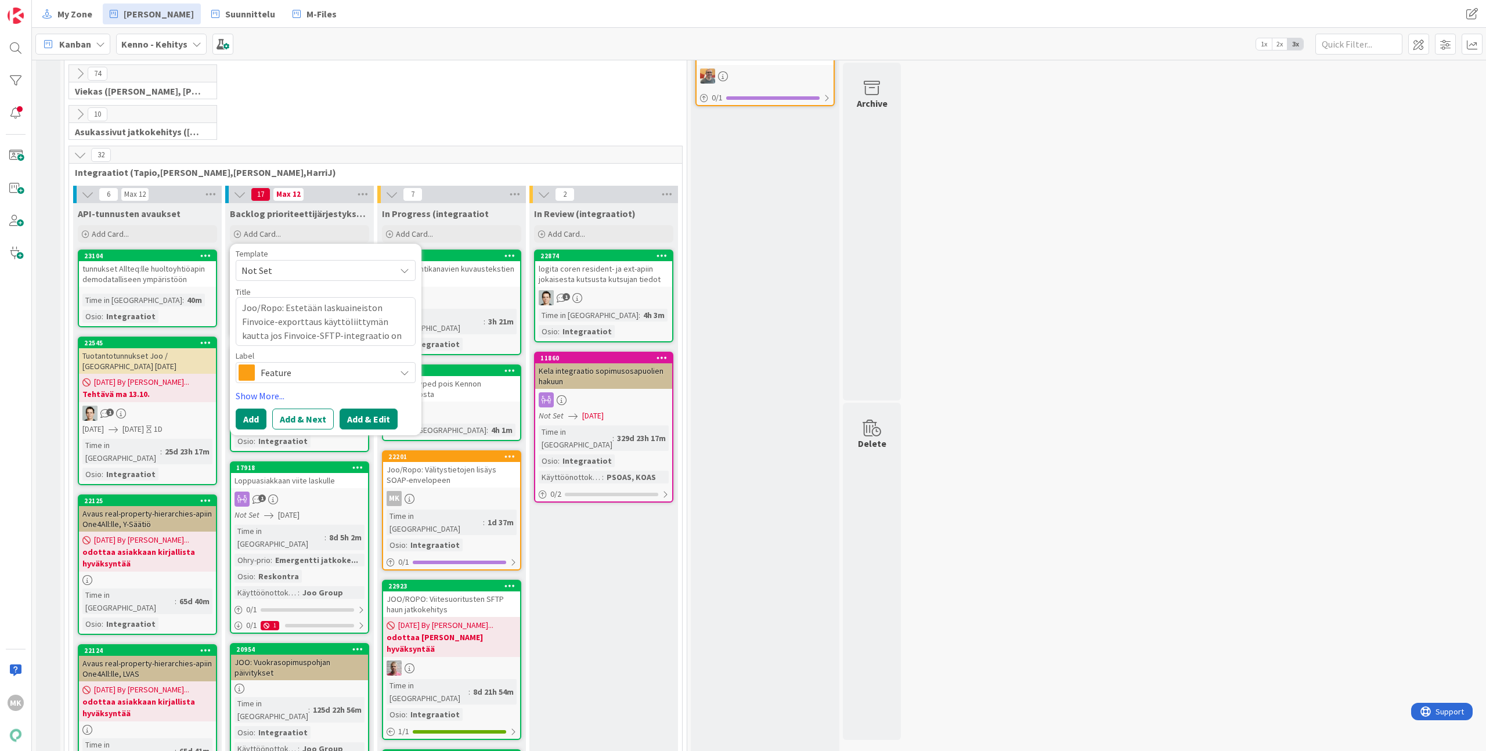
click at [371, 420] on button "Add & Edit" at bounding box center [369, 419] width 58 height 21
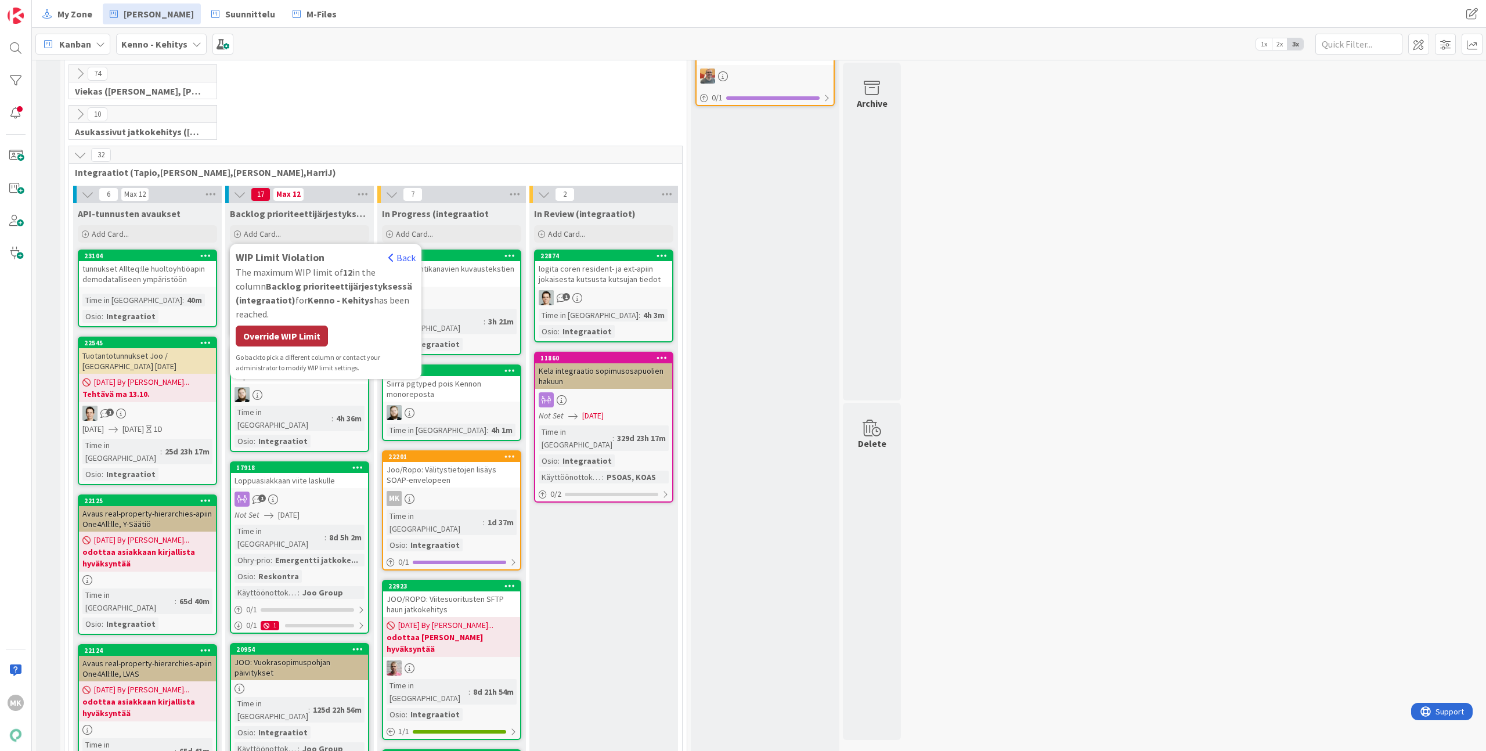
click at [251, 335] on div "Override WIP Limit" at bounding box center [282, 336] width 92 height 21
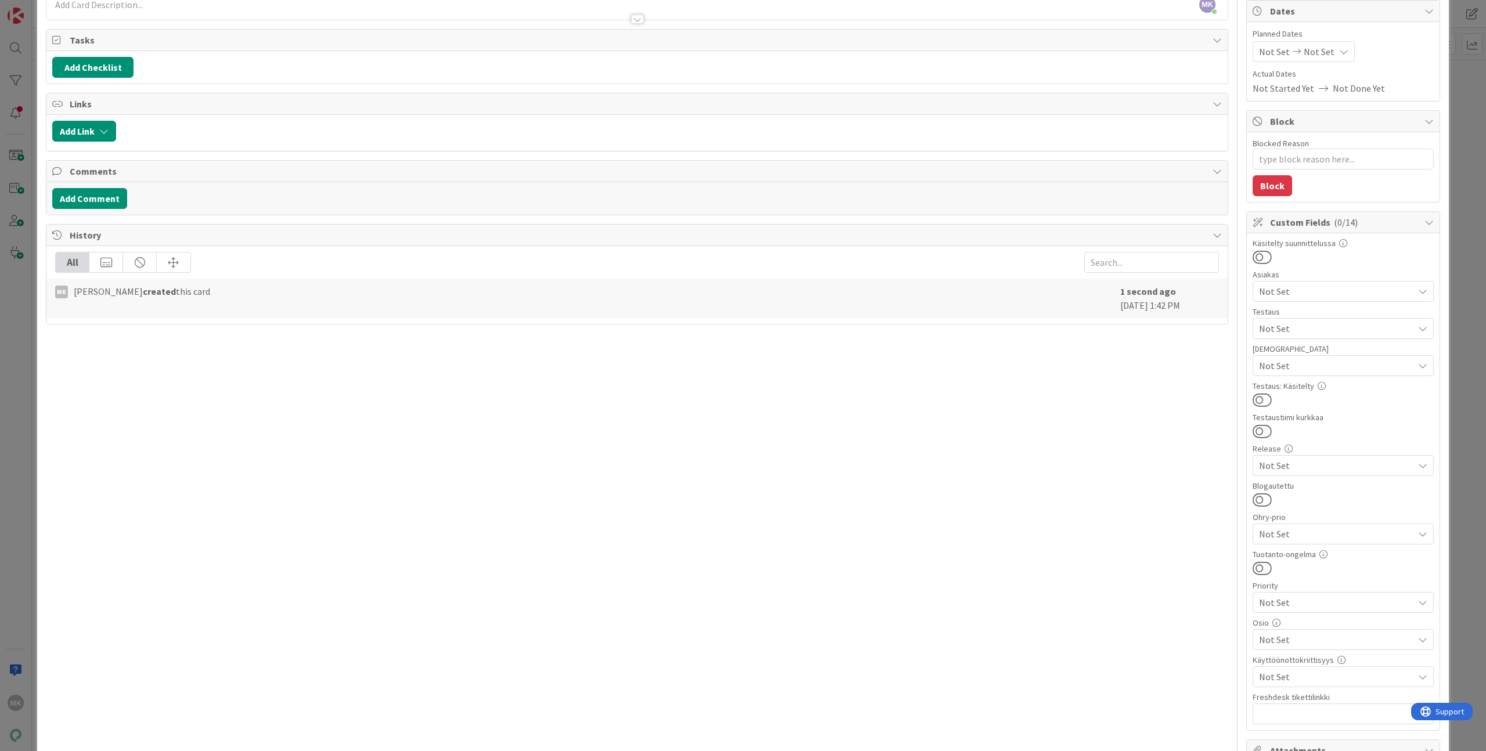
scroll to position [122, 0]
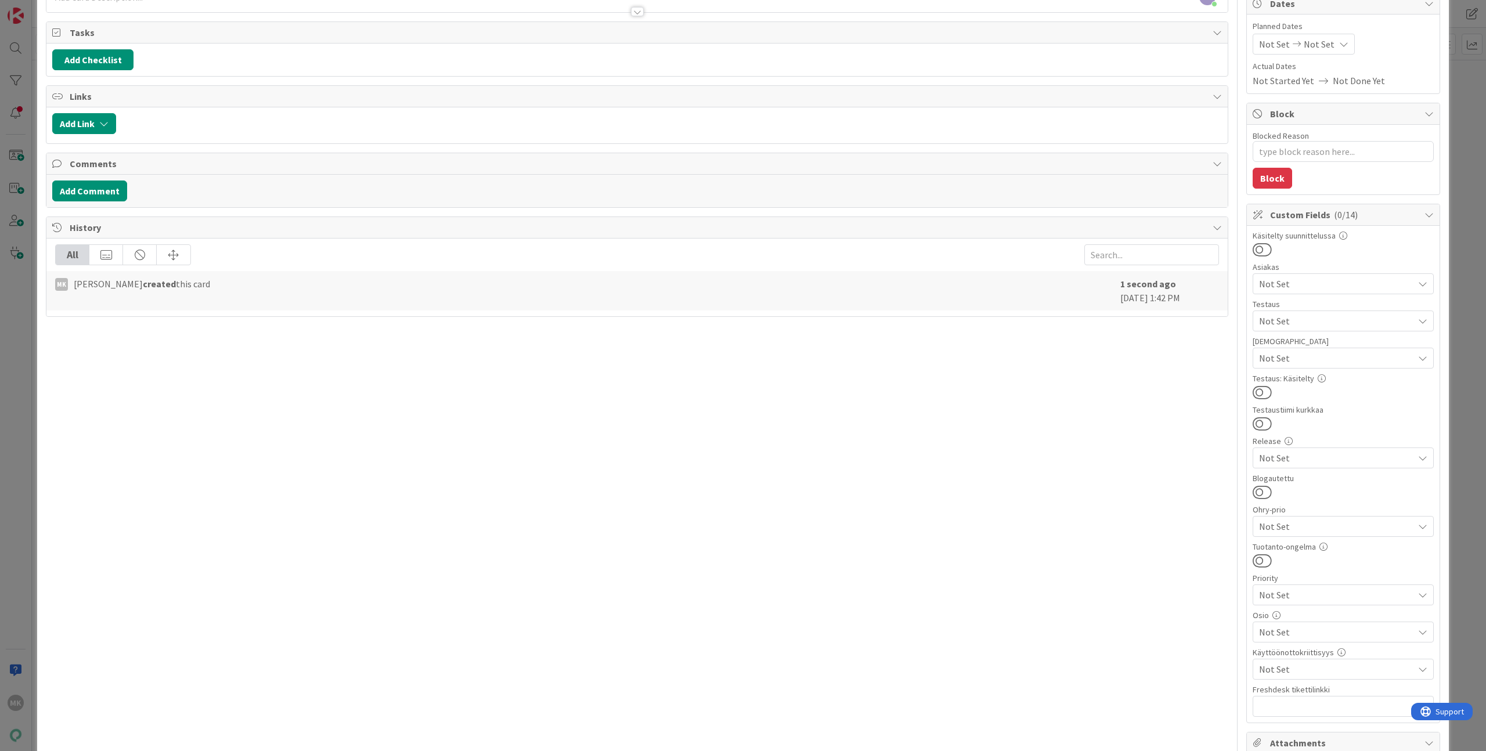
click at [1296, 631] on span "Not Set" at bounding box center [1336, 632] width 154 height 14
click at [1303, 380] on span "Integraatiot" at bounding box center [1295, 374] width 51 height 17
click at [1154, 442] on div "Title 118 / 128 Joo/Ropo: Estetään laskuaineiston Finvoice-exporttaus käyttölii…" at bounding box center [637, 434] width 1183 height 1022
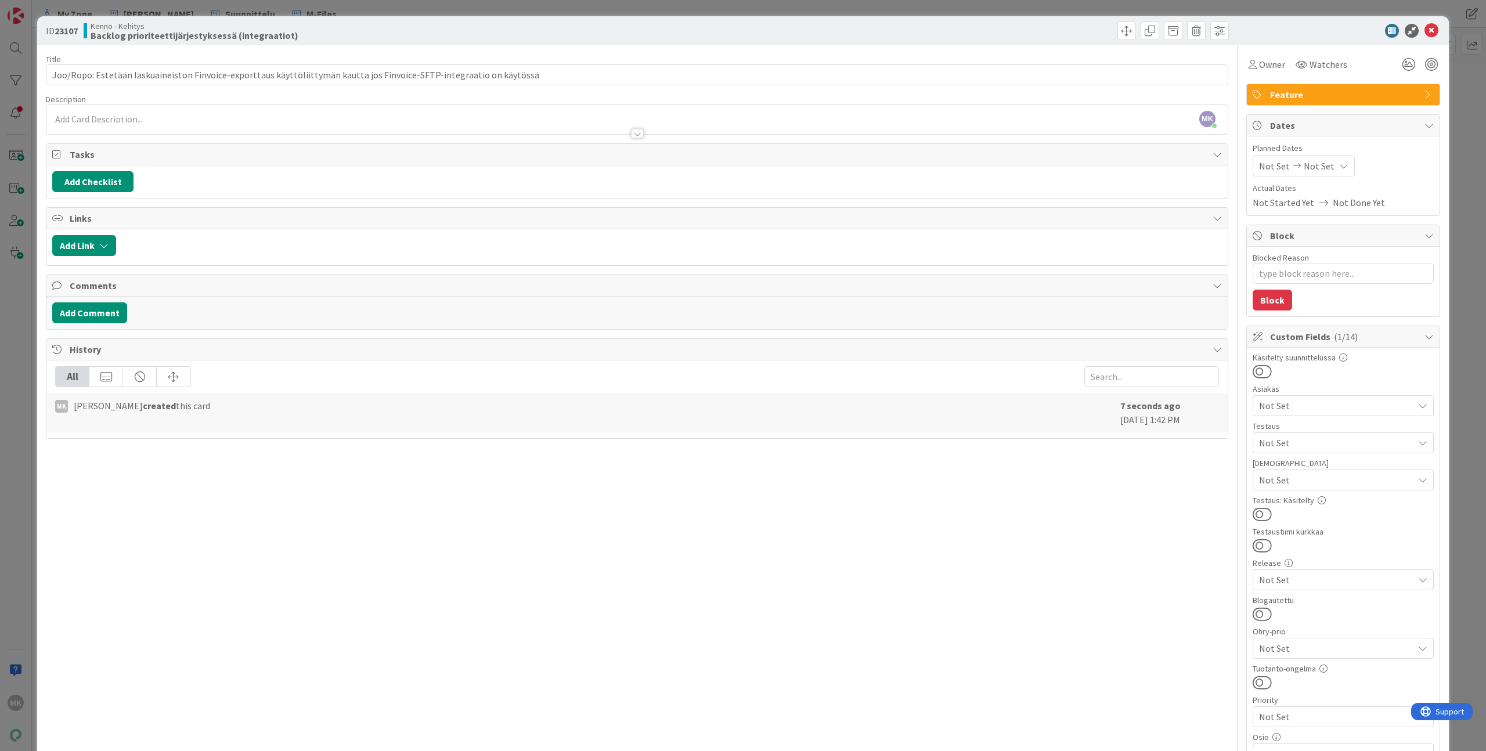
drag, startPoint x: 1450, startPoint y: 388, endPoint x: 1323, endPoint y: 379, distance: 127.5
click at [1449, 388] on div "ID 23107 Kenno - Kehitys Backlog prioriteettijärjestyksessä (integraatiot) Titl…" at bounding box center [743, 375] width 1486 height 751
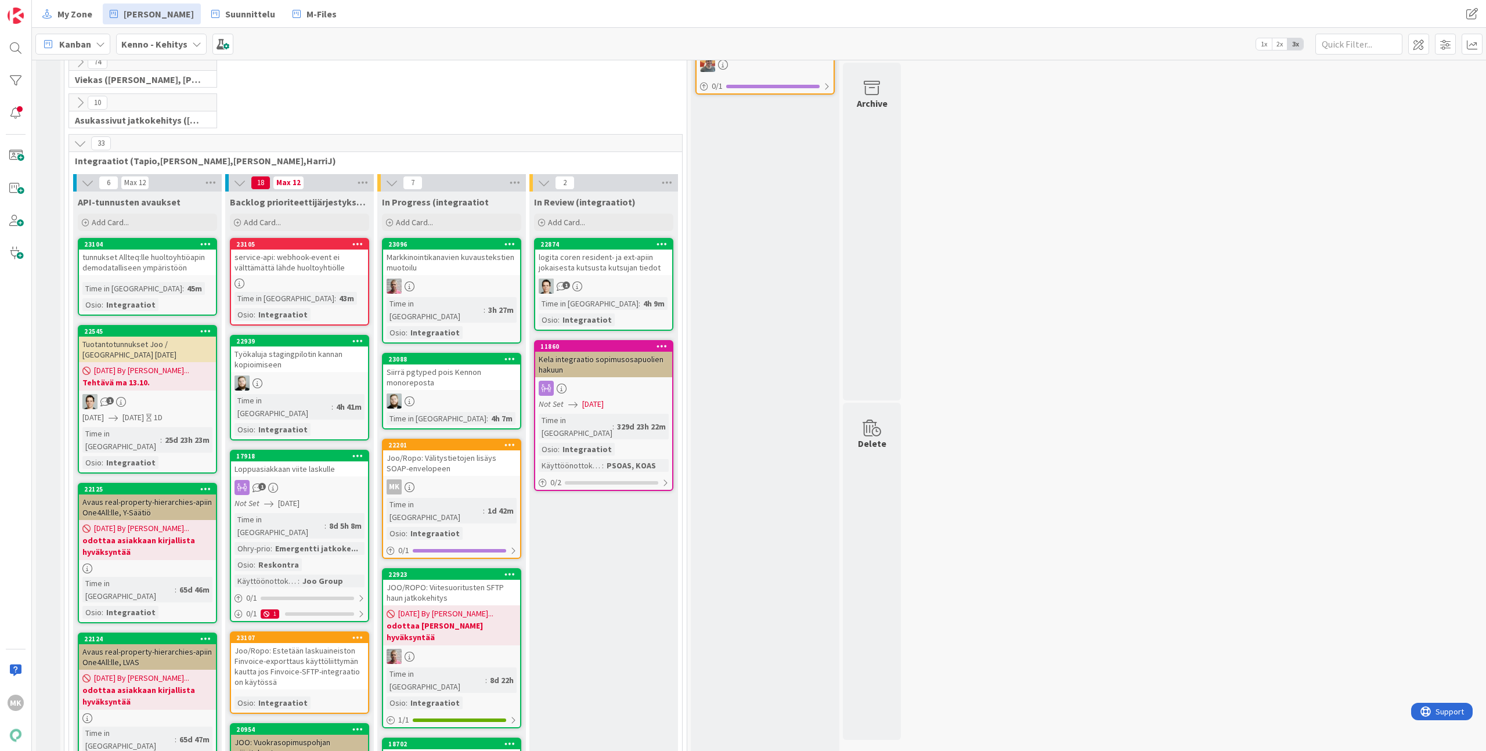
scroll to position [370, 0]
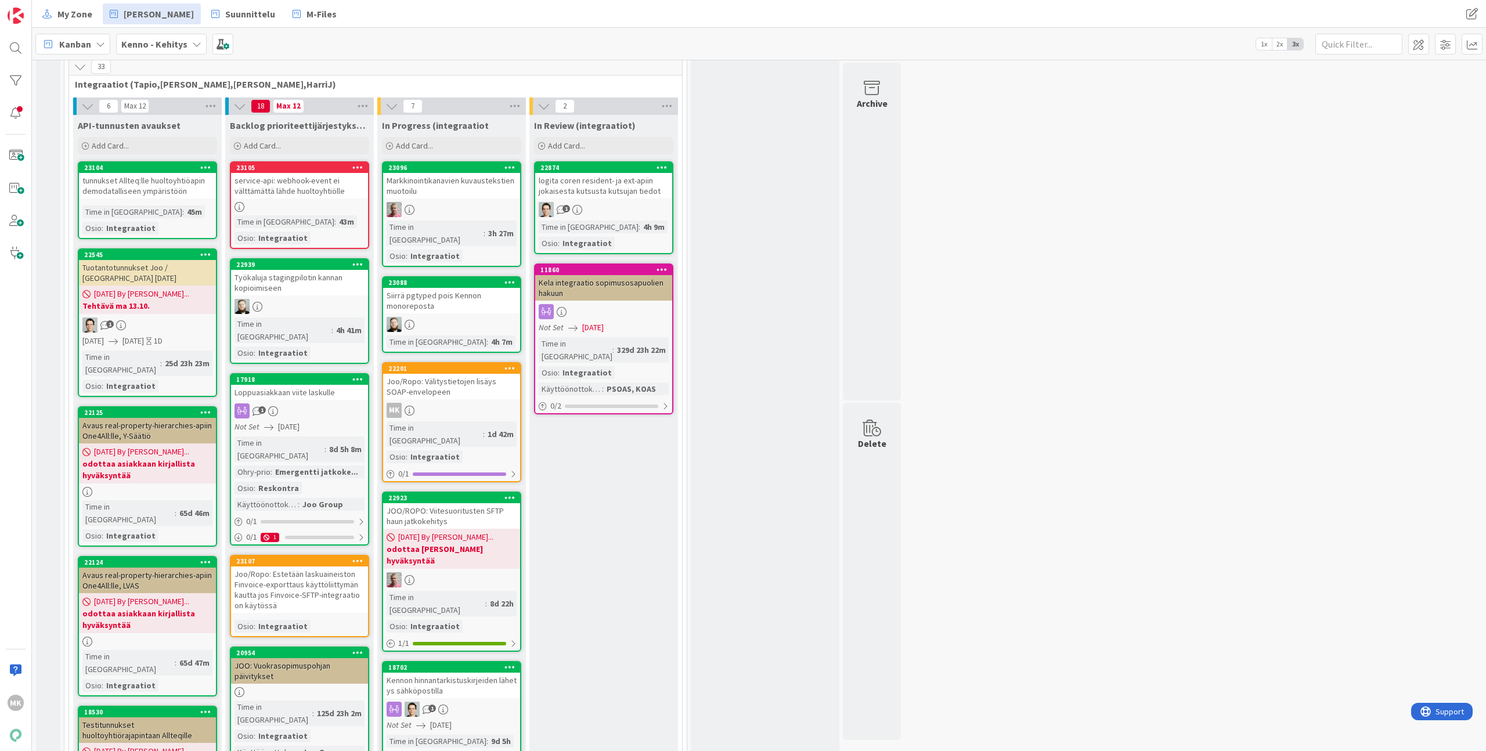
click at [448, 381] on div "Joo/Ropo: Välitystietojen lisäys SOAP-envelopeen" at bounding box center [451, 387] width 137 height 26
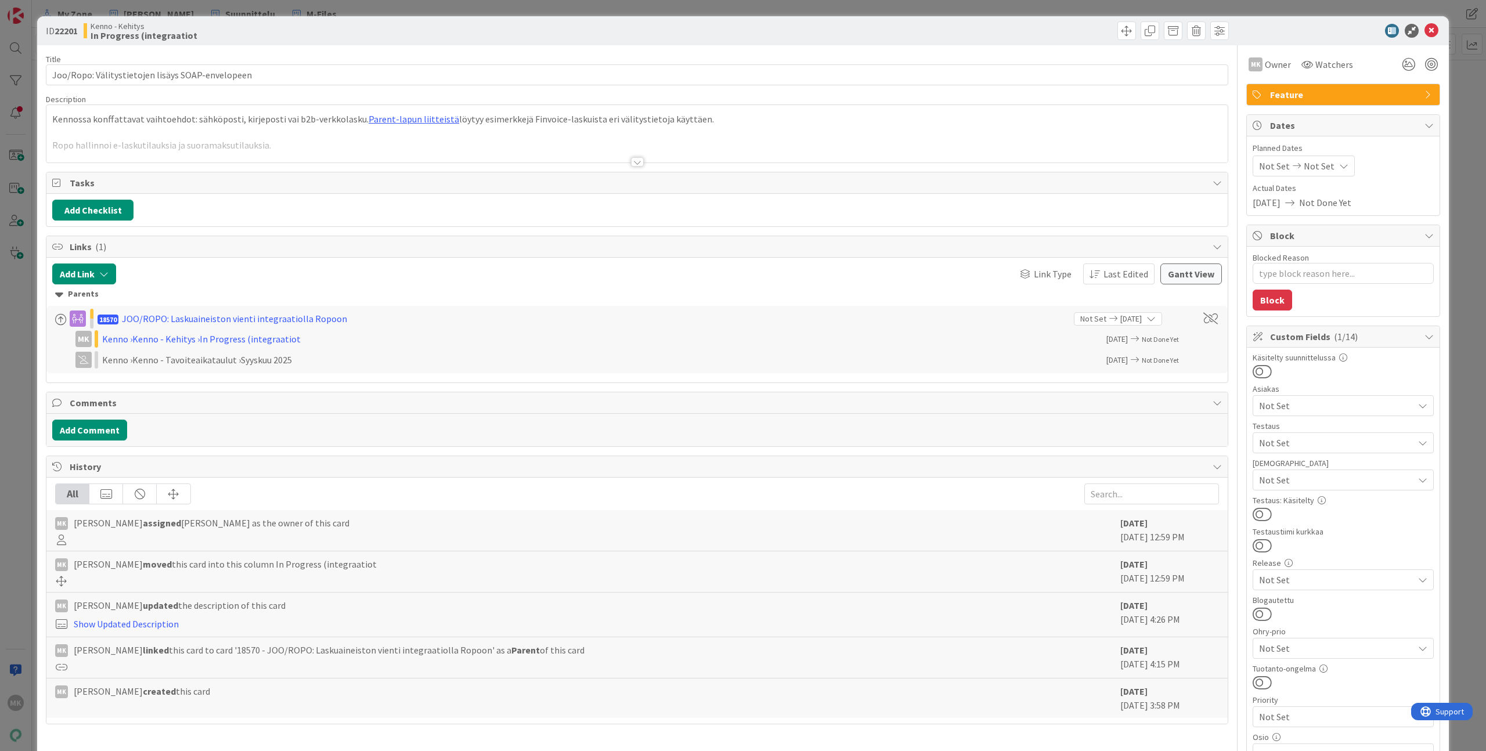
click at [363, 162] on div at bounding box center [636, 148] width 1181 height 30
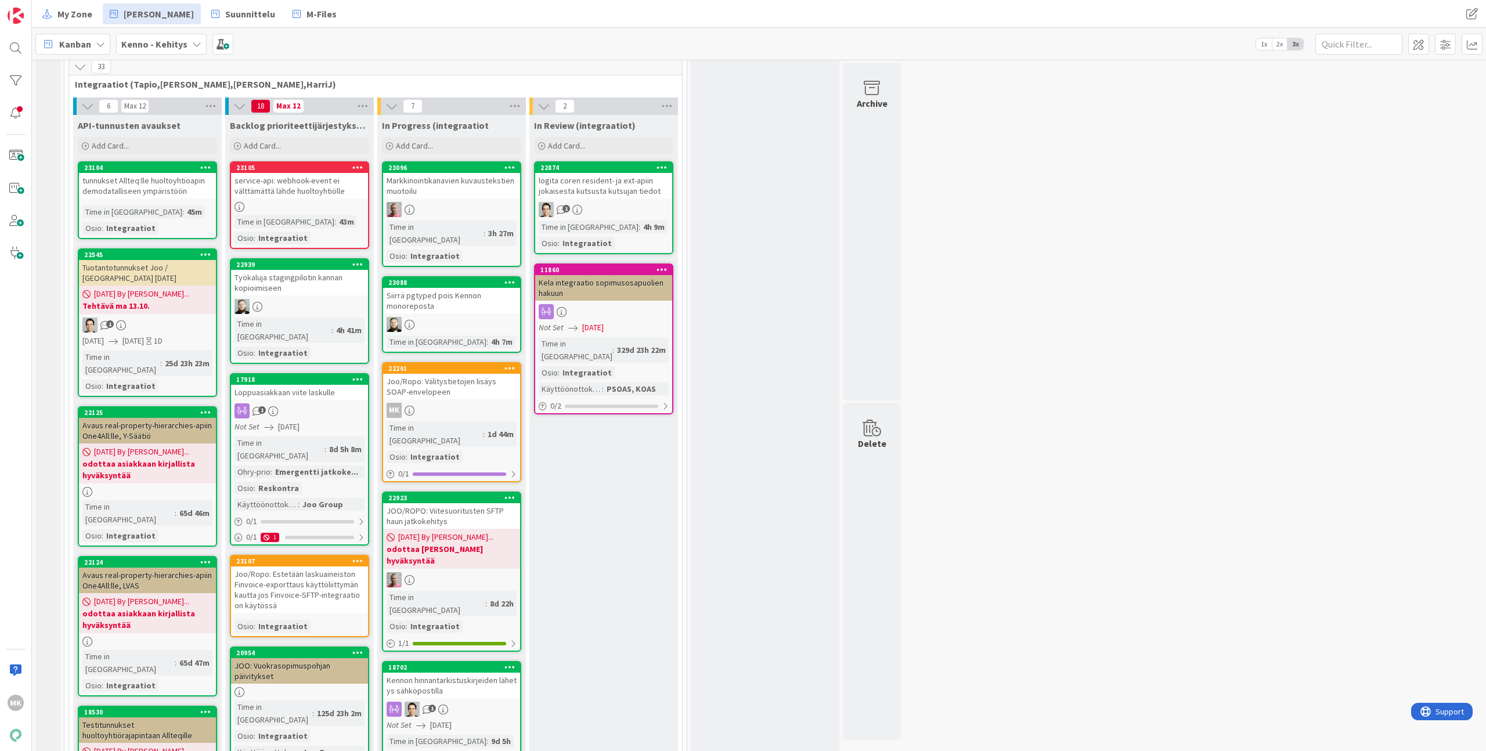
click at [458, 374] on div "Joo/Ropo: Välitystietojen lisäys SOAP-envelopeen" at bounding box center [451, 387] width 137 height 26
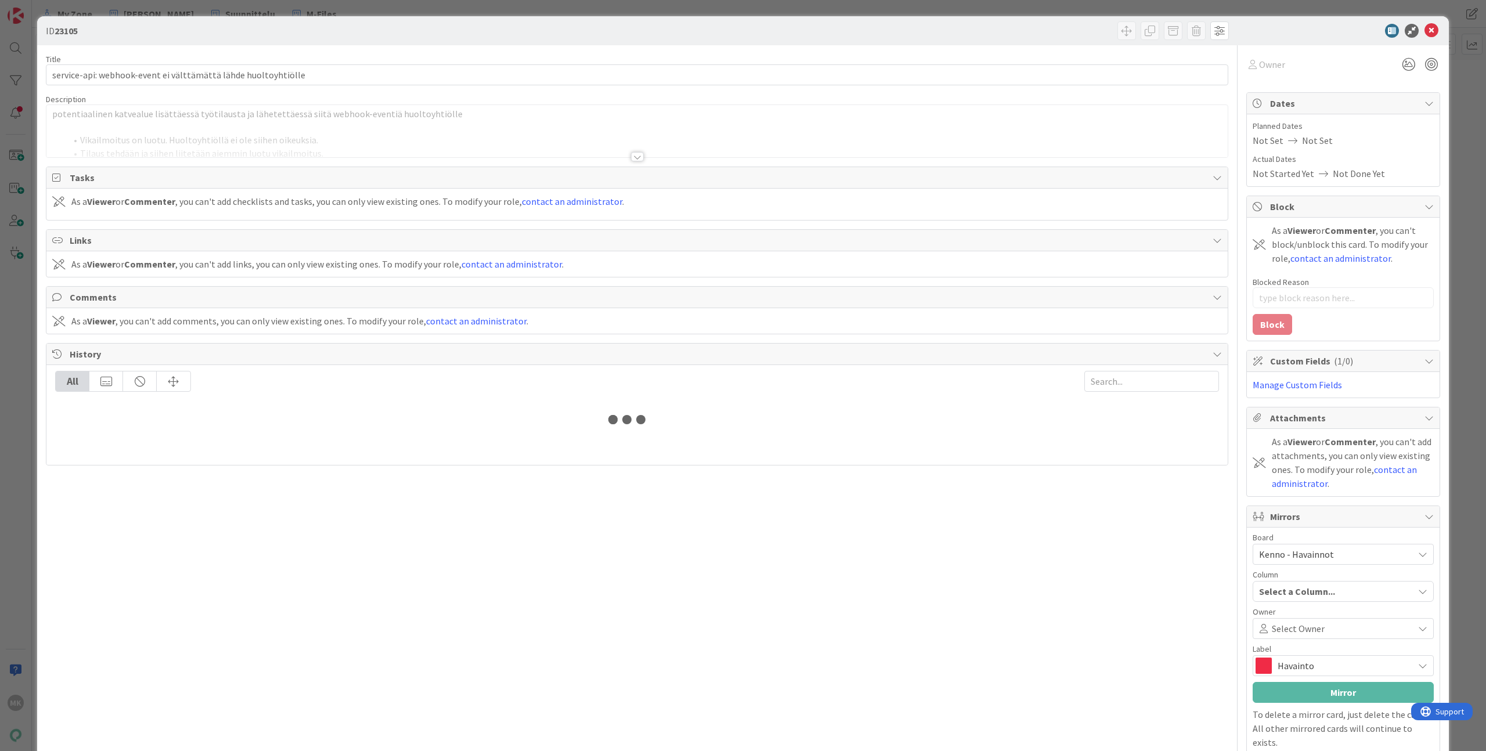
click at [419, 150] on div at bounding box center [636, 143] width 1181 height 30
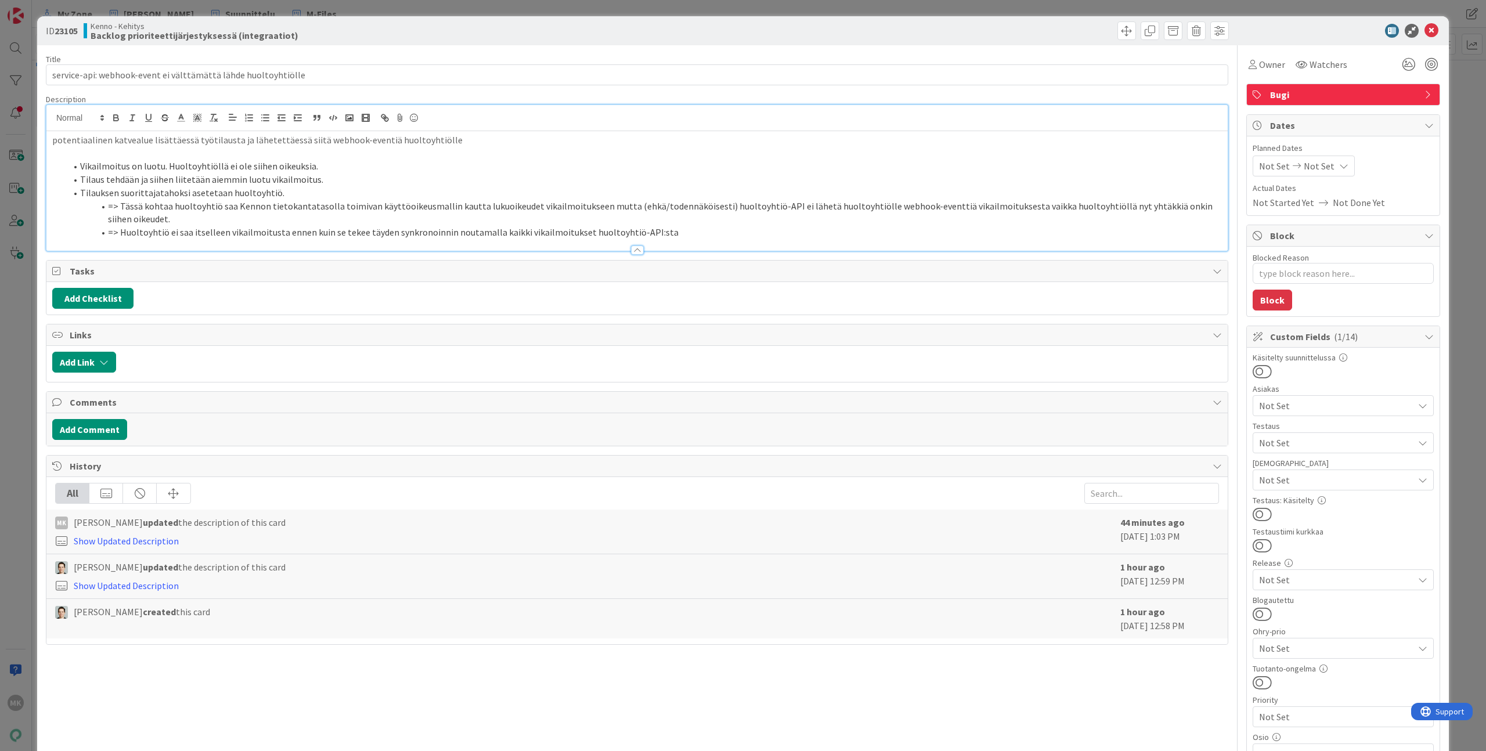
click at [692, 230] on li "=> Huoltoyhtiö ei saa itselleen vikailmoitusta ennen kuin se tekee täyden synkr…" at bounding box center [644, 232] width 1156 height 13
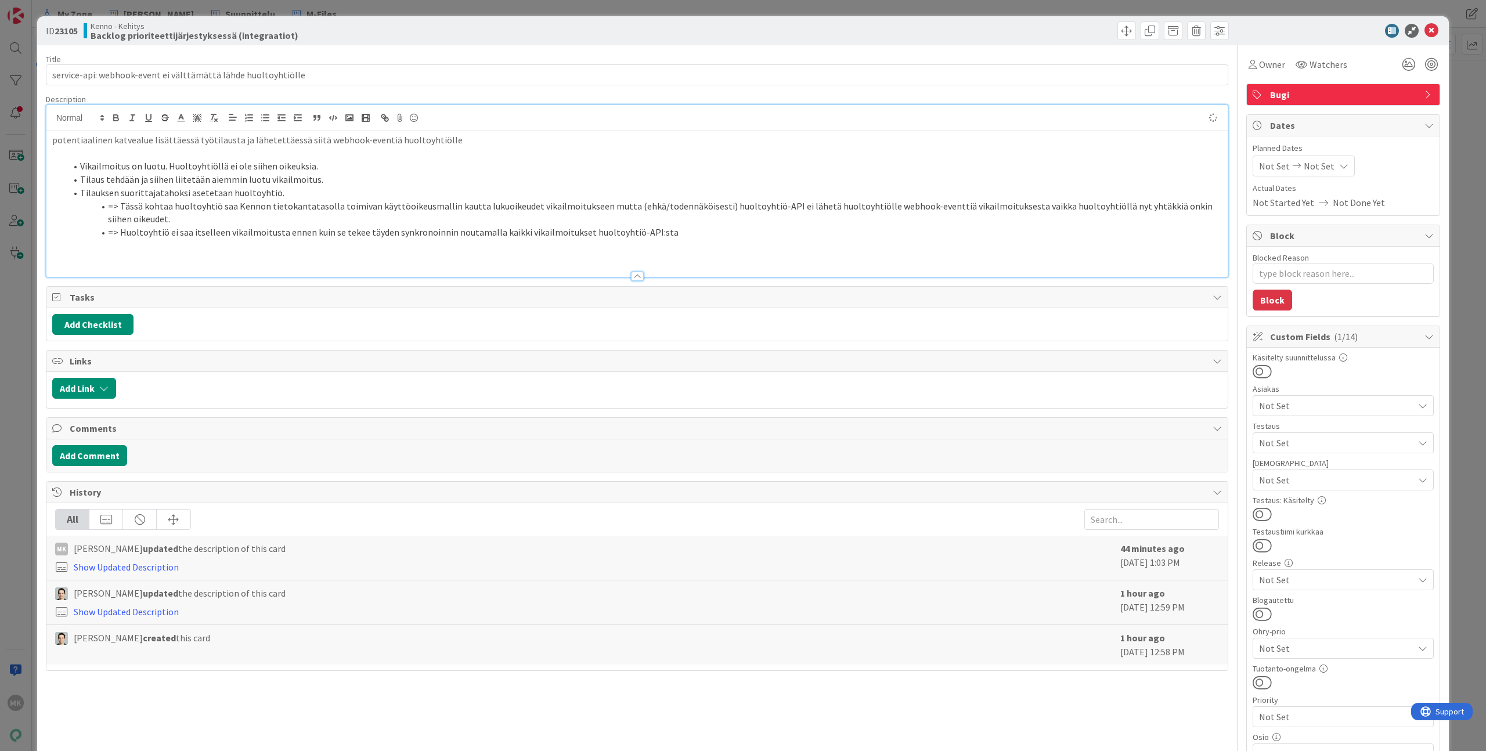
type textarea "x"
click at [222, 259] on p "Vikailmoituksen käyttöoikeudet määrittelee auth_notice_rights" at bounding box center [637, 258] width 1170 height 13
type textarea "x"
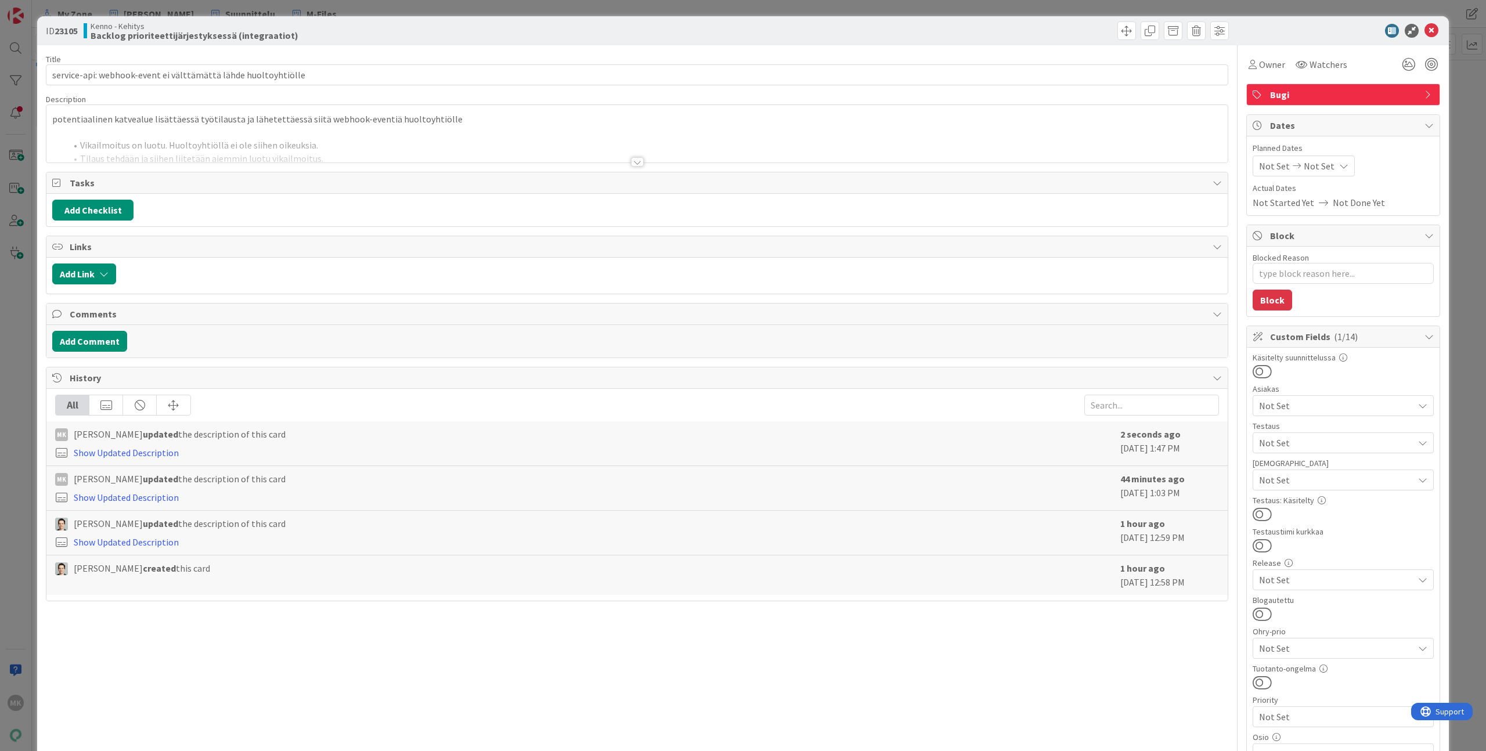
click at [354, 133] on div at bounding box center [636, 148] width 1181 height 30
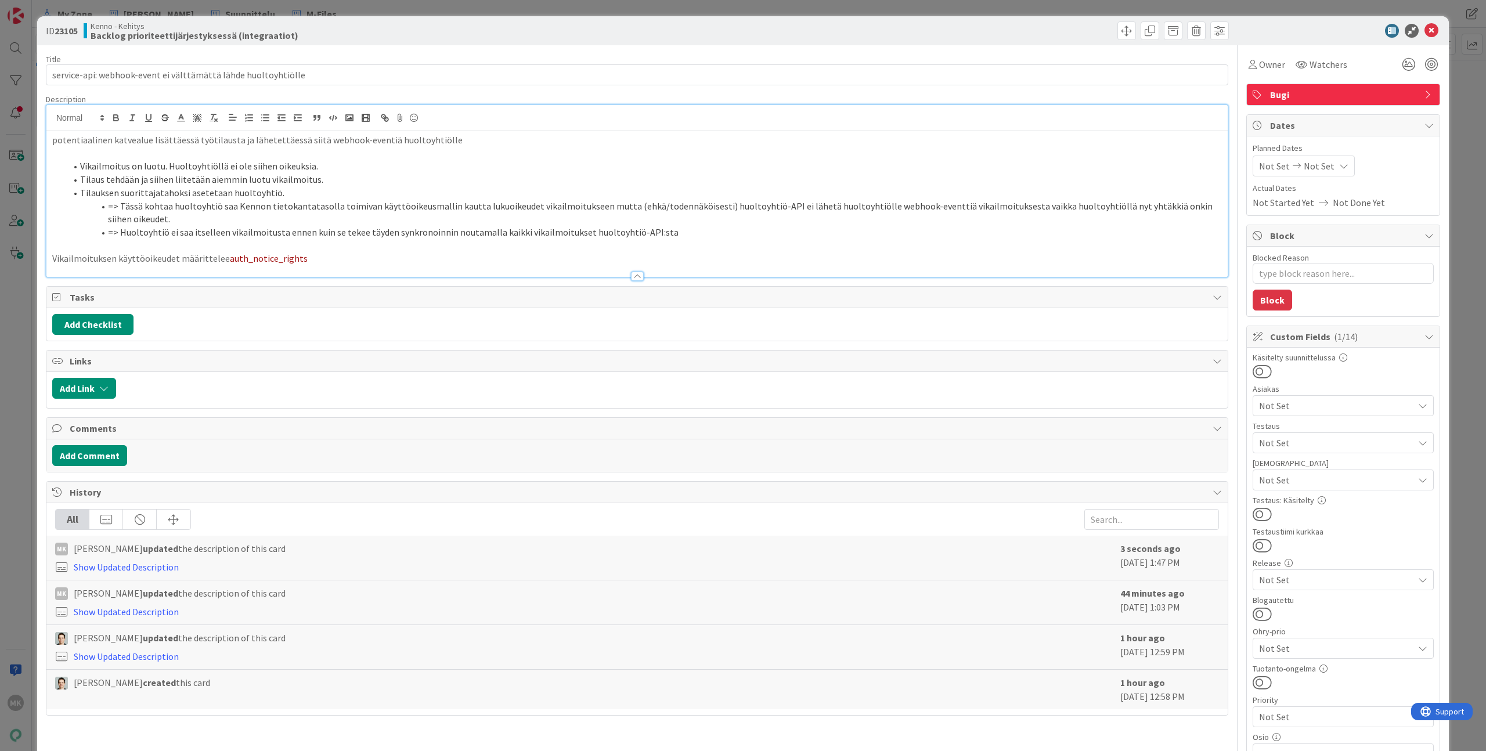
click at [351, 257] on p "Vikailmoituksen käyttöoikeudet määrittelee auth_notice_rights" at bounding box center [637, 258] width 1170 height 13
drag, startPoint x: 318, startPoint y: 258, endPoint x: 224, endPoint y: 259, distance: 94.1
click at [230, 259] on span "auth_notice_rights" at bounding box center [269, 259] width 78 height 12
drag, startPoint x: 213, startPoint y: 261, endPoint x: 309, endPoint y: 254, distance: 96.7
click at [309, 254] on p "Vikailmoituksen käyttöoikeudet määrittelee auth_notice_rights" at bounding box center [637, 258] width 1170 height 13
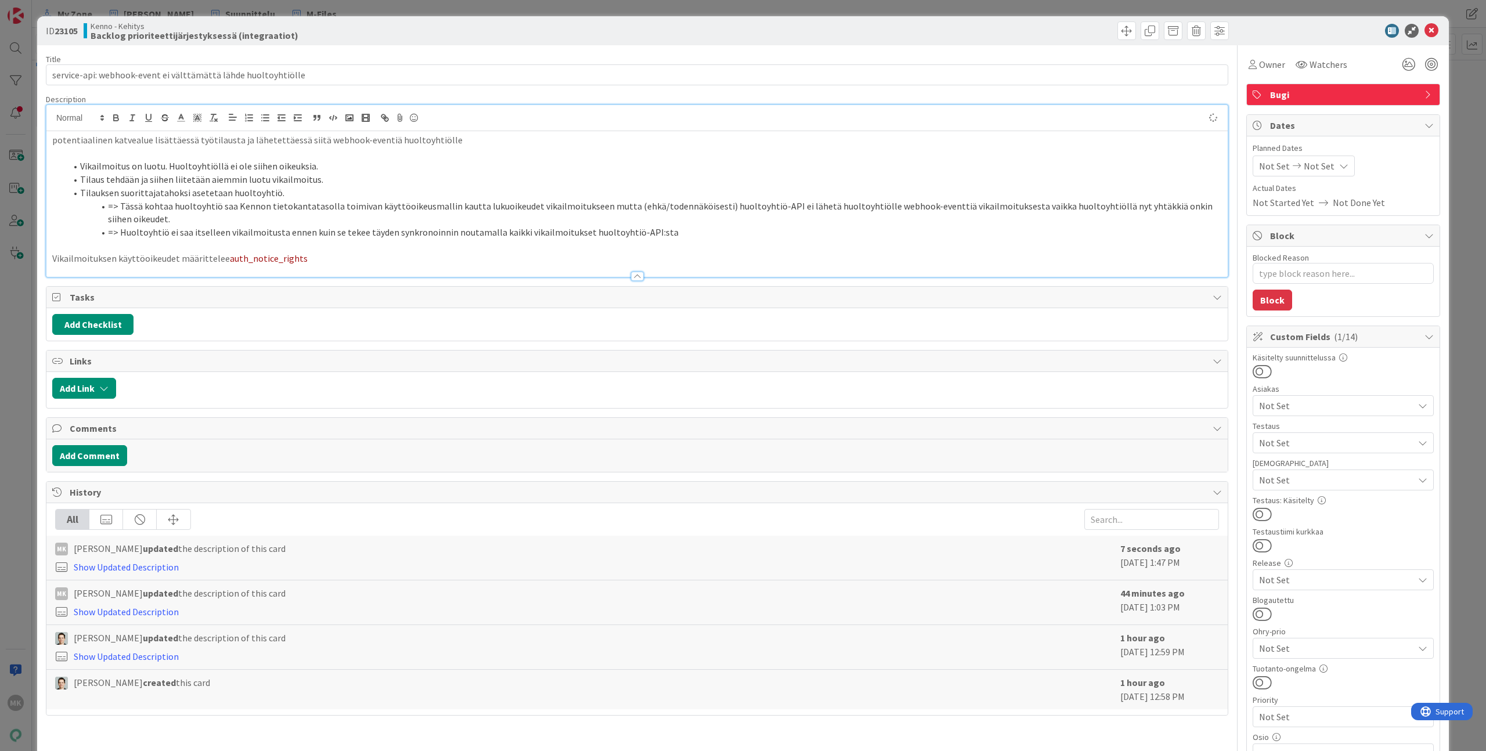
type textarea "x"
click at [313, 255] on p "Vikailmoituksen käyttöoikeudet määrittelee auth_notice_rights" at bounding box center [637, 258] width 1170 height 13
drag, startPoint x: 215, startPoint y: 257, endPoint x: 305, endPoint y: 258, distance: 90.6
click at [305, 258] on p "Vikailmoituksen käyttöoikeudet määrittelee auth_notice_rights" at bounding box center [637, 258] width 1170 height 13
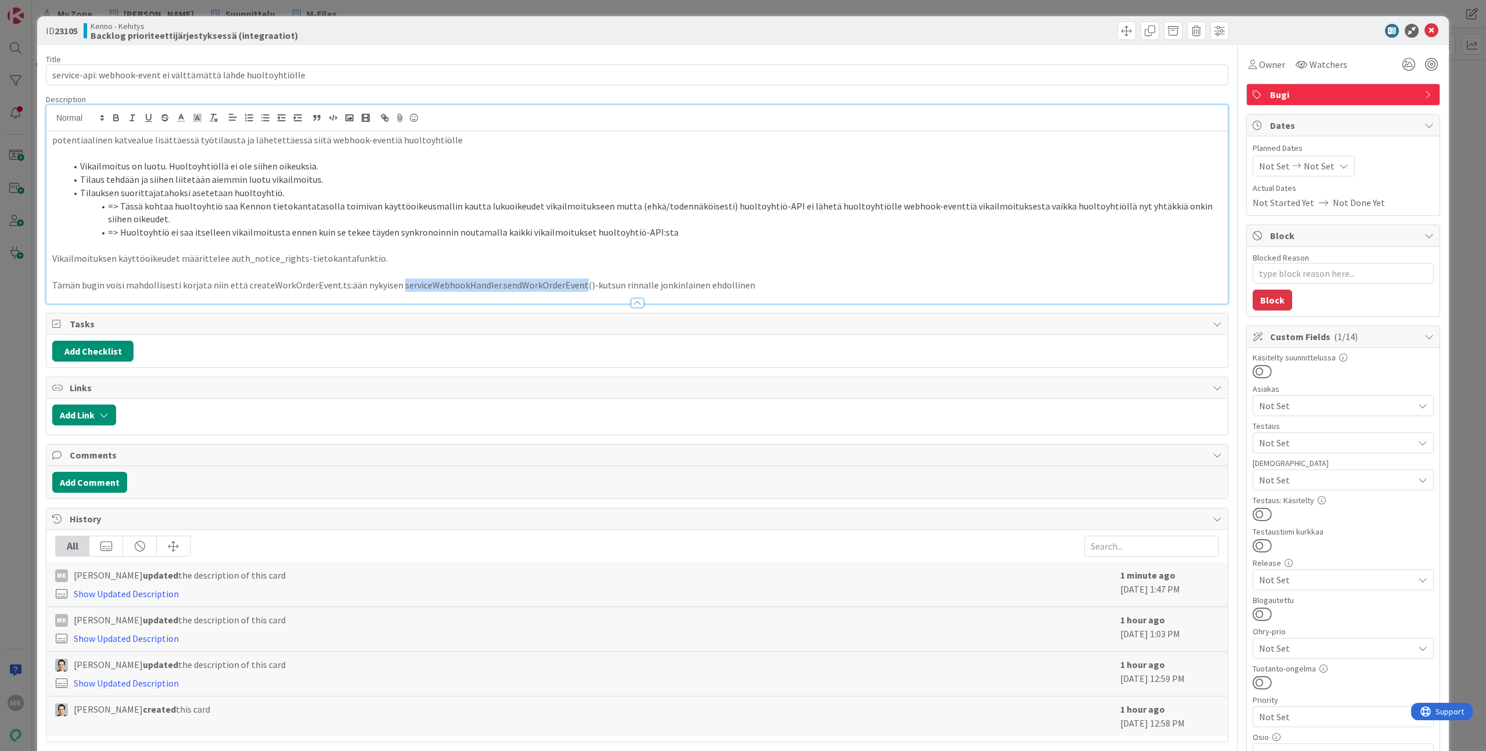
copy p "serviceWebhookHandler.sendWorkOrderEvent"
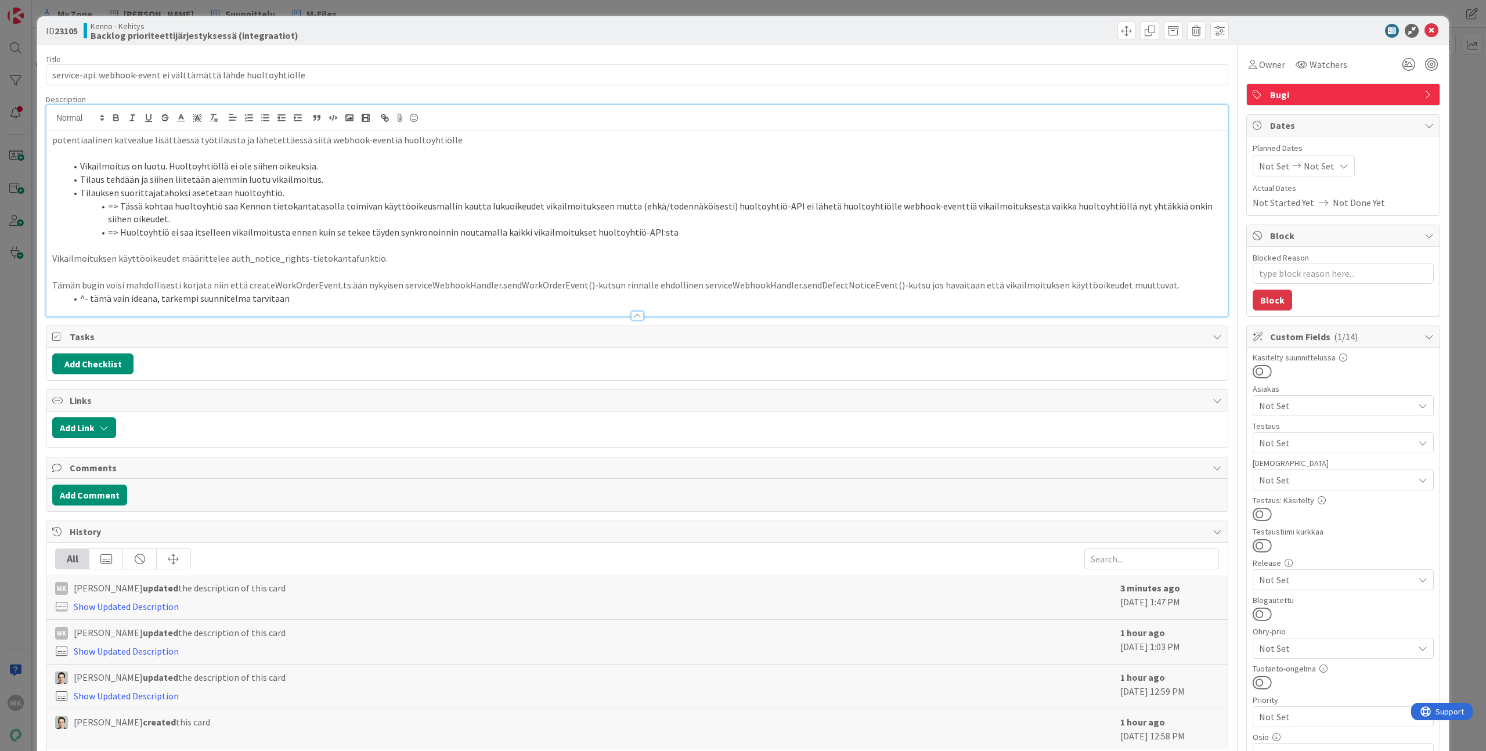
click at [545, 49] on div "Title 62 / 128 service-api: webhook-event ei välttämättä lähde huoltoyhtiölle D…" at bounding box center [637, 625] width 1183 height 1161
type textarea "x"
